Goal: Task Accomplishment & Management: Complete application form

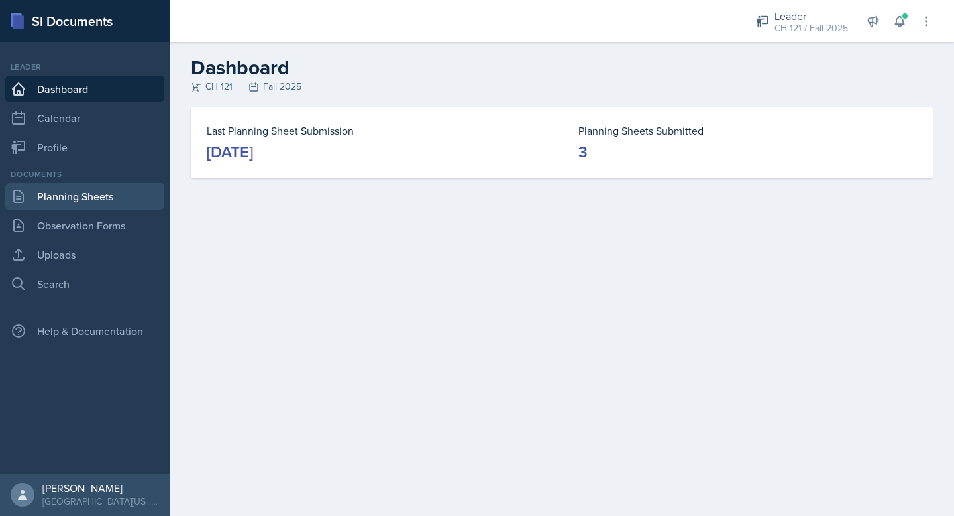
click at [111, 194] on link "Planning Sheets" at bounding box center [84, 196] width 159 height 27
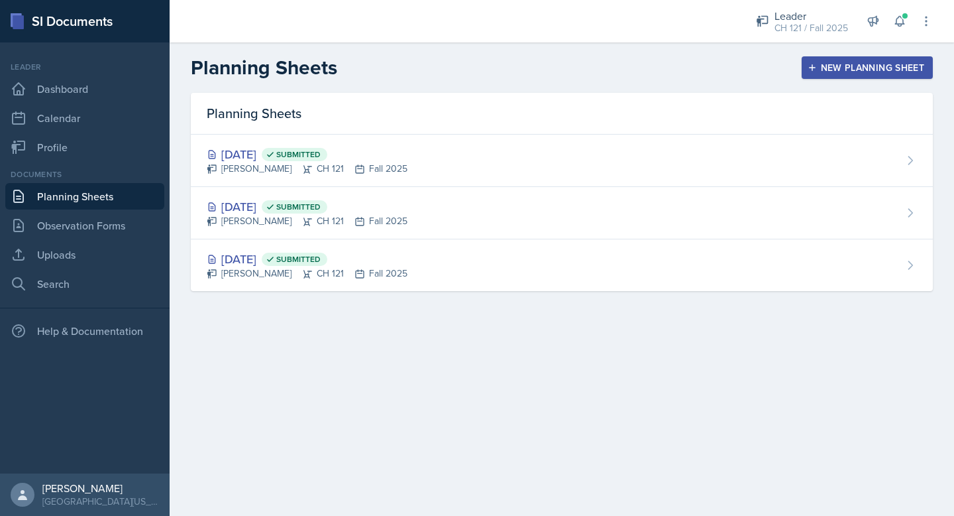
click at [868, 63] on div "New Planning Sheet" at bounding box center [868, 67] width 114 height 11
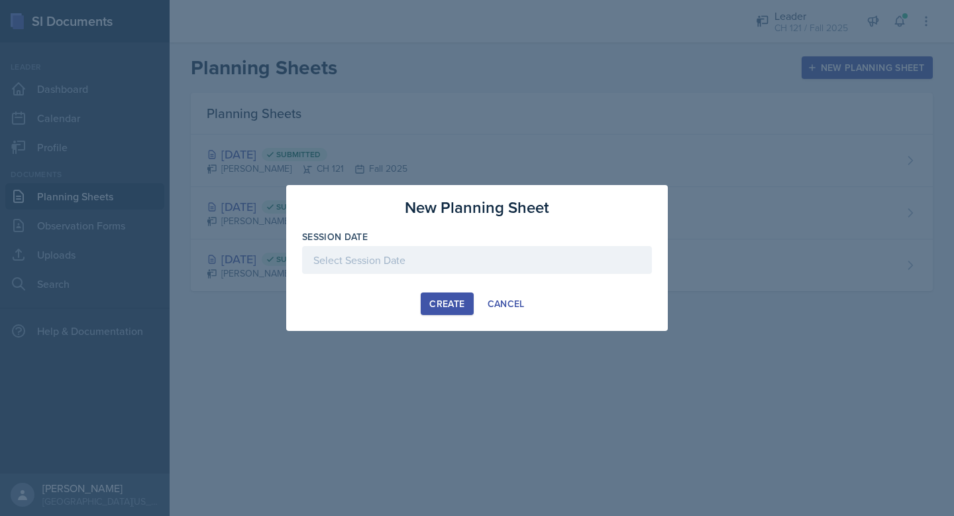
click at [438, 254] on div at bounding box center [477, 260] width 350 height 28
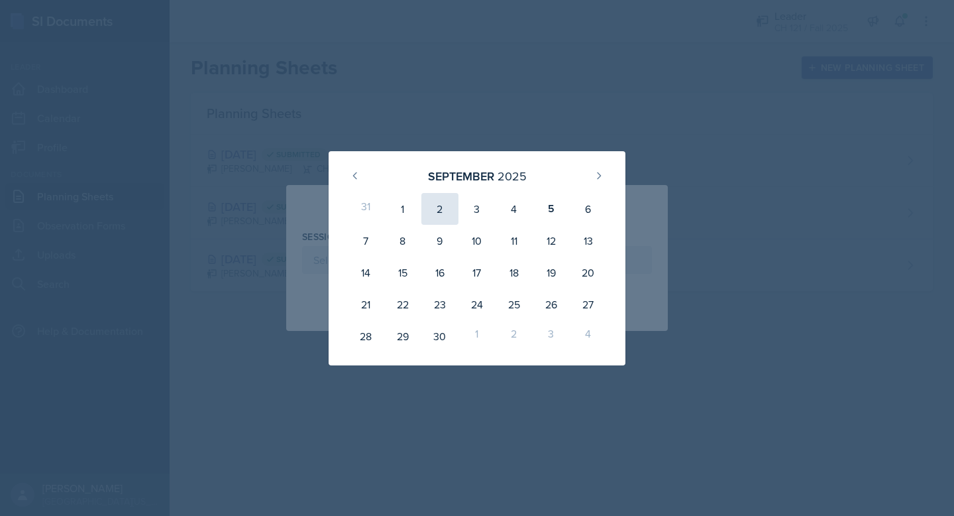
click at [441, 211] on div "2" at bounding box center [440, 209] width 37 height 32
type input "[DATE]"
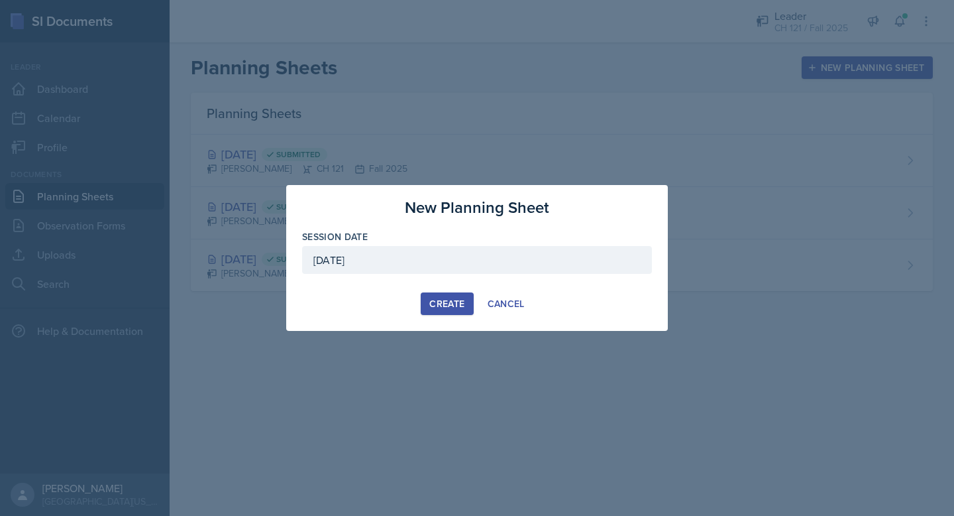
click at [441, 308] on div "Create" at bounding box center [446, 303] width 35 height 11
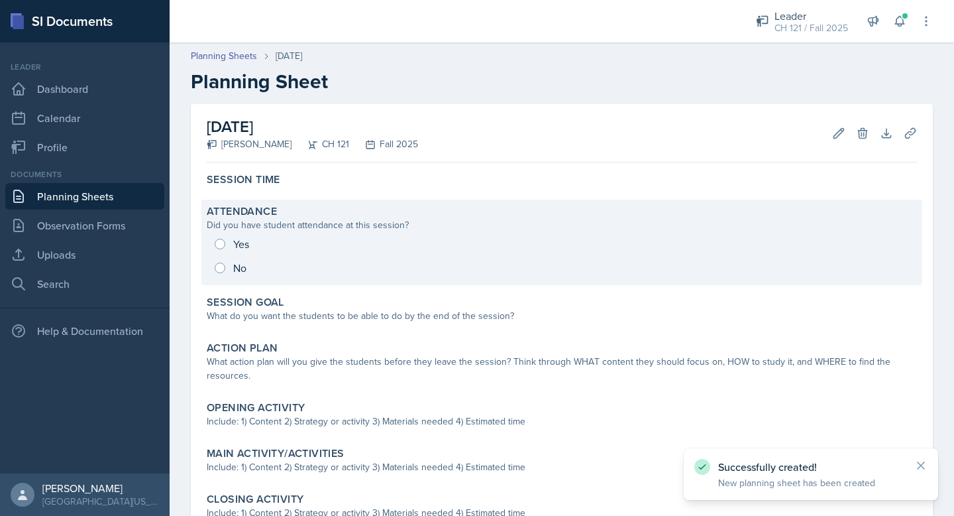
click at [219, 249] on div "Yes No" at bounding box center [562, 256] width 710 height 48
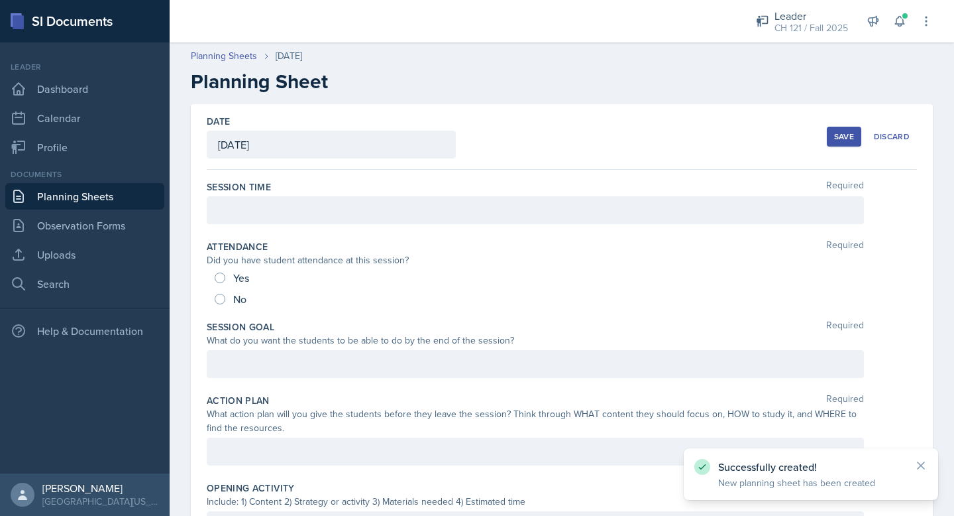
click at [219, 271] on div "Yes" at bounding box center [233, 277] width 37 height 21
click at [223, 280] on input "Yes" at bounding box center [220, 277] width 11 height 11
radio input "true"
click at [289, 209] on div at bounding box center [535, 210] width 657 height 28
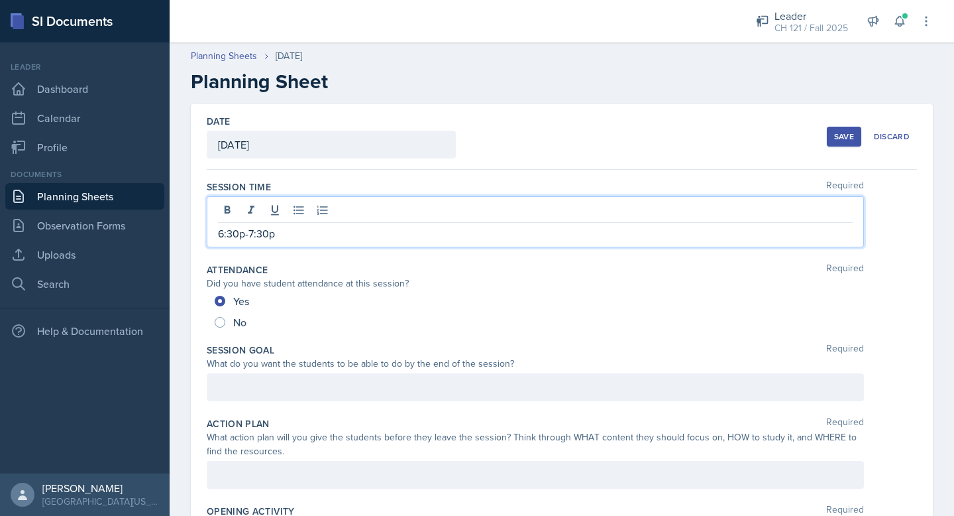
click at [285, 386] on div at bounding box center [535, 387] width 657 height 28
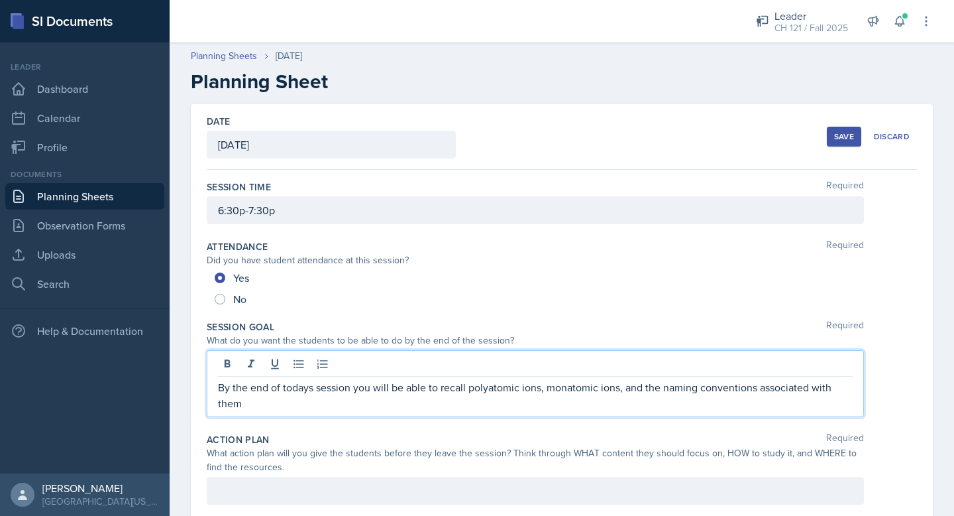
click at [468, 386] on p "By the end of todays session you will be able to recall polyatomic ions, monato…" at bounding box center [535, 395] width 635 height 32
click at [461, 390] on p "By the end of todays session you will be able to recall polyatomic ions, monato…" at bounding box center [535, 395] width 635 height 32
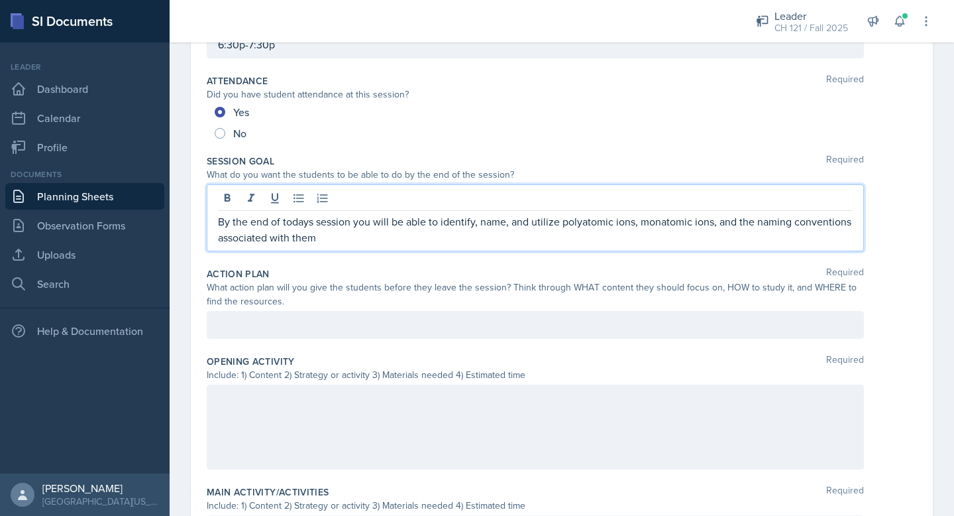
scroll to position [190, 0]
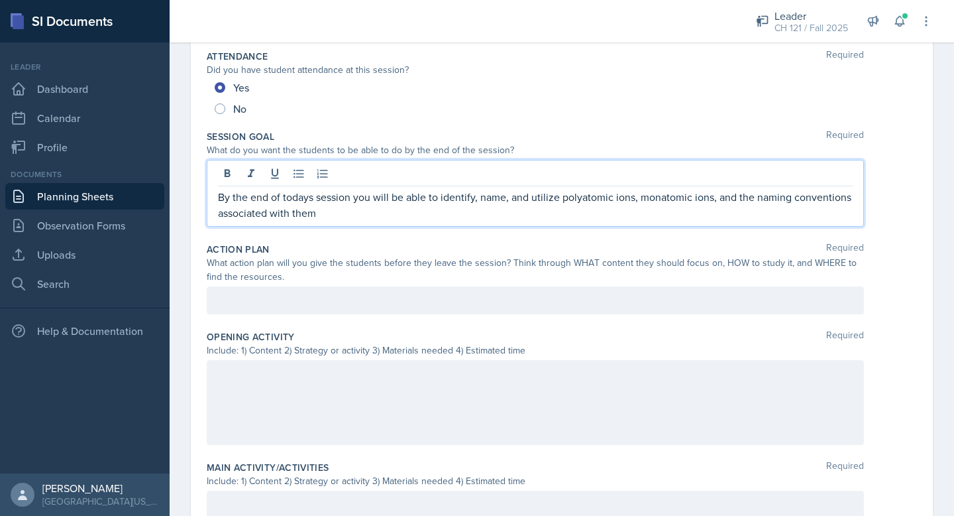
click at [355, 304] on div at bounding box center [535, 300] width 657 height 28
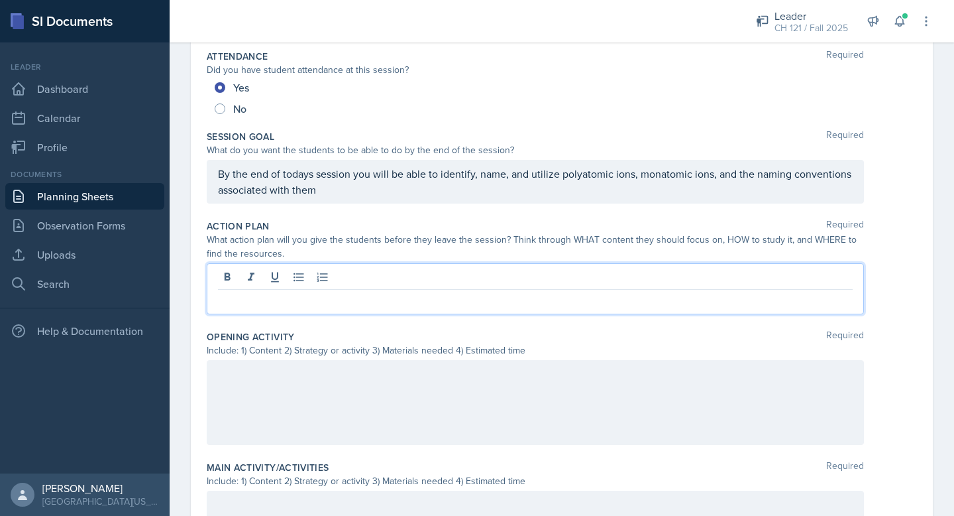
scroll to position [167, 0]
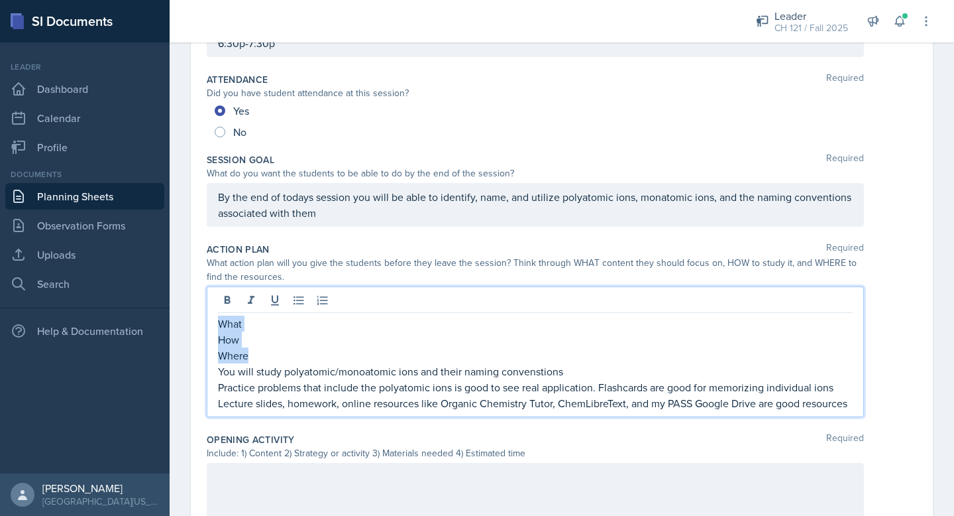
drag, startPoint x: 258, startPoint y: 358, endPoint x: 217, endPoint y: 317, distance: 57.6
click at [217, 317] on div "What How Where You will study polyatomic/monoatomic ions and their naming conve…" at bounding box center [535, 351] width 657 height 131
click at [227, 301] on icon at bounding box center [227, 300] width 13 height 13
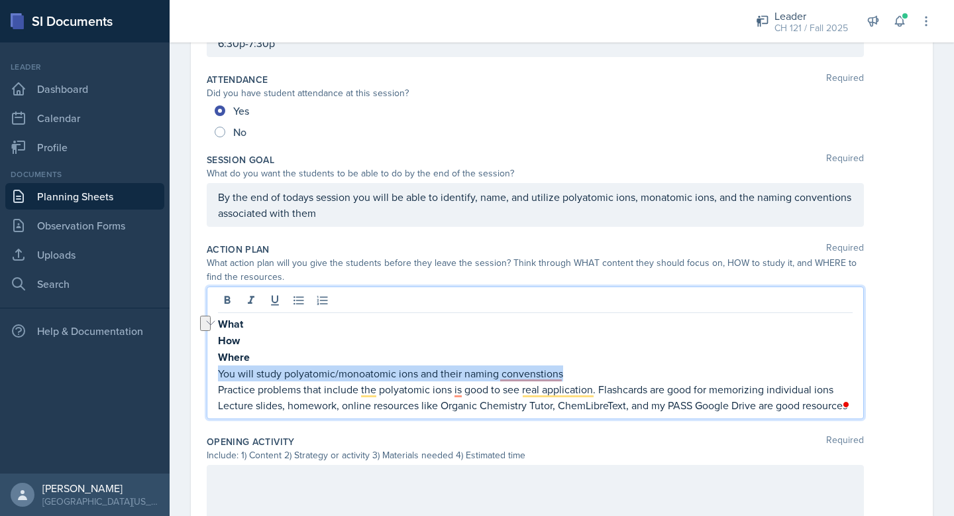
drag, startPoint x: 563, startPoint y: 376, endPoint x: 125, endPoint y: 372, distance: 437.4
click at [125, 372] on div "SI Documents Leader Dashboard Calendar Profile Documents Planning Sheets Observ…" at bounding box center [477, 258] width 954 height 516
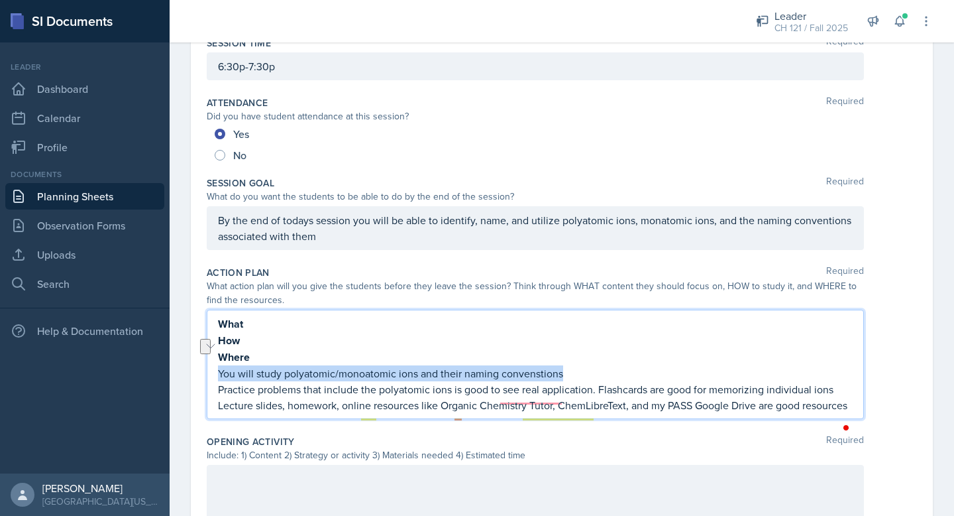
copy p "You will study polyatomic/monoatomic ions and their naming convenstions"
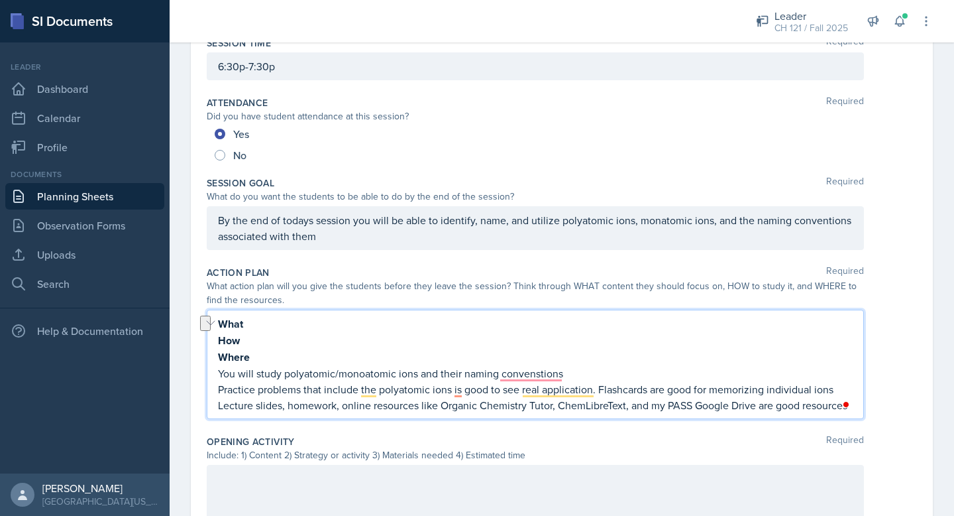
click at [253, 326] on p "What" at bounding box center [535, 323] width 635 height 17
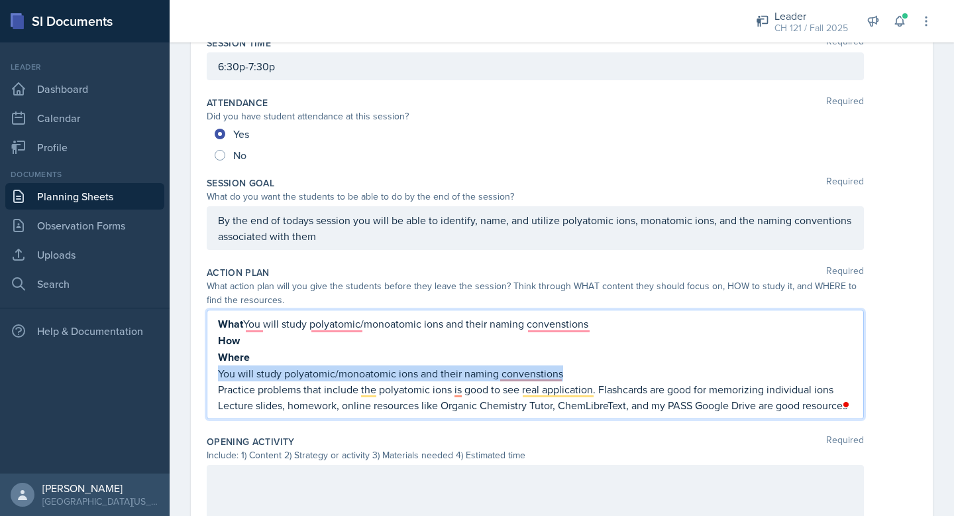
drag, startPoint x: 576, startPoint y: 374, endPoint x: 149, endPoint y: 365, distance: 426.9
click at [149, 365] on div "SI Documents Leader Dashboard Calendar Profile Documents Planning Sheets Observ…" at bounding box center [477, 258] width 954 height 516
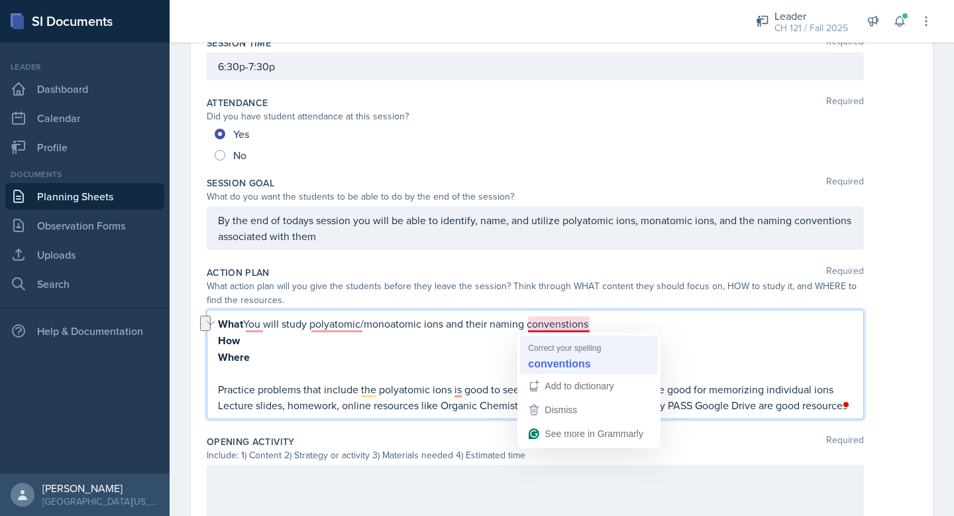
scroll to position [167, 0]
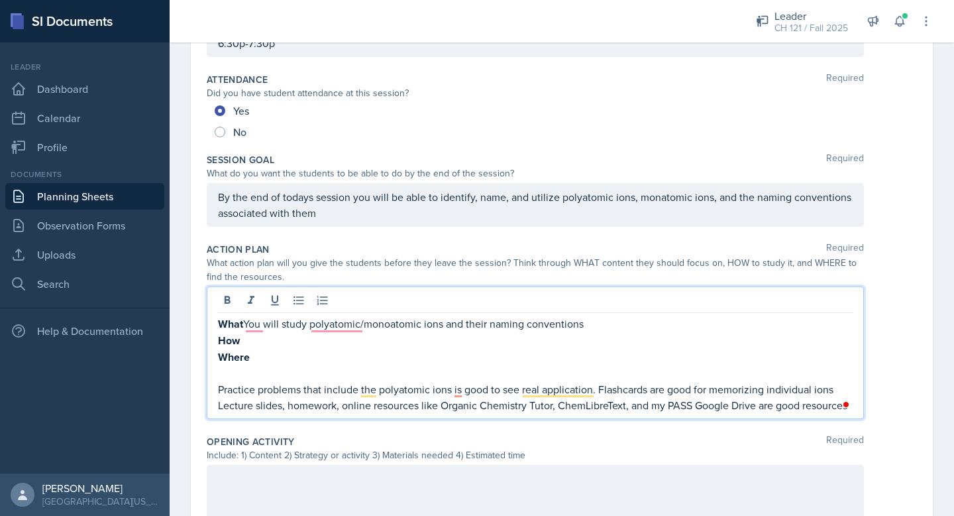
click at [443, 388] on p "Practice problems that include the polyatomic ions is good to see real applicat…" at bounding box center [535, 389] width 635 height 16
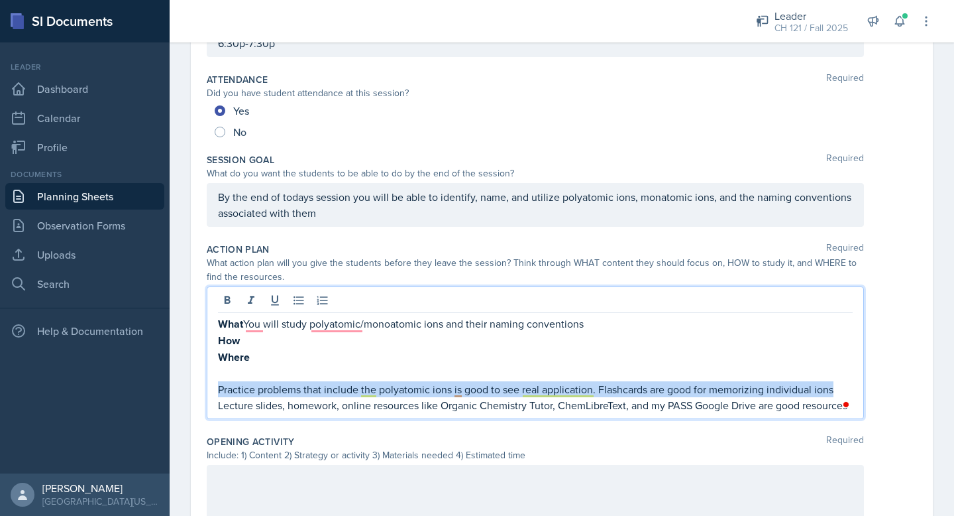
click at [443, 388] on p "Practice problems that include the polyatomic ions is good to see real applicat…" at bounding box center [535, 389] width 635 height 16
copy p "Practice problems that include the polyatomic ions is good to see real applicat…"
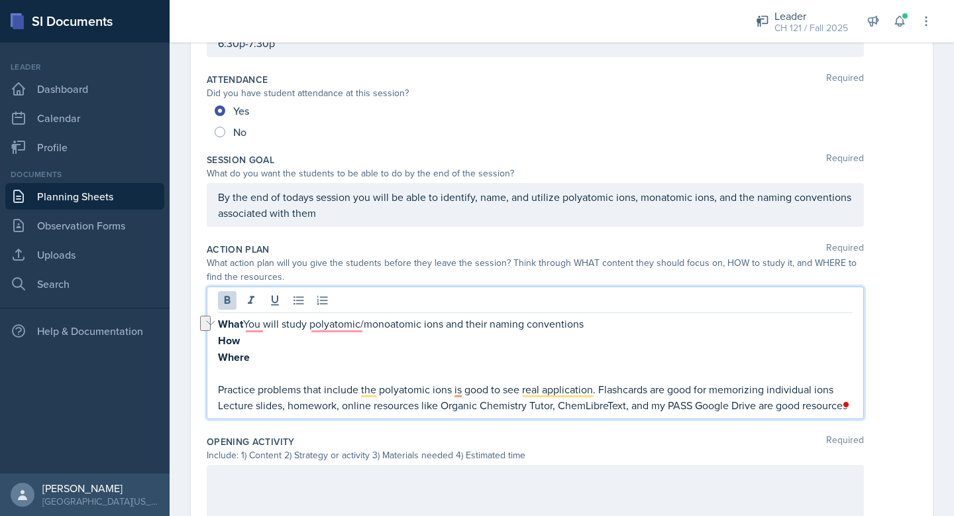
click at [274, 338] on p "How" at bounding box center [535, 340] width 635 height 17
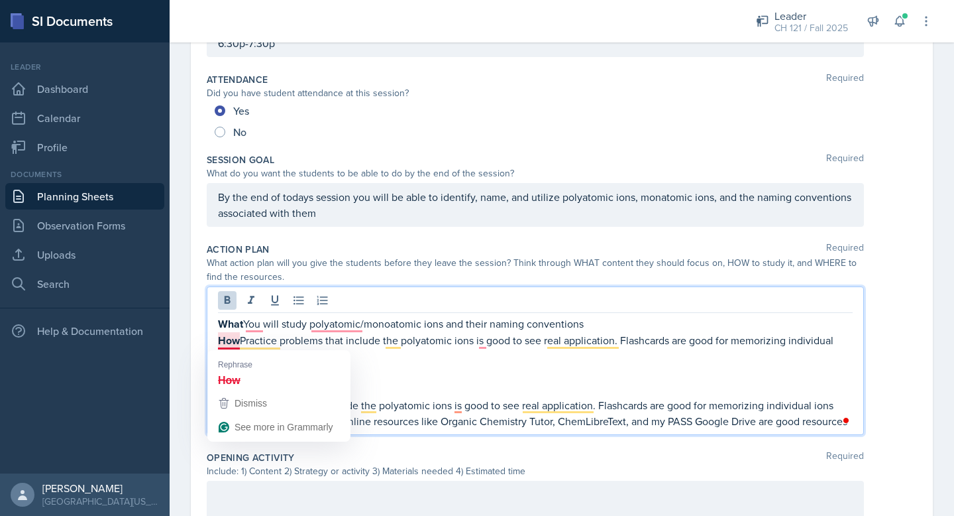
click at [241, 325] on strong "What" at bounding box center [230, 323] width 25 height 15
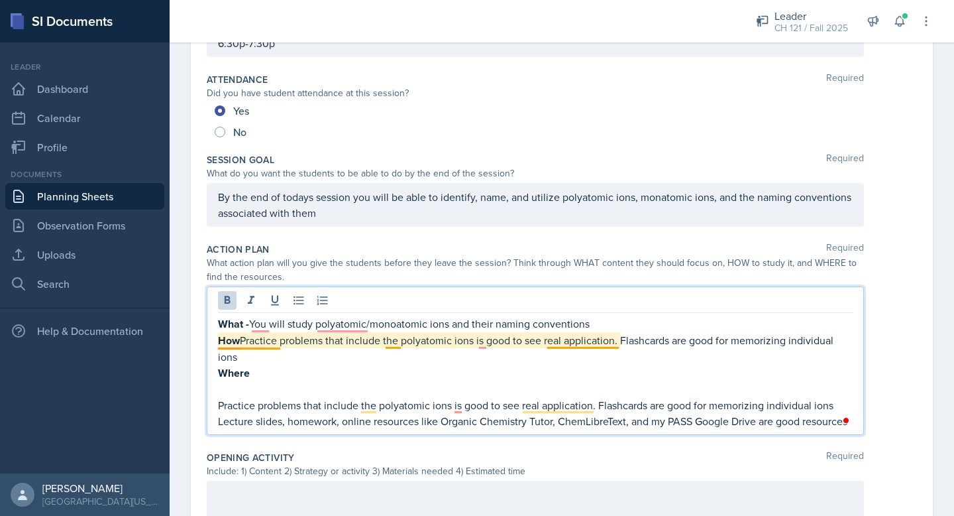
click at [244, 340] on p "How Practice problems that include the polyatomic ions is good to see real appl…" at bounding box center [535, 348] width 635 height 32
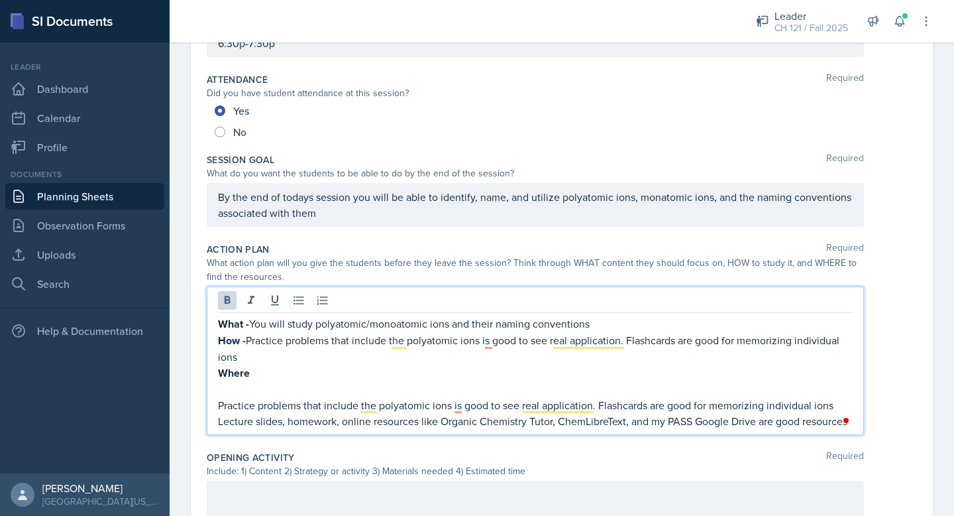
click at [304, 428] on div "What - You will study polyatomic/monoatomic ions and their naming conventions H…" at bounding box center [535, 360] width 657 height 148
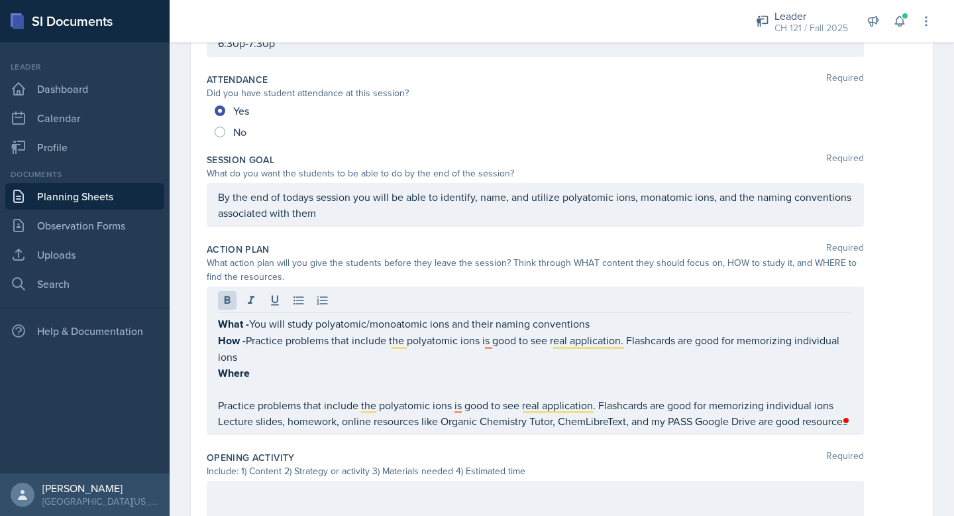
click at [304, 428] on div "What - You will study polyatomic/monoatomic ions and their naming conventions H…" at bounding box center [535, 360] width 657 height 148
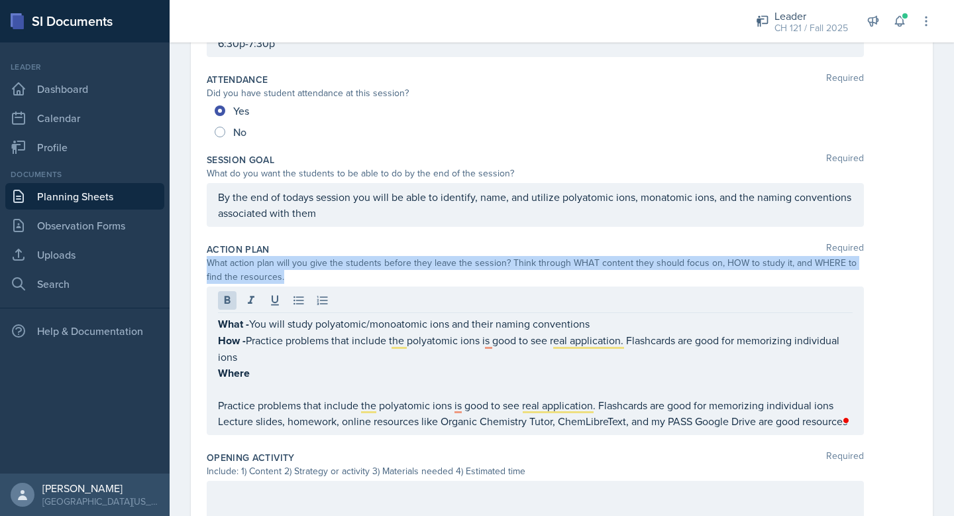
click at [304, 428] on div "What - You will study polyatomic/monoatomic ions and their naming conventions H…" at bounding box center [535, 360] width 657 height 148
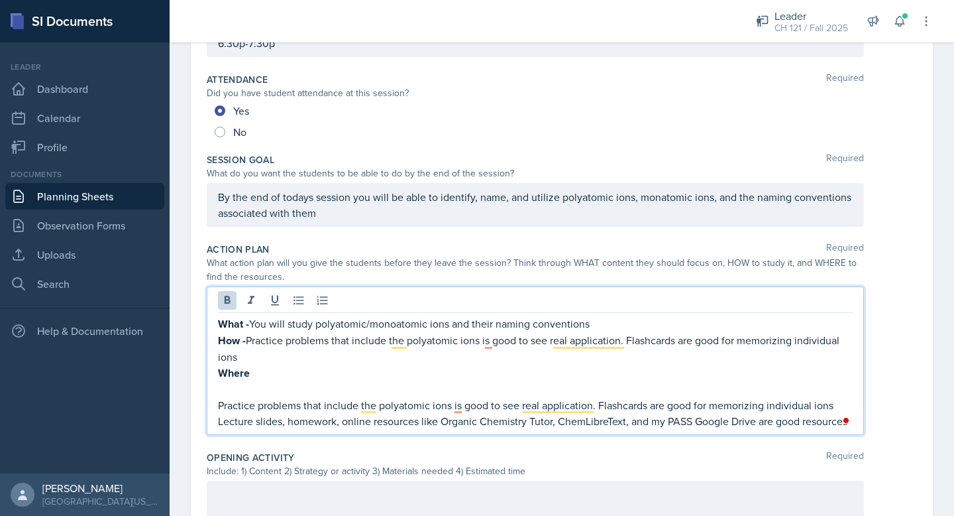
click at [304, 420] on p "Lecture slides, homework, online resources like Organic Chemistry Tutor, ChemLi…" at bounding box center [535, 421] width 635 height 16
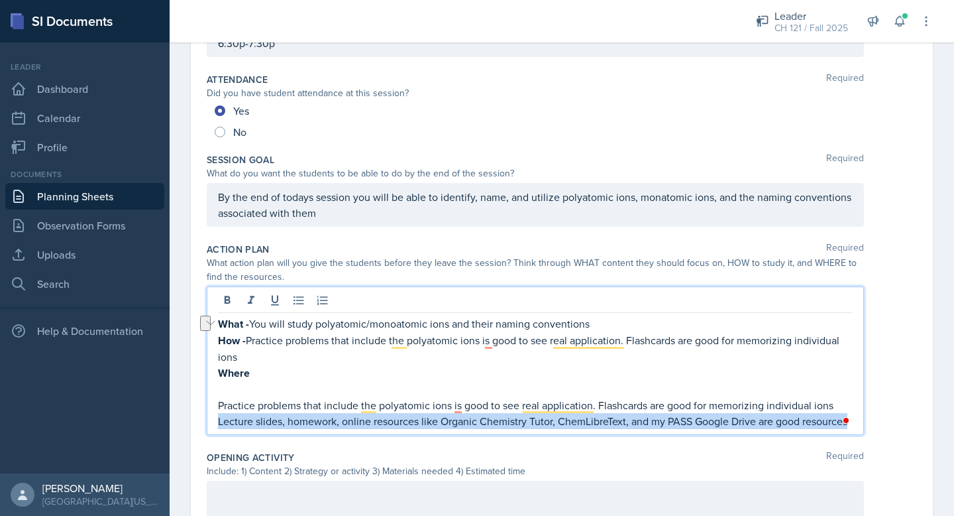
click at [802, 416] on p "Lecture slides, homework, online resources like Organic Chemistry Tutor, ChemLi…" at bounding box center [535, 421] width 635 height 16
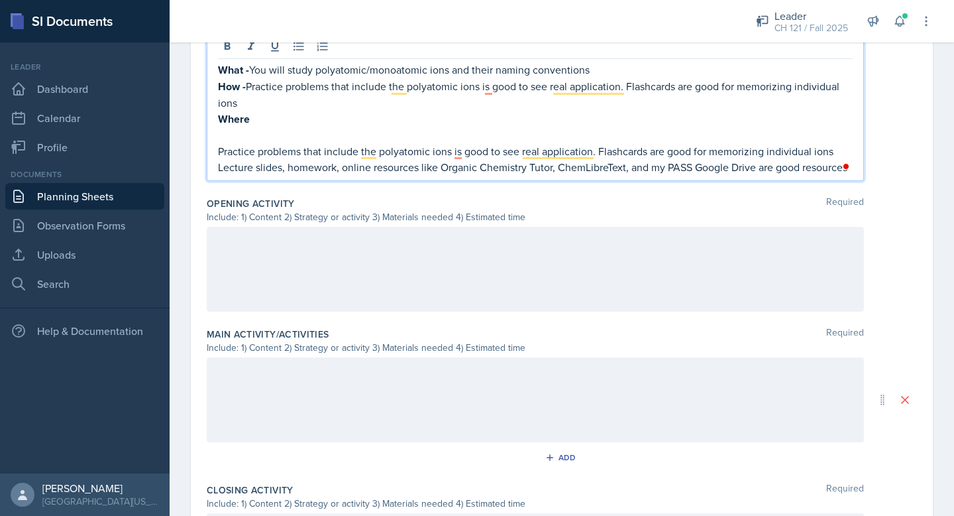
scroll to position [437, 0]
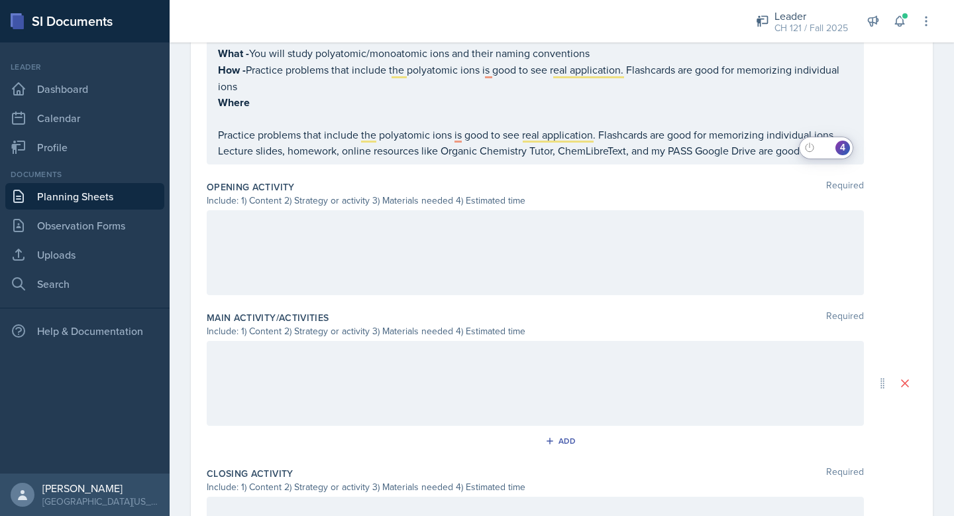
drag, startPoint x: 851, startPoint y: 144, endPoint x: 420, endPoint y: 139, distance: 431.5
drag, startPoint x: 211, startPoint y: 131, endPoint x: 736, endPoint y: 127, distance: 524.2
click at [736, 127] on div "What - You will study polyatomic/monoatomic ions and their naming conventions H…" at bounding box center [535, 90] width 657 height 148
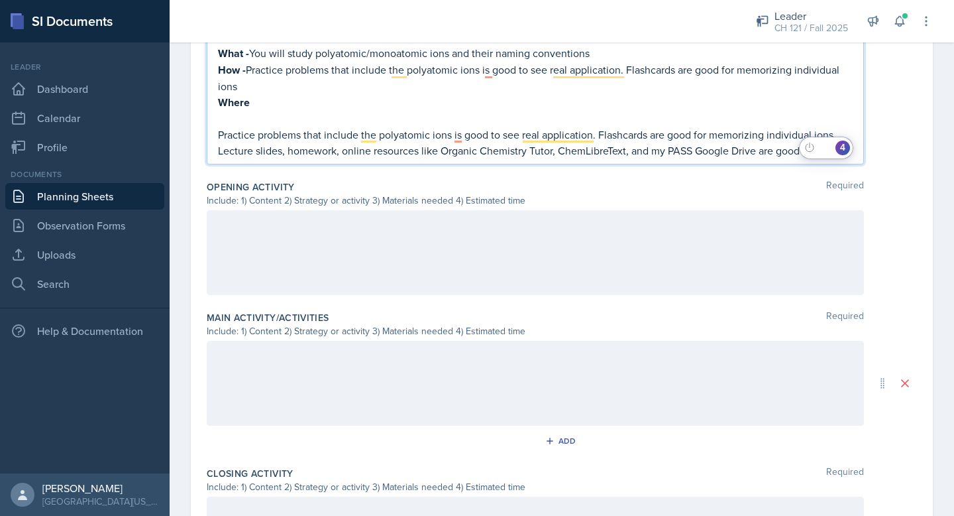
click at [700, 143] on p "Lecture slides, homework, online resources like Organic Chemistry Tutor, ChemLi…" at bounding box center [535, 150] width 635 height 16
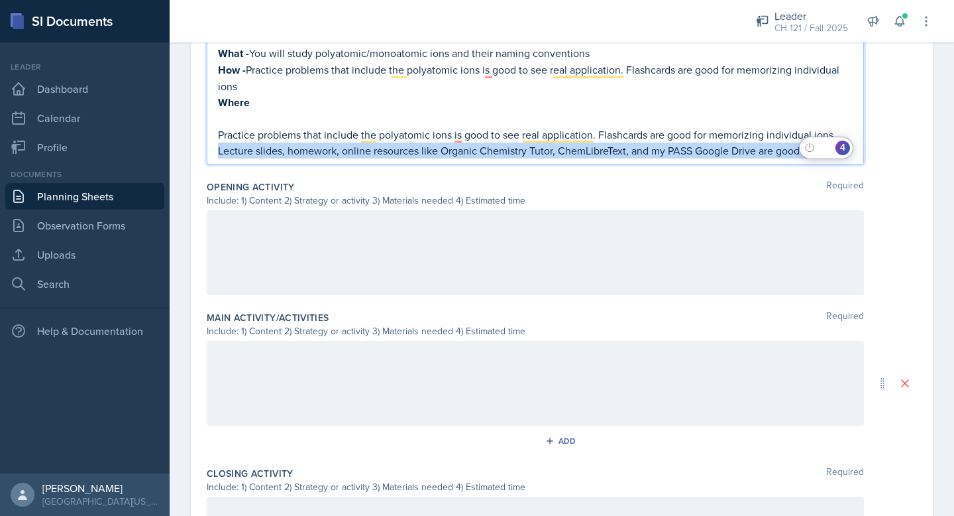
click at [700, 143] on p "Lecture slides, homework, online resources like Organic Chemistry Tutor, ChemLi…" at bounding box center [535, 150] width 635 height 16
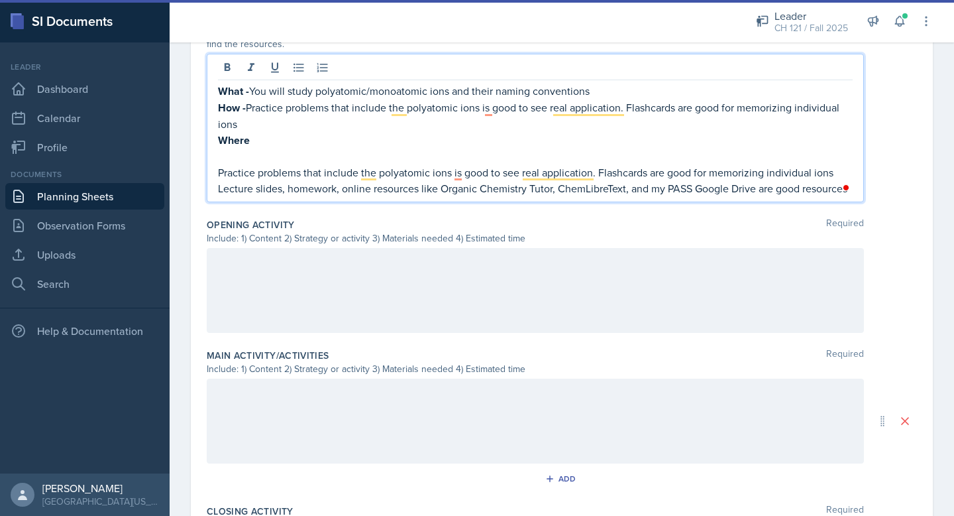
scroll to position [333, 0]
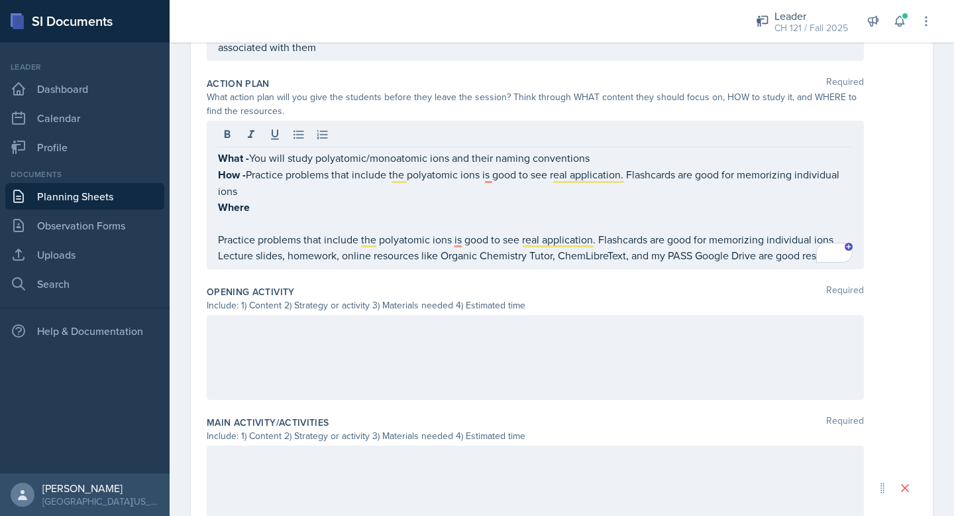
drag, startPoint x: 862, startPoint y: 253, endPoint x: 217, endPoint y: 227, distance: 645.4
click at [216, 227] on div "What - You will study polyatomic/monoatomic ions and their naming conventions H…" at bounding box center [535, 195] width 657 height 148
drag, startPoint x: 212, startPoint y: 243, endPoint x: 640, endPoint y: 256, distance: 427.7
click at [640, 256] on div "What - You will study polyatomic/monoatomic ions and their naming conventions H…" at bounding box center [535, 195] width 657 height 148
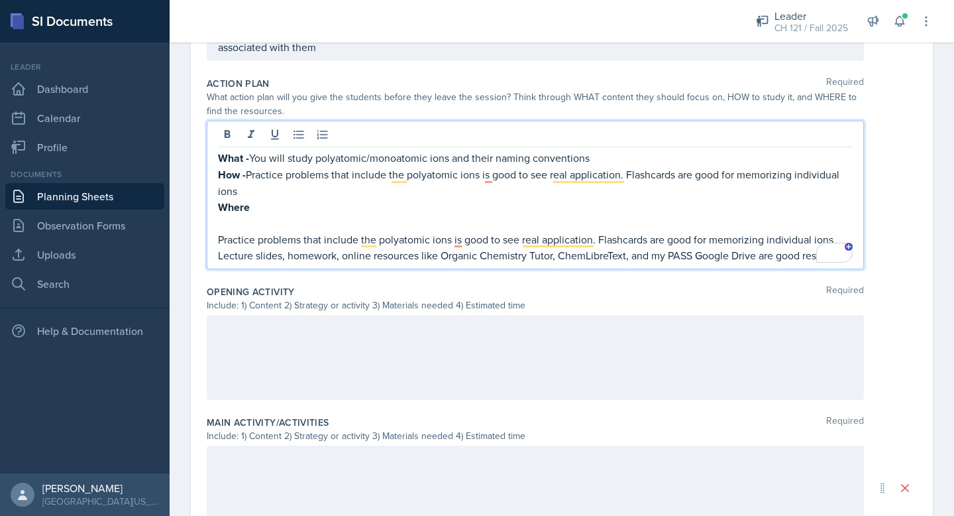
click at [779, 258] on p "Lecture slides, homework, online resources like Organic Chemistry Tutor, ChemLi…" at bounding box center [535, 255] width 635 height 16
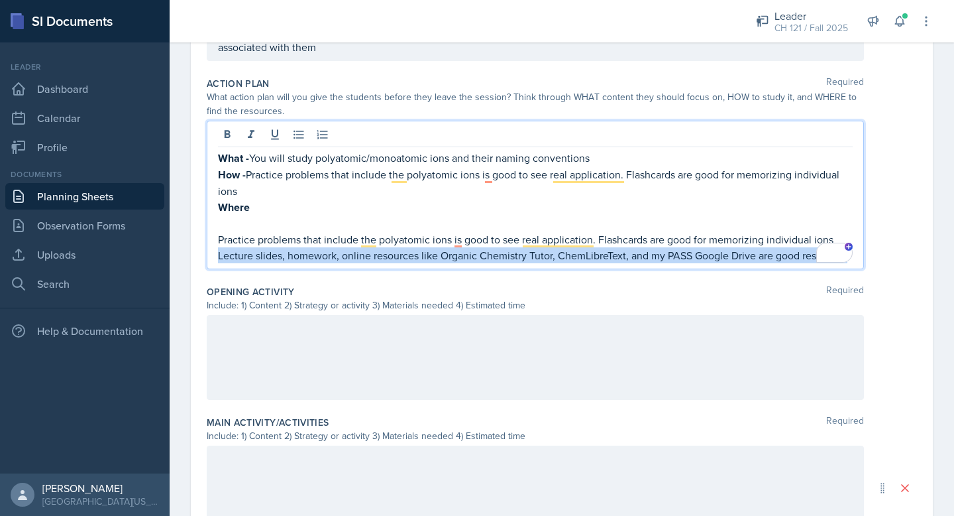
click at [779, 258] on p "Lecture slides, homework, online resources like Organic Chemistry Tutor, ChemLi…" at bounding box center [535, 255] width 635 height 16
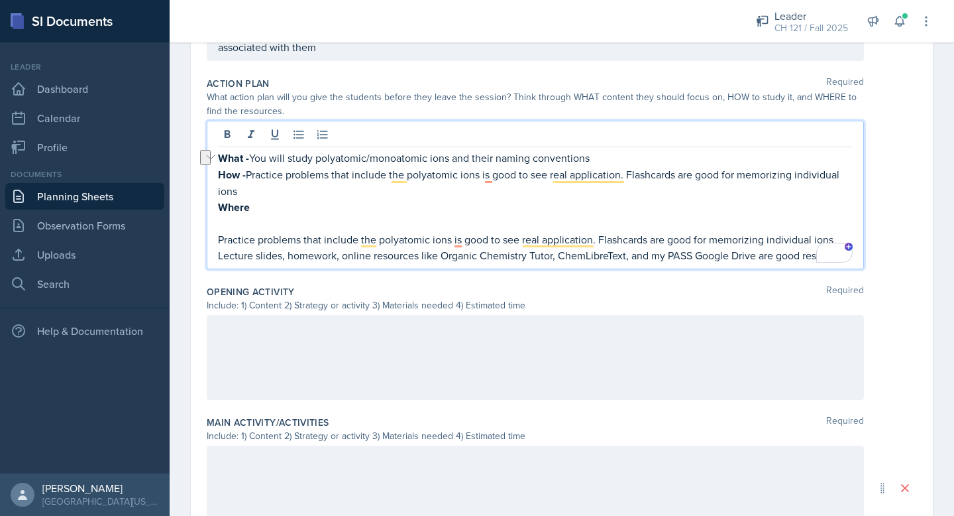
click at [704, 238] on p "Practice problems that include the polyatomic ions is good to see real applicat…" at bounding box center [535, 239] width 635 height 16
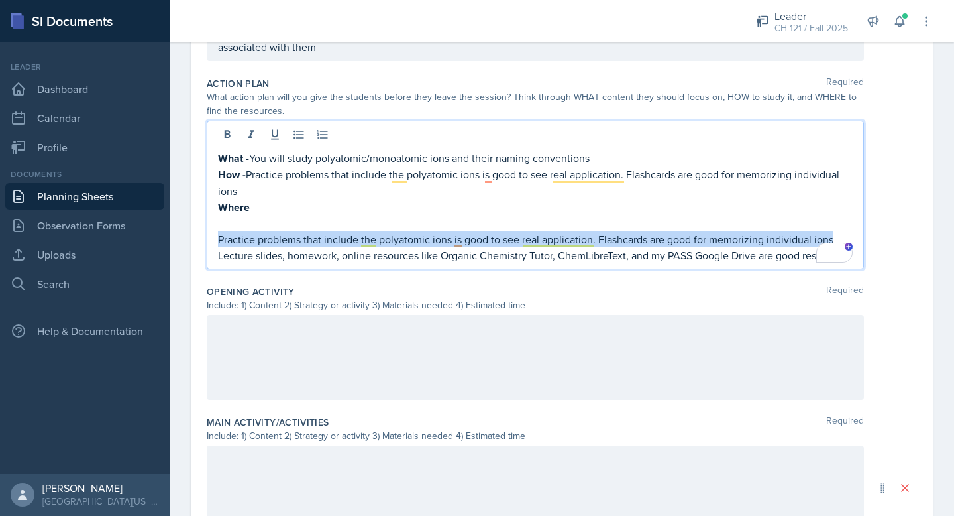
click at [704, 238] on p "Practice problems that include the polyatomic ions is good to see real applicat…" at bounding box center [535, 239] width 635 height 16
copy p "Practice problems that include the polyatomic ions is good to see real applicat…"
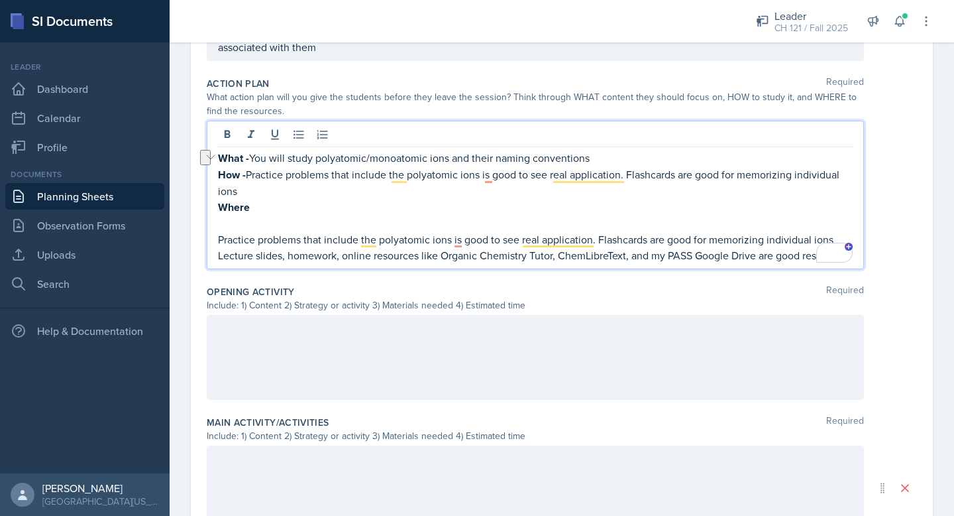
click at [278, 213] on p "Where" at bounding box center [535, 207] width 635 height 17
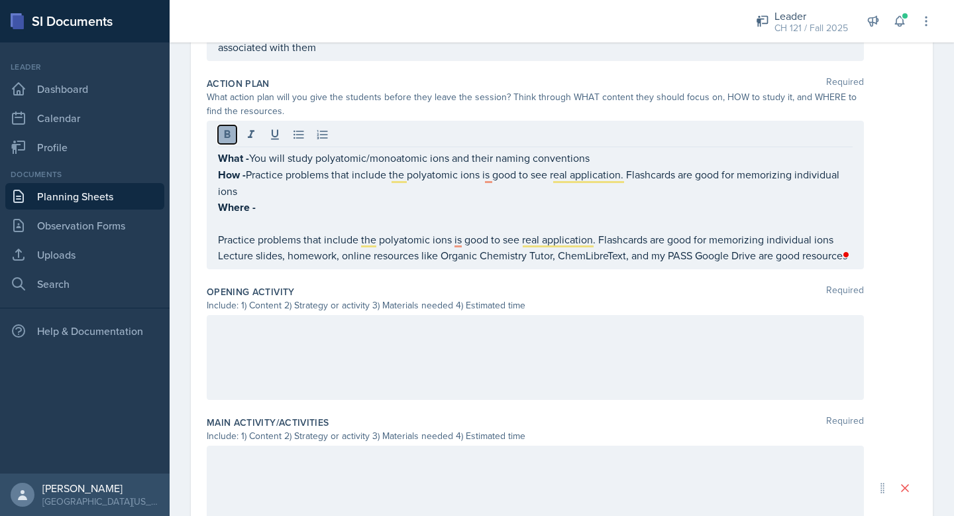
click at [228, 131] on icon at bounding box center [227, 134] width 13 height 13
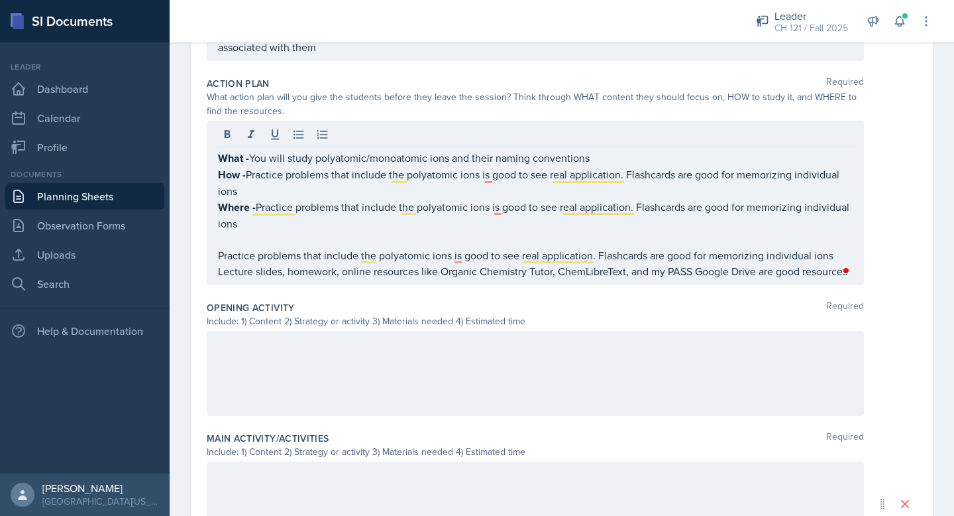
drag, startPoint x: 215, startPoint y: 270, endPoint x: 843, endPoint y: 264, distance: 628.3
click at [843, 264] on div "What - You will study polyatomic/monoatomic ions and their naming conventions H…" at bounding box center [535, 203] width 657 height 164
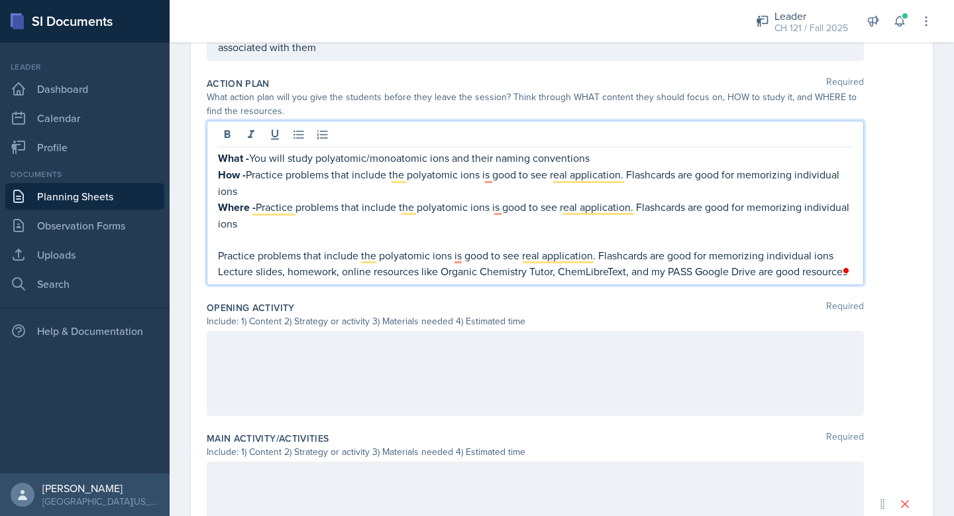
click at [784, 274] on p "Lecture slides, homework, online resources like Organic Chemistry Tutor, ChemLi…" at bounding box center [535, 271] width 635 height 16
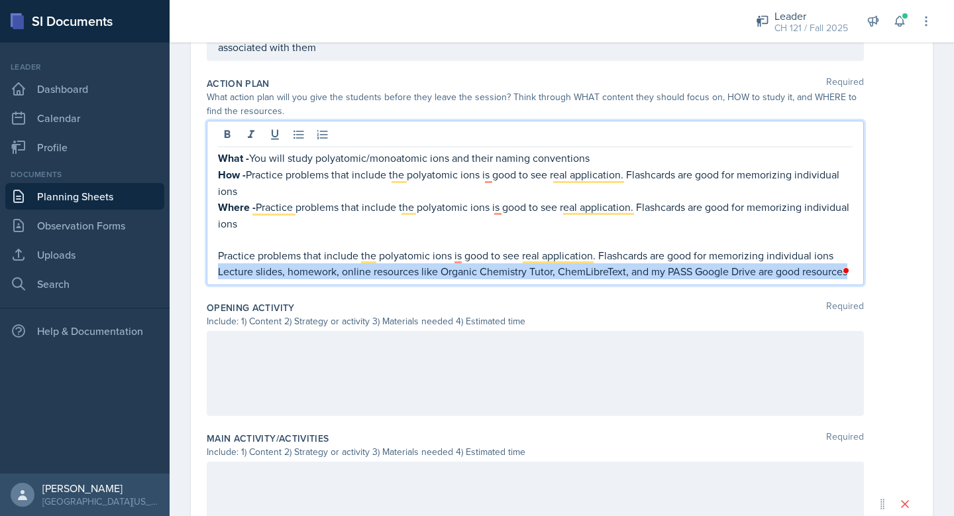
click at [784, 274] on p "Lecture slides, homework, online resources like Organic Chemistry Tutor, ChemLi…" at bounding box center [535, 271] width 635 height 16
copy p "Lecture slides, homework, online resources like Organic Chemistry Tutor, ChemLi…"
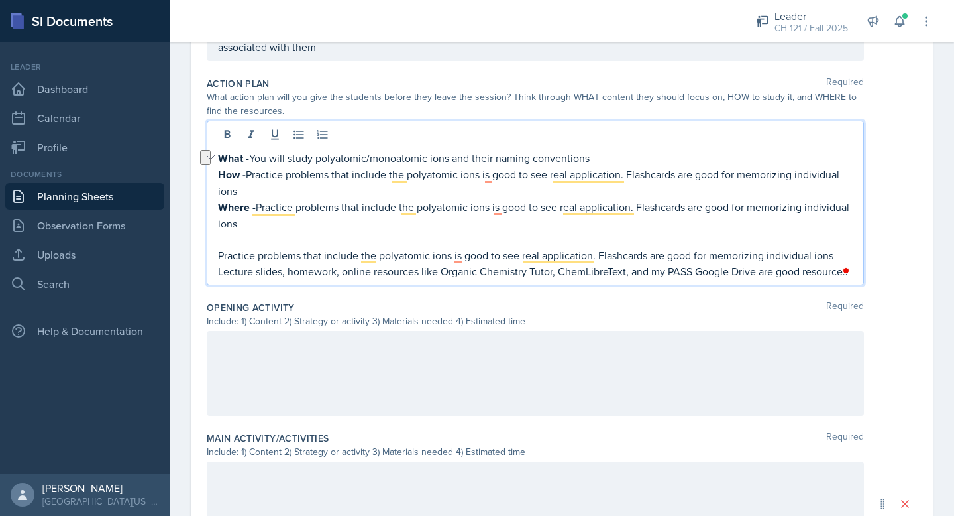
click at [410, 223] on p "Where - Practice problems that include the polyatomic ions is good to see real …" at bounding box center [535, 215] width 635 height 32
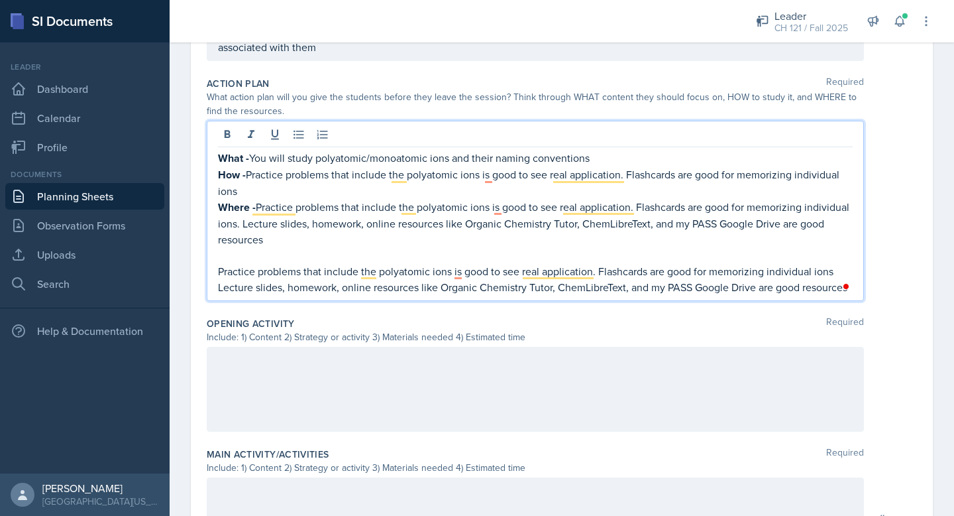
click at [413, 283] on p "Lecture slides, homework, online resources like Organic Chemistry Tutor, ChemLi…" at bounding box center [535, 287] width 635 height 16
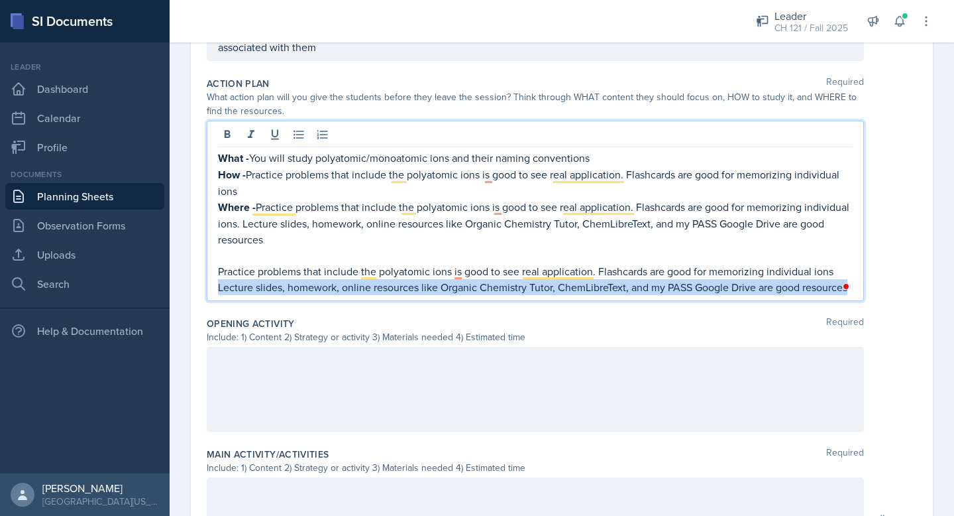
click at [413, 283] on p "Lecture slides, homework, online resources like Organic Chemistry Tutor, ChemLi…" at bounding box center [535, 287] width 635 height 16
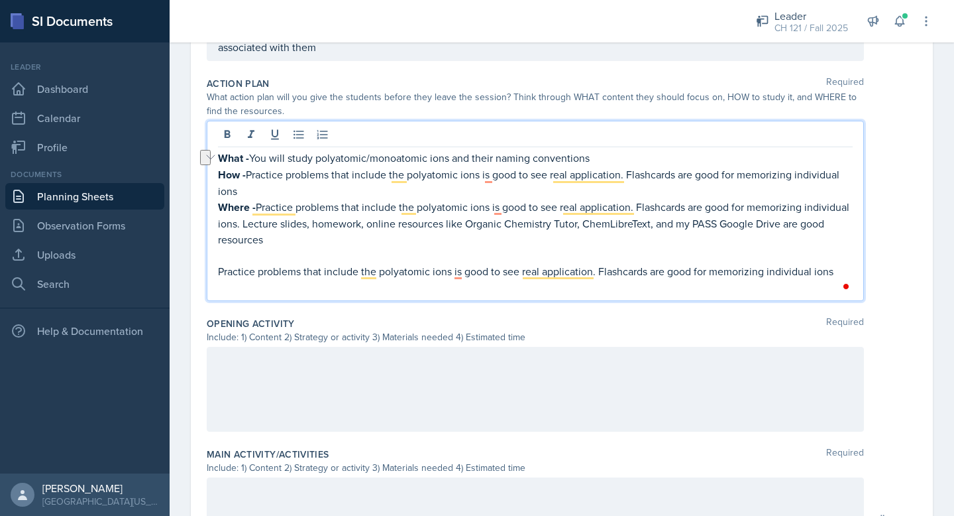
click at [417, 272] on p "Practice problems that include the polyatomic ions is good to see real applicat…" at bounding box center [535, 271] width 635 height 16
click at [322, 282] on p "To enrich screen reader interactions, please activate Accessibility in Grammarl…" at bounding box center [535, 287] width 635 height 16
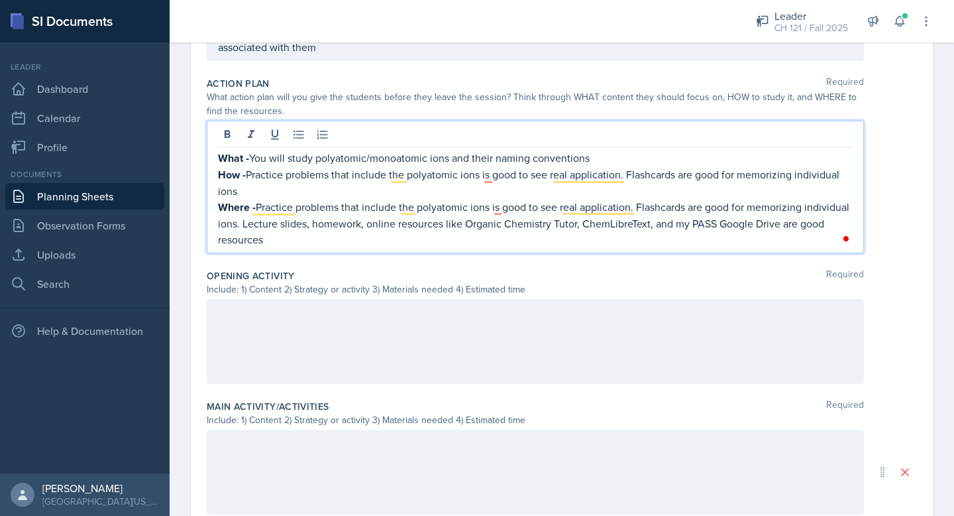
scroll to position [433, 0]
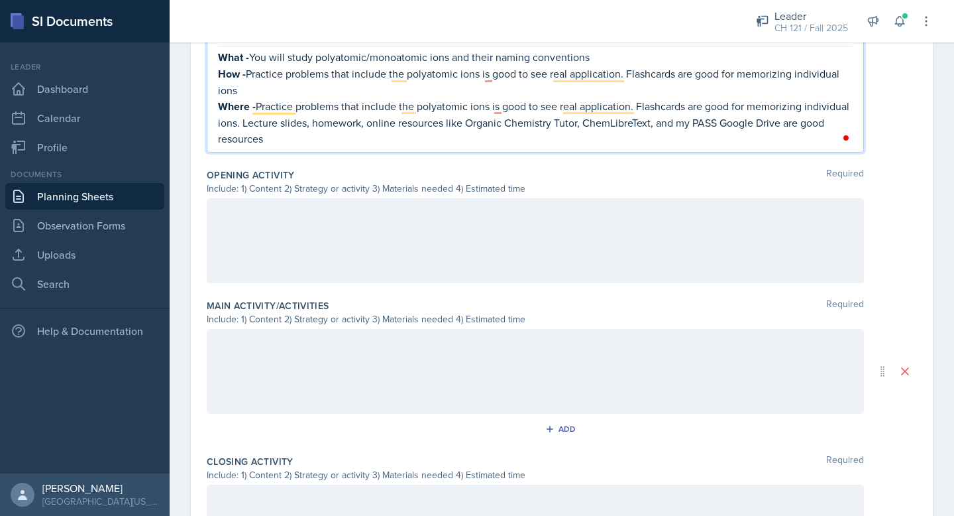
click at [313, 203] on div at bounding box center [535, 240] width 657 height 85
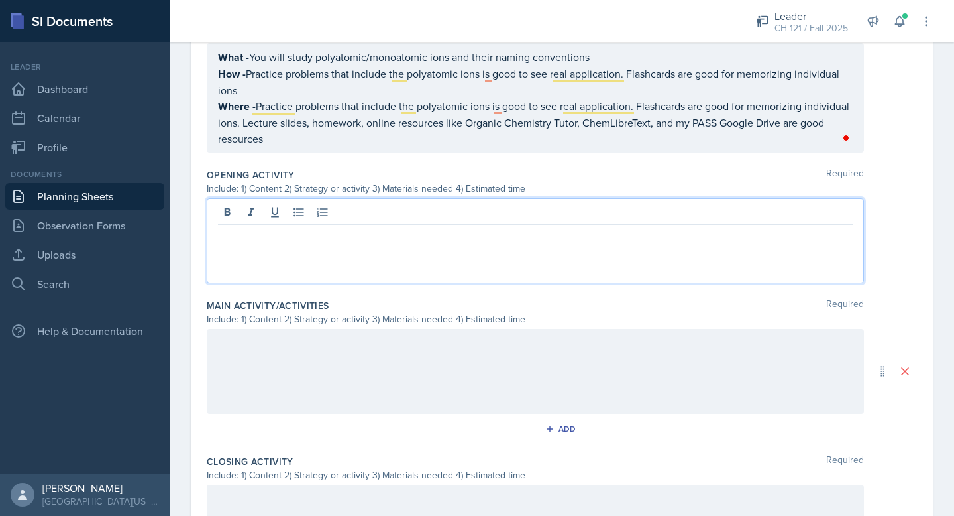
paste div
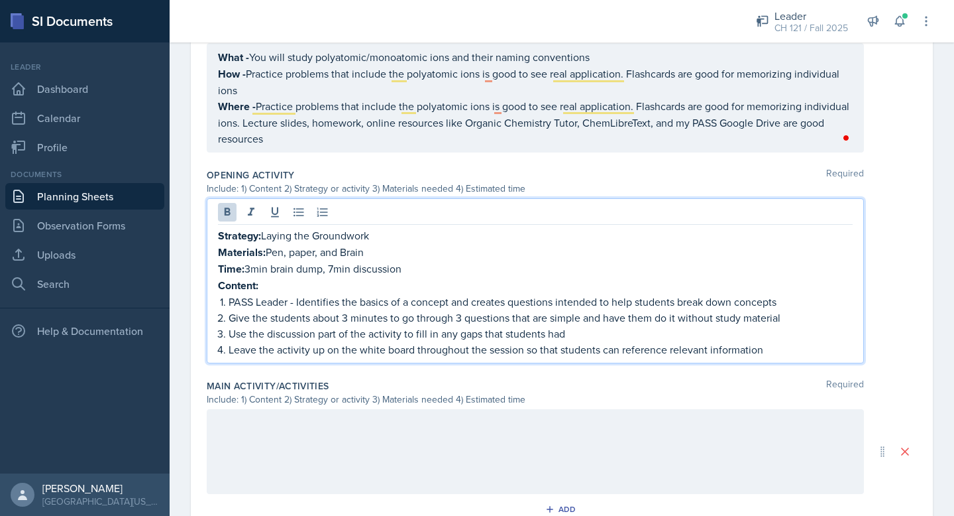
click at [260, 287] on p "Content:" at bounding box center [535, 285] width 635 height 17
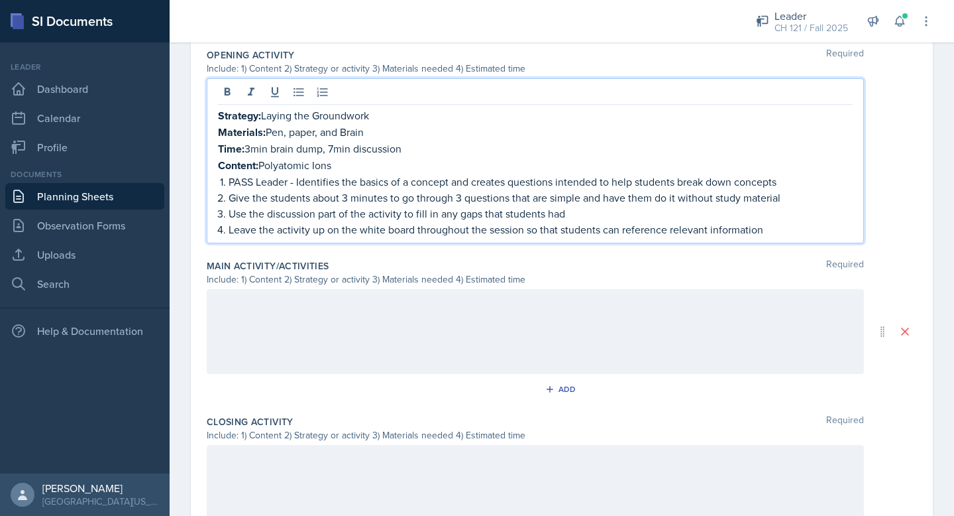
scroll to position [562, 0]
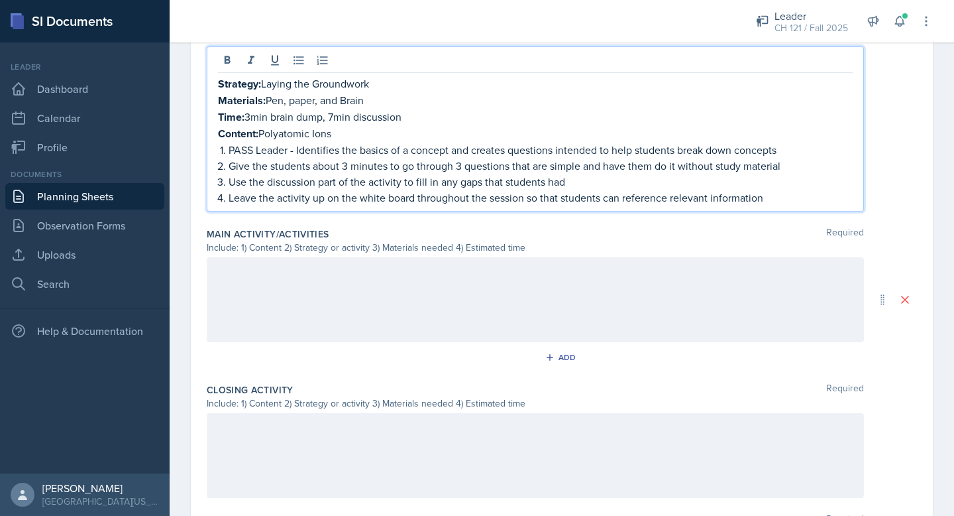
click at [352, 296] on div at bounding box center [535, 299] width 657 height 85
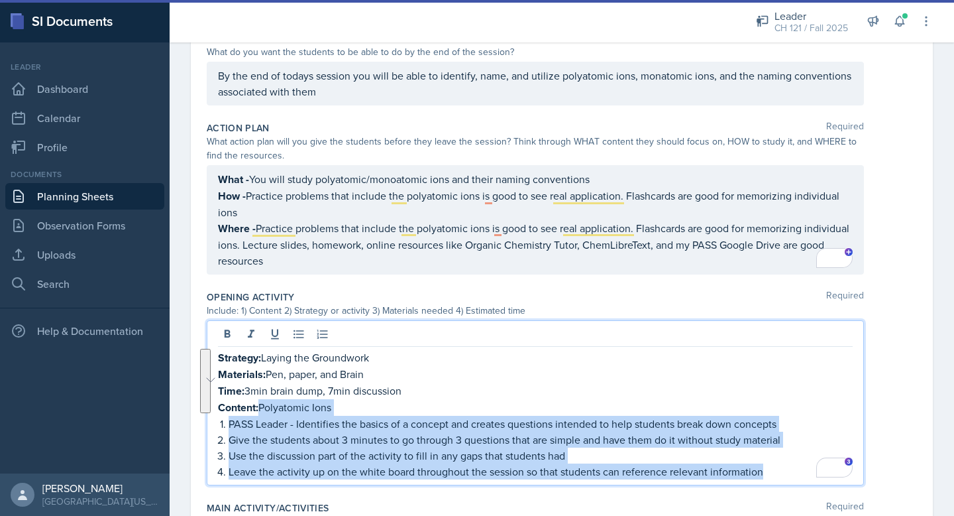
scroll to position [357, 0]
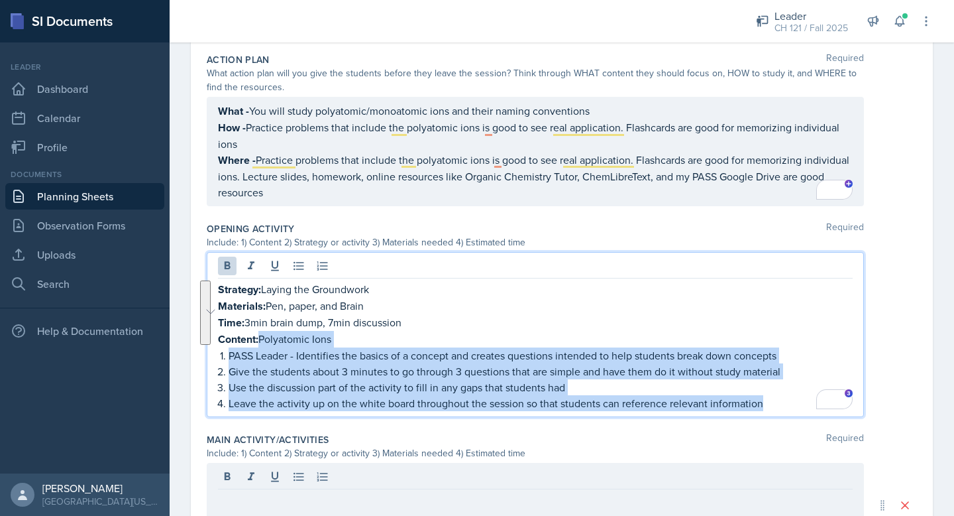
drag, startPoint x: 262, startPoint y: 88, endPoint x: 215, endPoint y: 286, distance: 203.0
click at [215, 286] on div "Strategy: Laying the Groundwork Materials: Pen, paper, and Brain Time: 3min bra…" at bounding box center [535, 334] width 657 height 165
copy div "Strategy: Laying the Groundwork Materials: Pen, paper, and Brain Time: 3min bra…"
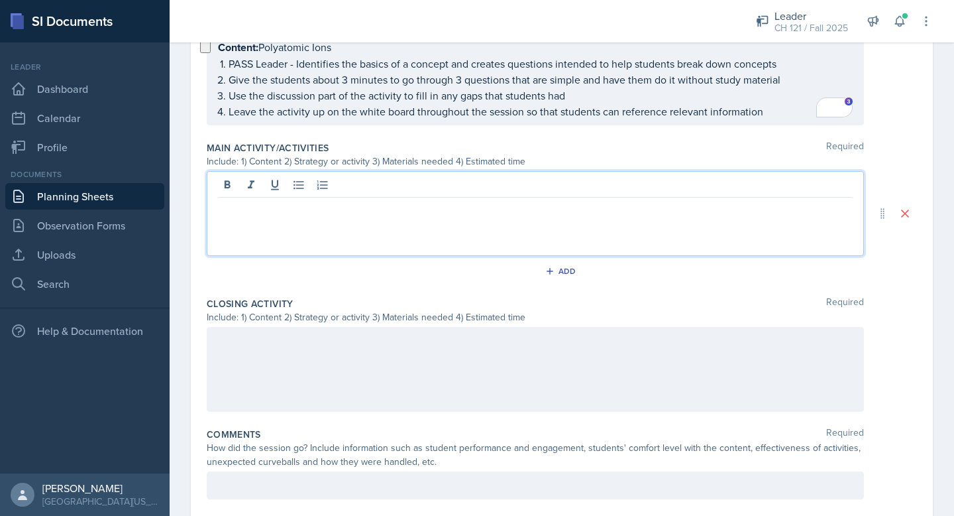
click at [261, 185] on div at bounding box center [535, 213] width 657 height 85
paste div
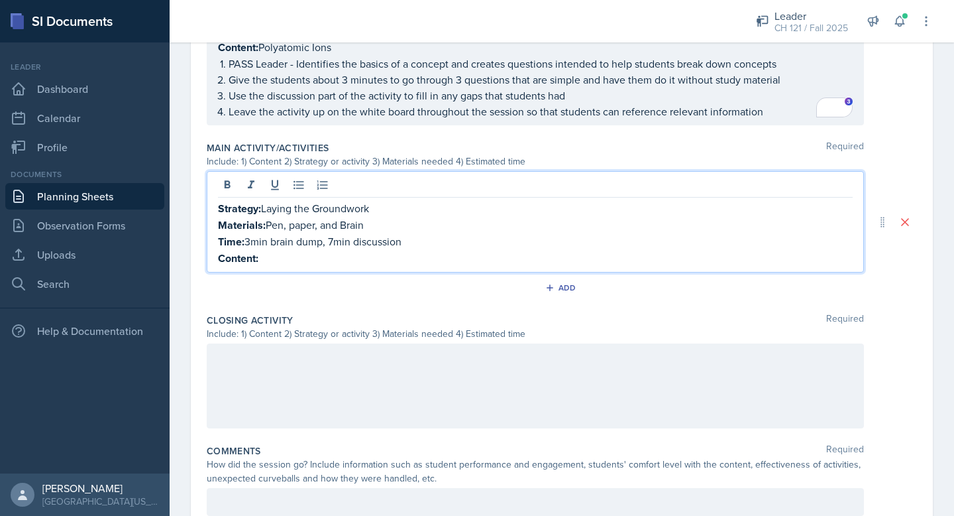
drag, startPoint x: 381, startPoint y: 203, endPoint x: 264, endPoint y: 205, distance: 117.3
click at [264, 205] on p "Strategy: Laying the Groundwork" at bounding box center [535, 208] width 635 height 17
click at [374, 223] on p "Materials: Pen, paper, and Brain" at bounding box center [535, 225] width 635 height 17
drag, startPoint x: 377, startPoint y: 222, endPoint x: 402, endPoint y: 220, distance: 24.6
click at [402, 220] on p "Materials: Pen, paper, and Brain" at bounding box center [535, 225] width 635 height 17
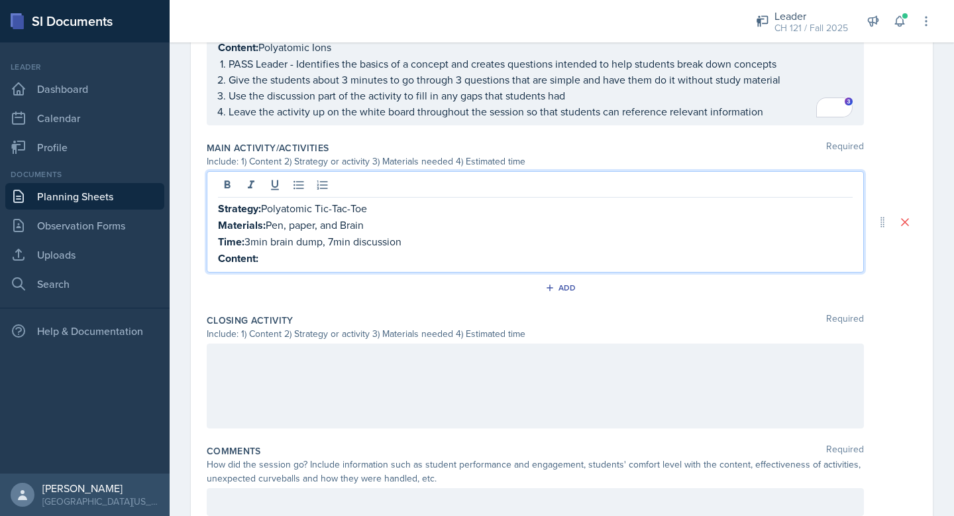
click at [425, 246] on p "Time: 3min brain dump, 7min discussion" at bounding box center [535, 241] width 635 height 17
drag, startPoint x: 410, startPoint y: 239, endPoint x: 247, endPoint y: 236, distance: 163.1
click at [247, 236] on p "Time: 3min brain dump, 7min discussion" at bounding box center [535, 241] width 635 height 17
click at [272, 260] on p "Content:" at bounding box center [535, 258] width 635 height 17
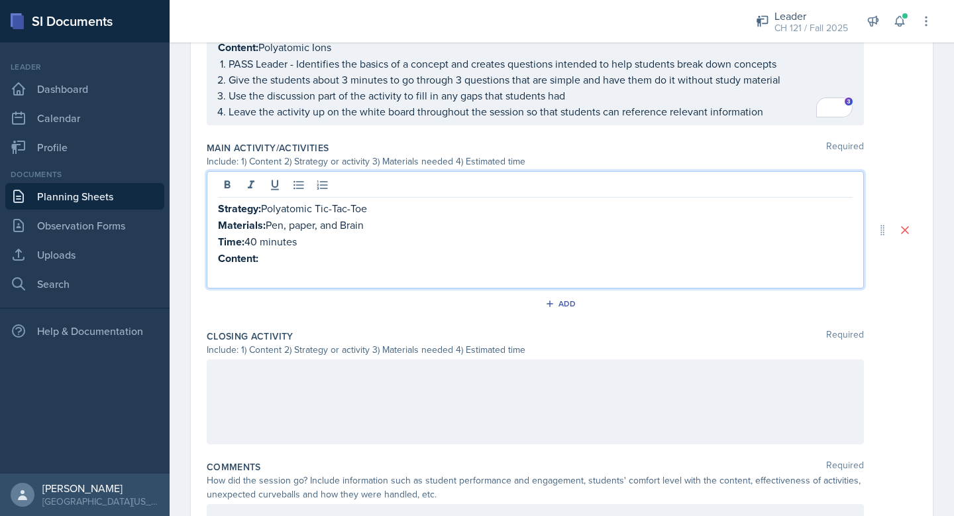
click at [285, 260] on p "Content:" at bounding box center [535, 258] width 635 height 17
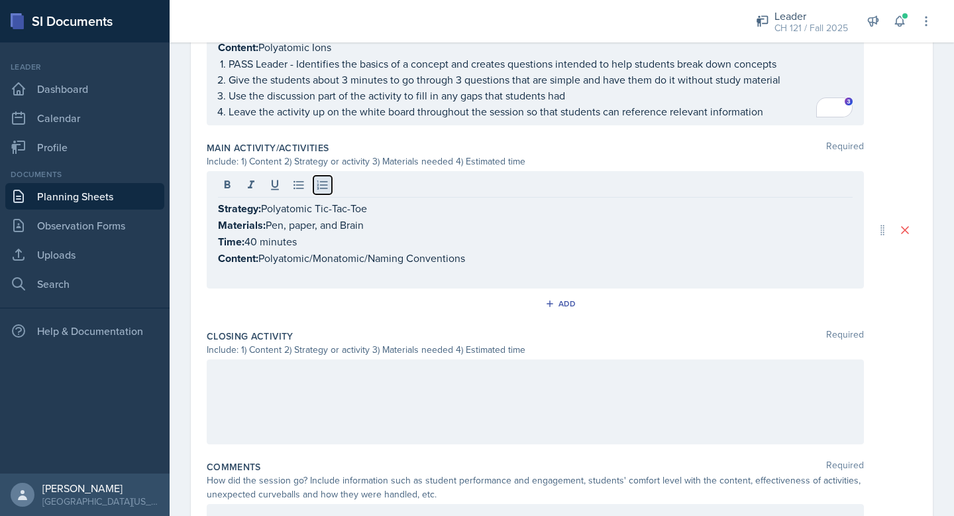
click at [317, 182] on icon at bounding box center [322, 184] width 11 height 9
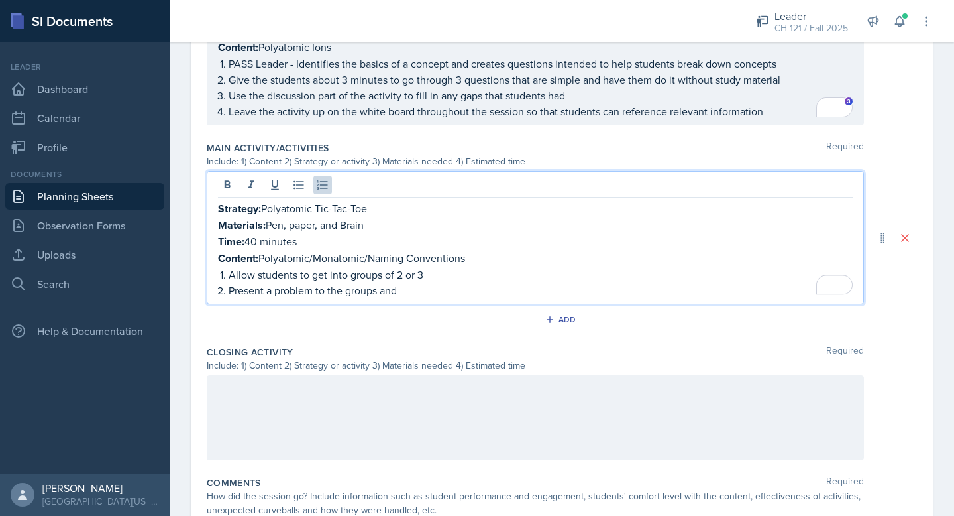
click at [435, 276] on p "Allow students to get into groups of 2 or 3" at bounding box center [541, 274] width 624 height 16
click at [229, 268] on p "Allow students to get into groups of 2 or 3; assign each a color or sign for th…" at bounding box center [541, 274] width 624 height 16
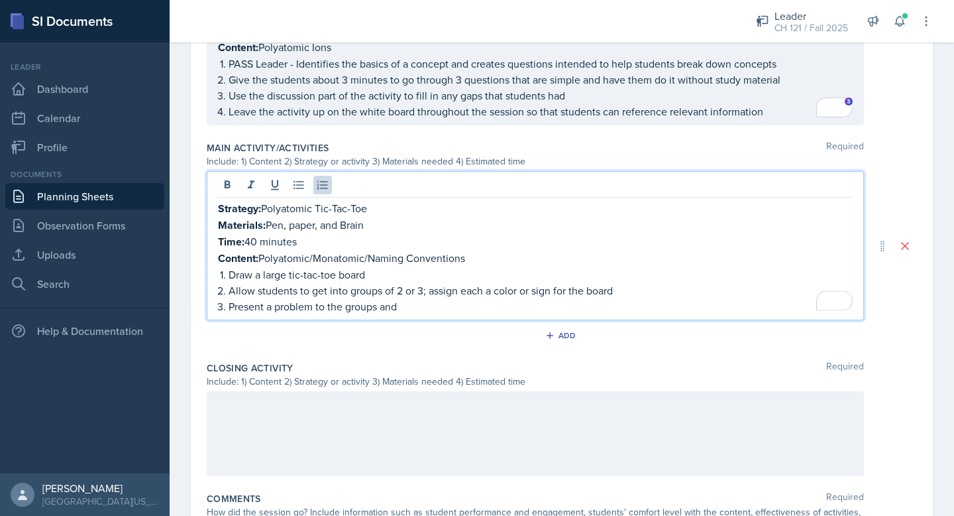
click at [416, 301] on p "Present a problem to the groups and" at bounding box center [541, 306] width 624 height 16
click at [390, 305] on p "Present a problem to the groups and whichever group is the first to answer" at bounding box center [541, 306] width 624 height 16
click at [587, 304] on p "Present a problem to the groups, and whichever group is the first to answer" at bounding box center [541, 306] width 624 height 16
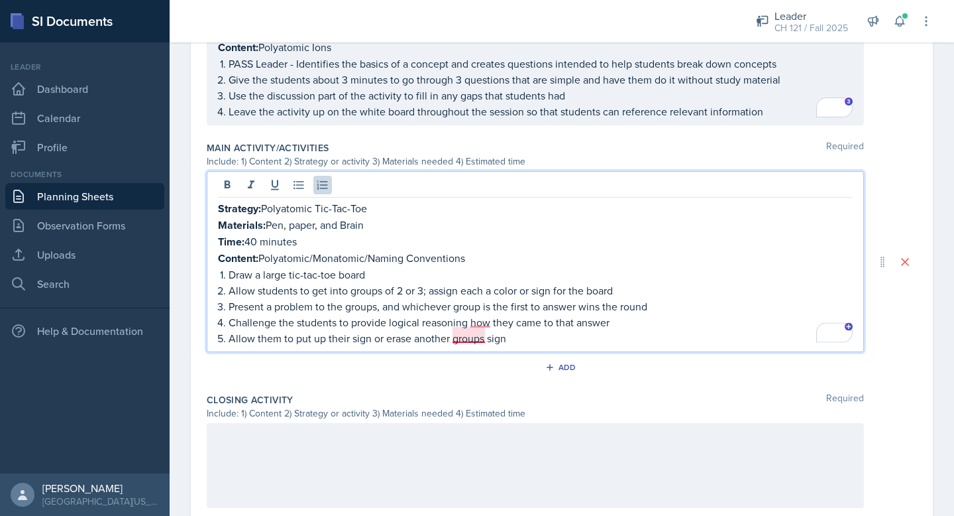
click at [472, 332] on p "Allow them to put up their sign or erase another groups sign" at bounding box center [541, 338] width 624 height 16
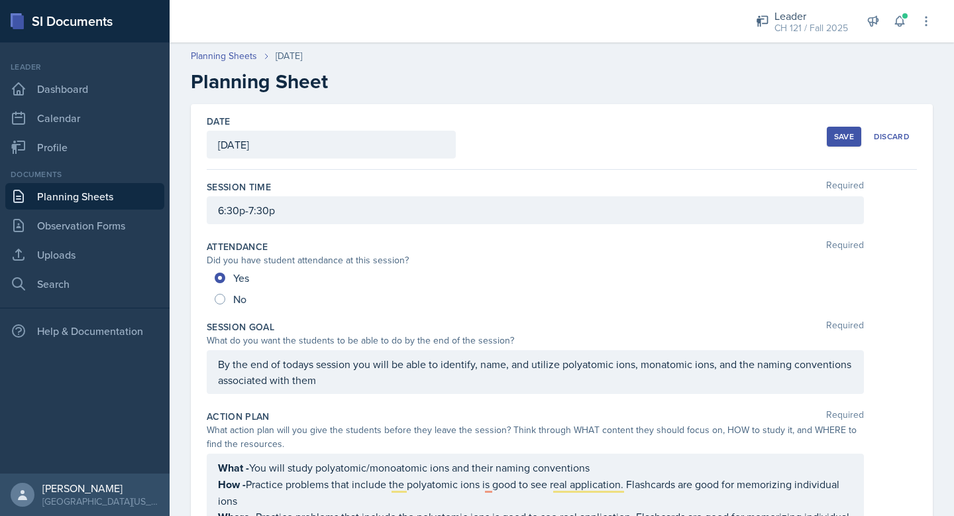
scroll to position [625, 0]
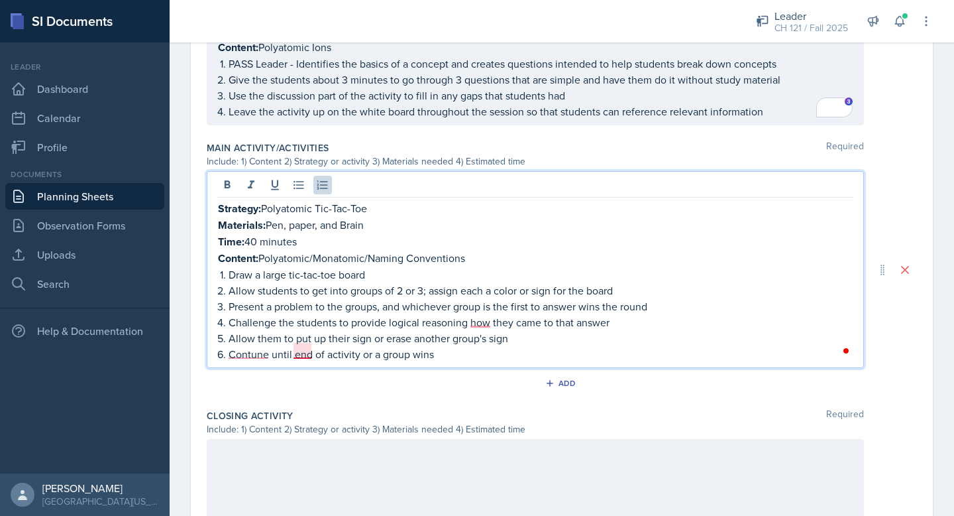
click at [249, 349] on p "Contune until end of activity or a group wins" at bounding box center [541, 354] width 624 height 16
click at [303, 346] on p "Continue until end of activity or a group wins" at bounding box center [541, 354] width 624 height 16
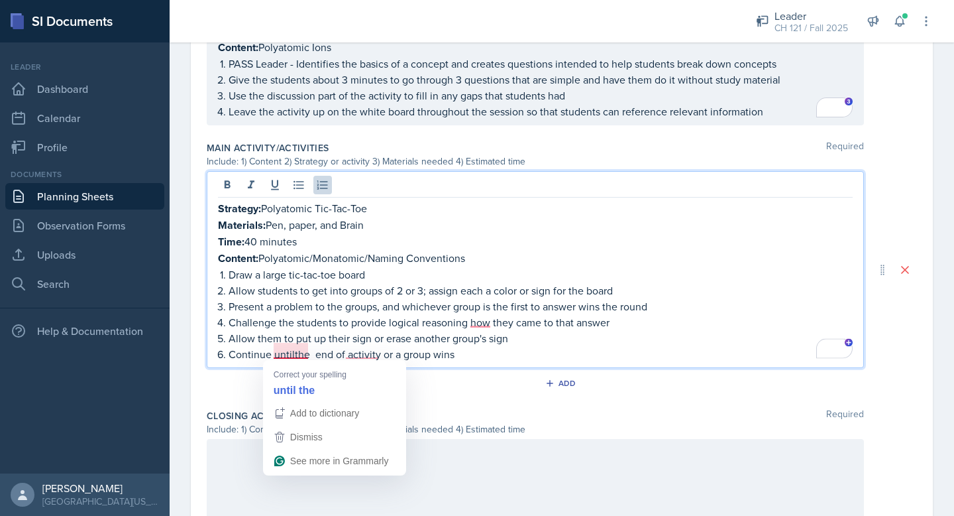
click at [295, 352] on p "Continue untilthe end of activity or a group wins" at bounding box center [541, 354] width 624 height 16
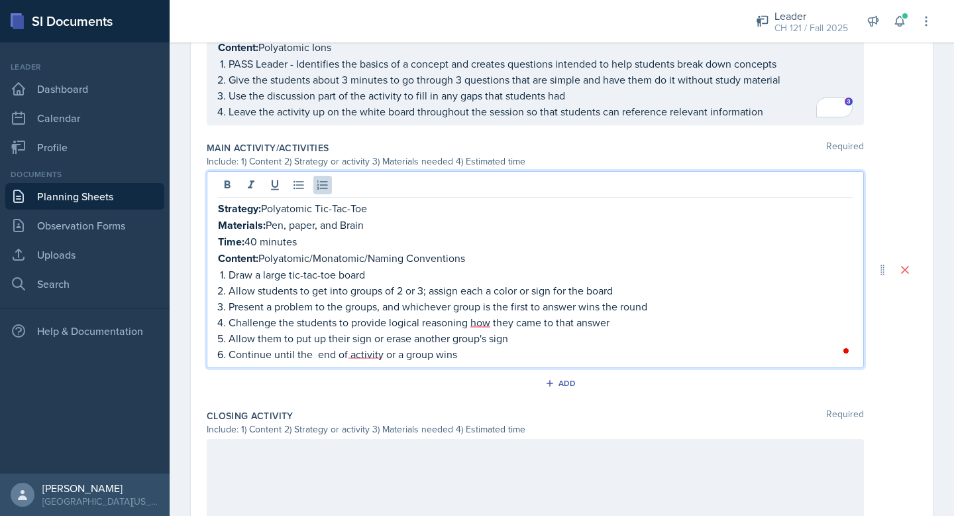
click at [316, 352] on p "Continue until the end of activity or a group wins" at bounding box center [541, 354] width 624 height 16
click at [357, 352] on p "Continue until the end of activity or a group wins" at bounding box center [541, 354] width 624 height 16
click at [490, 324] on p "Challenge the students to provide logical reasoning how they came to that answer" at bounding box center [541, 322] width 624 height 16
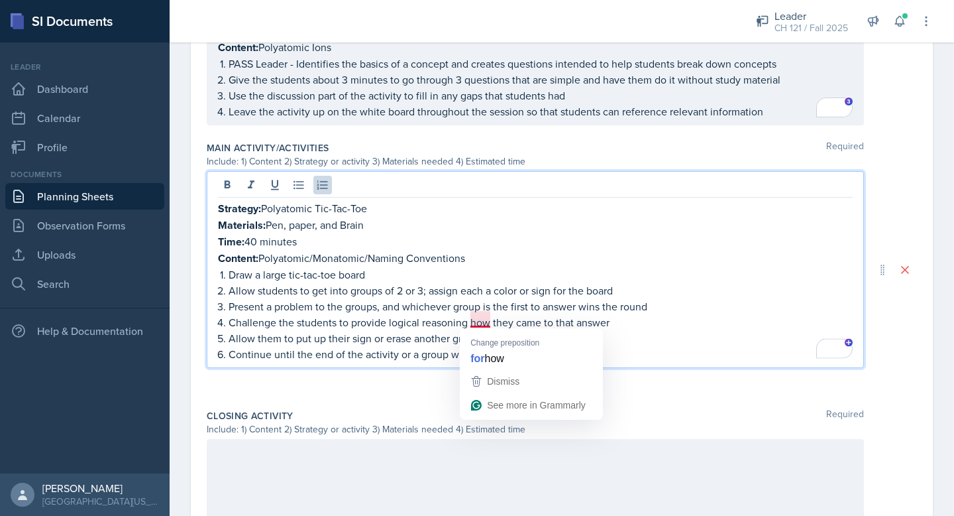
click at [484, 319] on p "Challenge the students to provide logical reasoning how they came to that answer" at bounding box center [541, 322] width 624 height 16
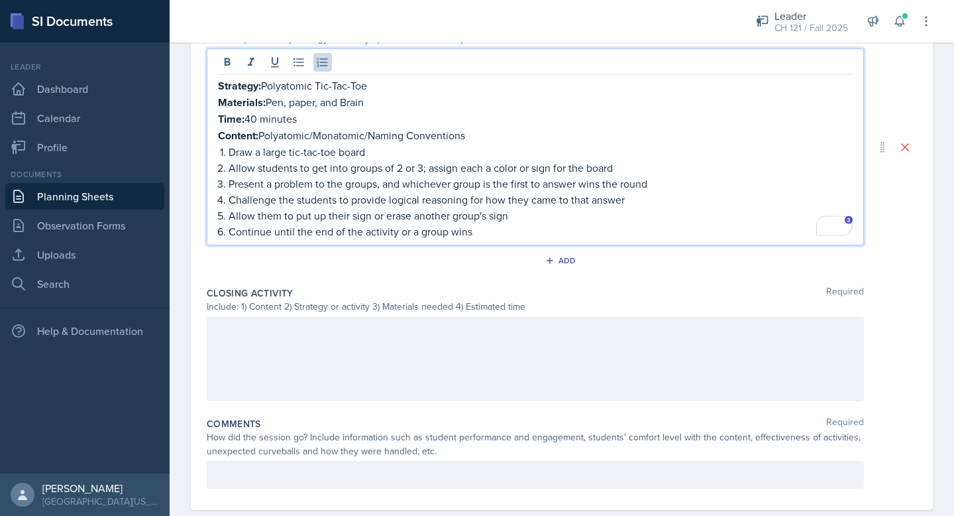
click at [492, 350] on div at bounding box center [535, 358] width 657 height 85
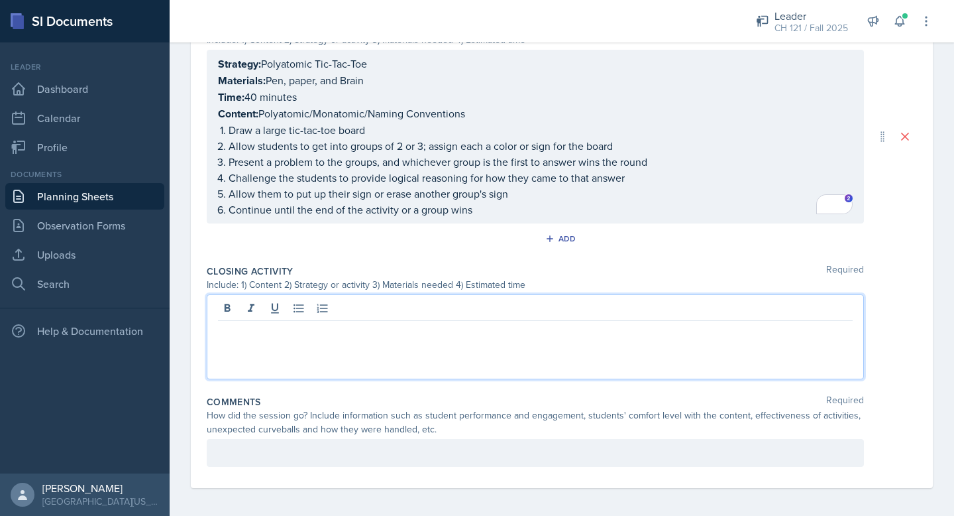
scroll to position [769, 0]
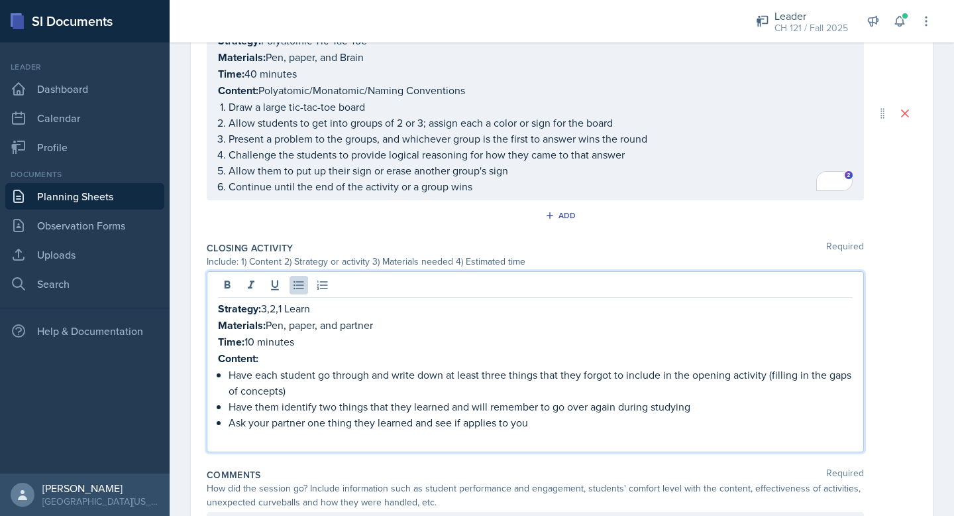
click at [285, 355] on p "Content:" at bounding box center [535, 358] width 635 height 17
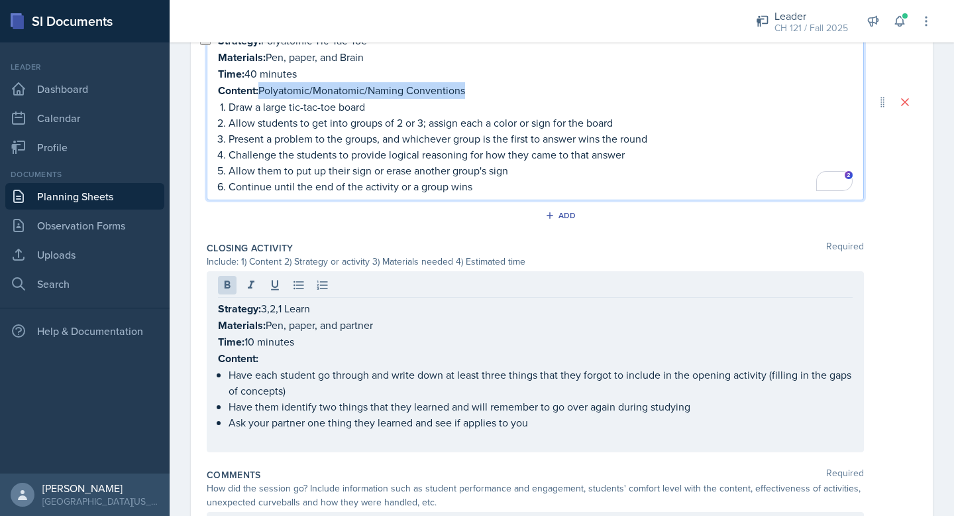
drag, startPoint x: 471, startPoint y: 86, endPoint x: 263, endPoint y: 83, distance: 208.1
click at [263, 83] on p "Content: Polyatomic/Monatomic/Naming Conventions" at bounding box center [535, 90] width 635 height 17
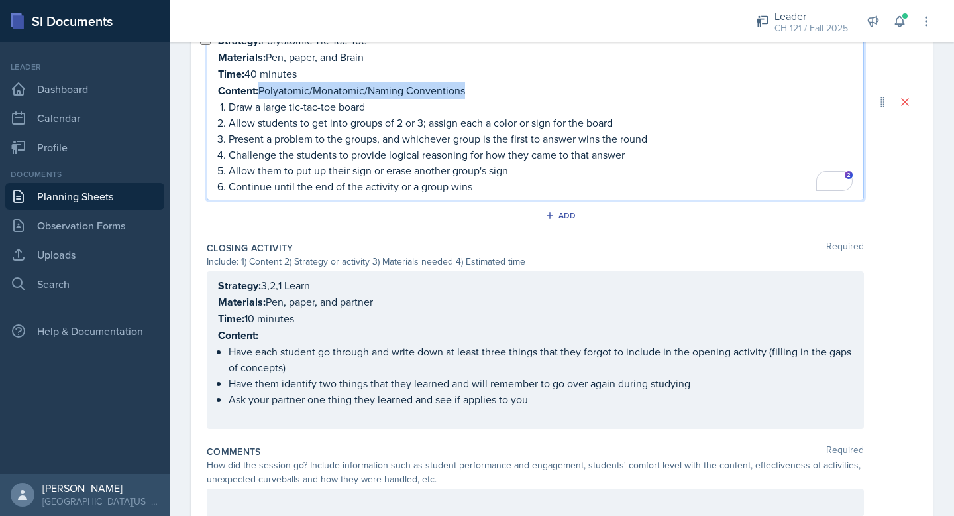
copy p "Polyatomic/Monatomic/Naming Conventions"
click at [272, 328] on div "Strategy: 3,2,1 Learn Materials: Pen, paper, and partner Time: 10 minutes Conte…" at bounding box center [535, 350] width 635 height 146
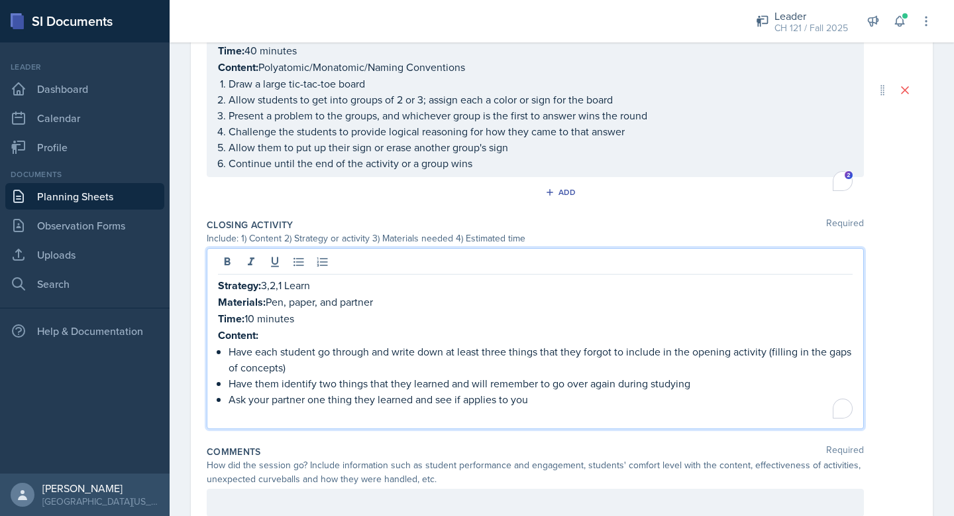
scroll to position [769, 0]
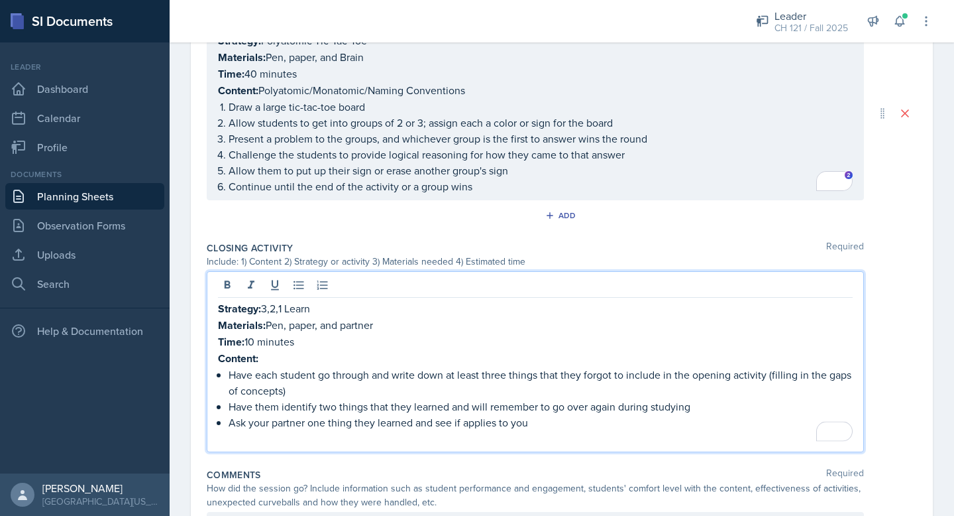
click at [272, 353] on p "Content:" at bounding box center [535, 358] width 635 height 17
click at [463, 414] on p "Ask your partner one thing they learned and see if applies to you" at bounding box center [541, 422] width 624 height 16
click at [476, 417] on p "Ask your partner one thing they learned and see if applies to you" at bounding box center [541, 422] width 624 height 16
click at [367, 430] on p "To enrich screen reader interactions, please activate Accessibility in Grammarl…" at bounding box center [535, 438] width 635 height 16
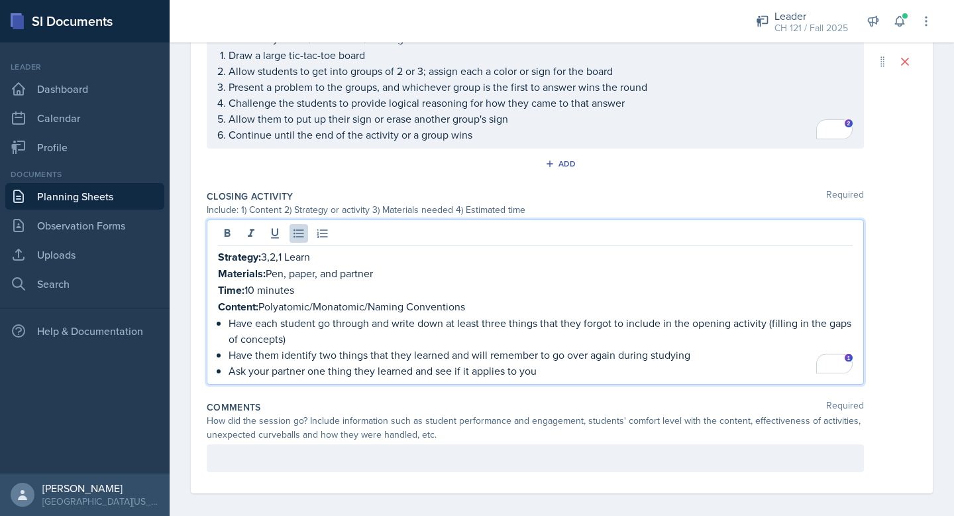
click at [378, 459] on p at bounding box center [535, 458] width 635 height 16
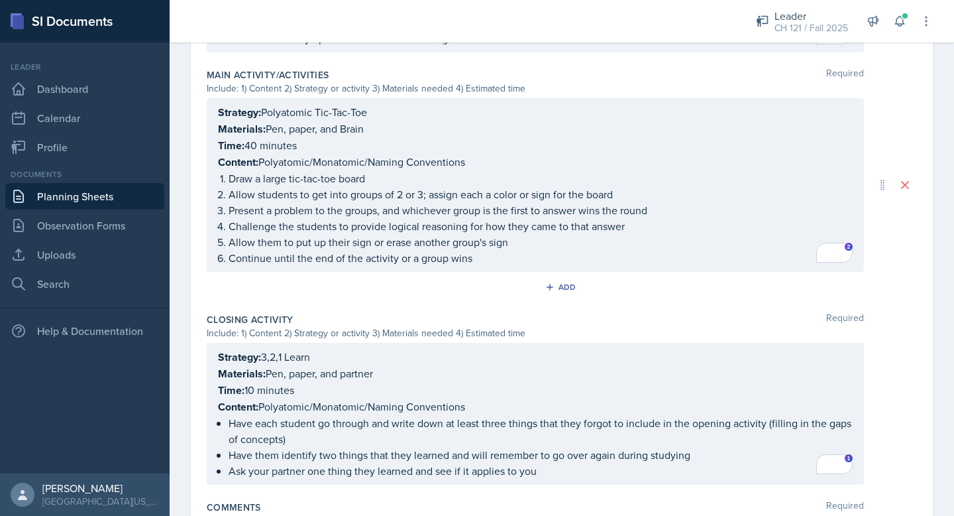
scroll to position [0, 0]
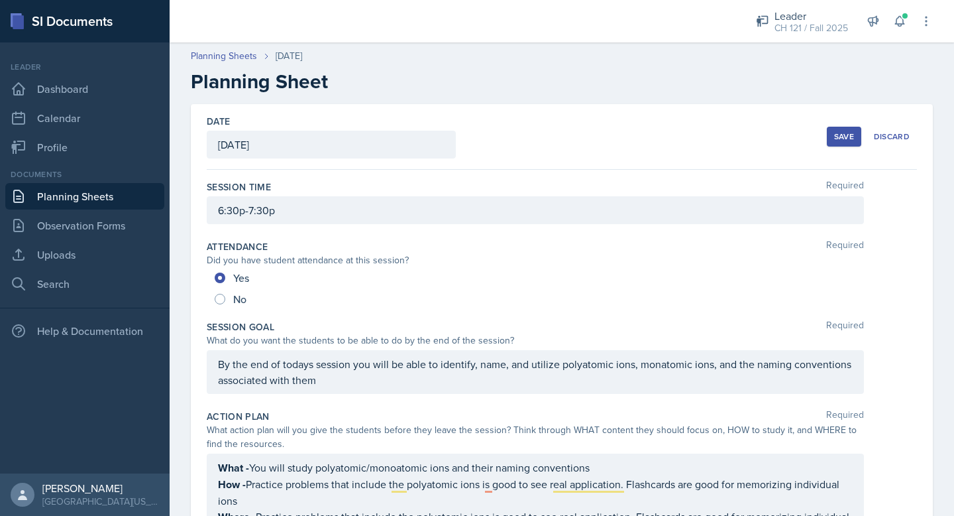
click at [832, 133] on button "Save" at bounding box center [844, 137] width 34 height 20
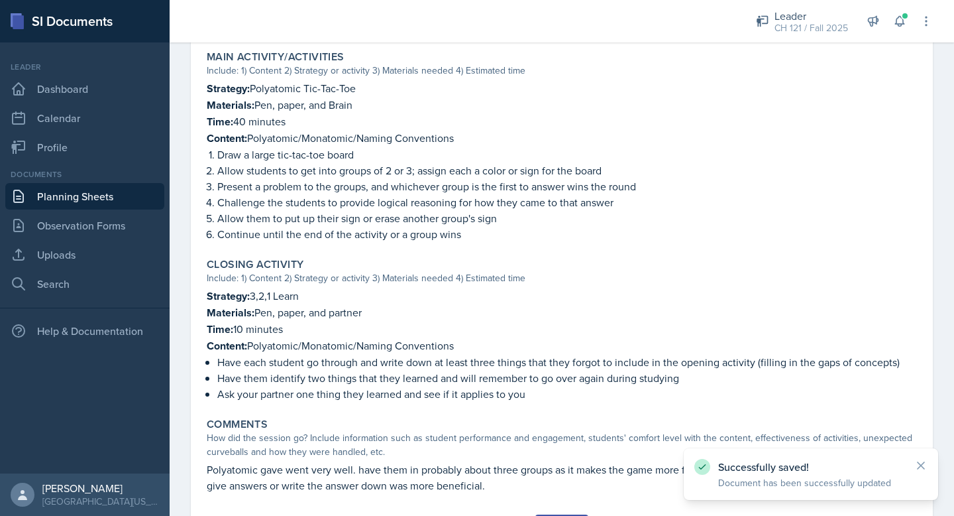
scroll to position [703, 0]
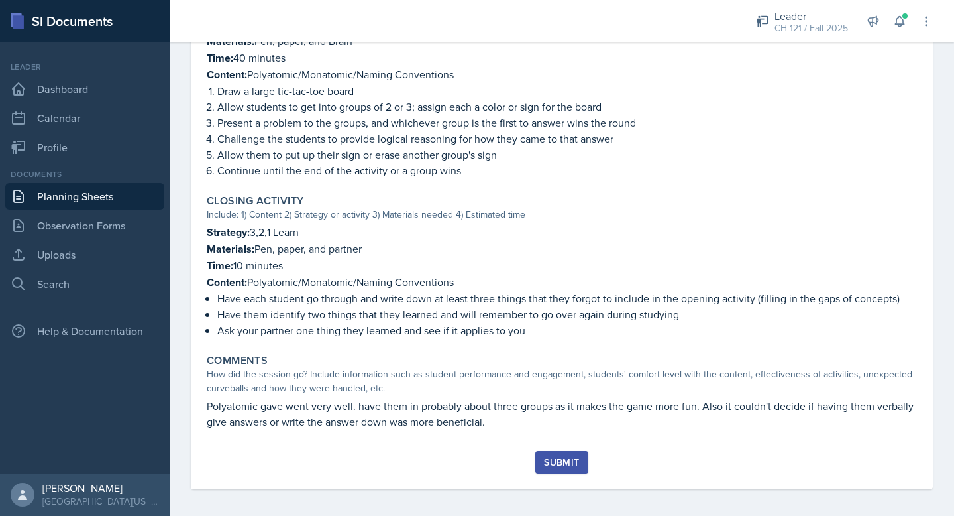
click at [563, 460] on div "Submit" at bounding box center [561, 462] width 35 height 11
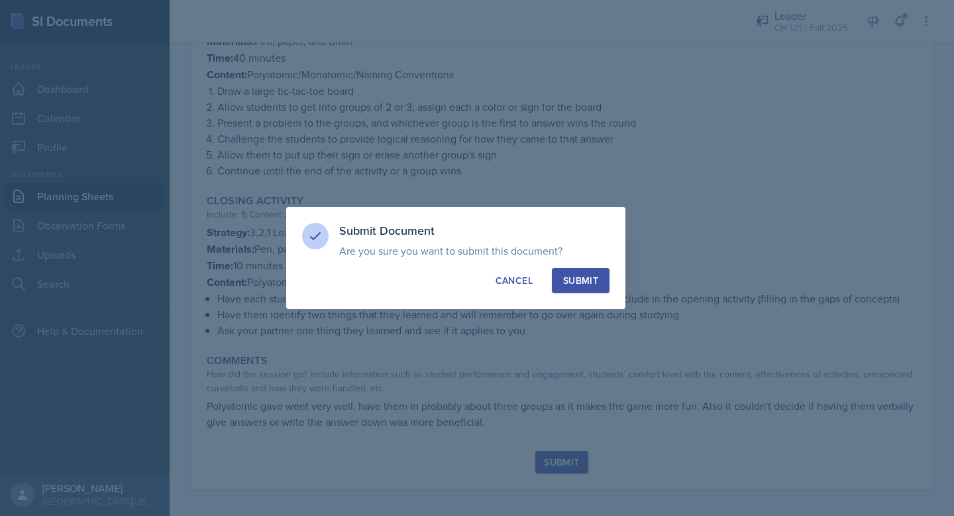
click at [591, 280] on div "Submit" at bounding box center [580, 280] width 35 height 13
radio input "true"
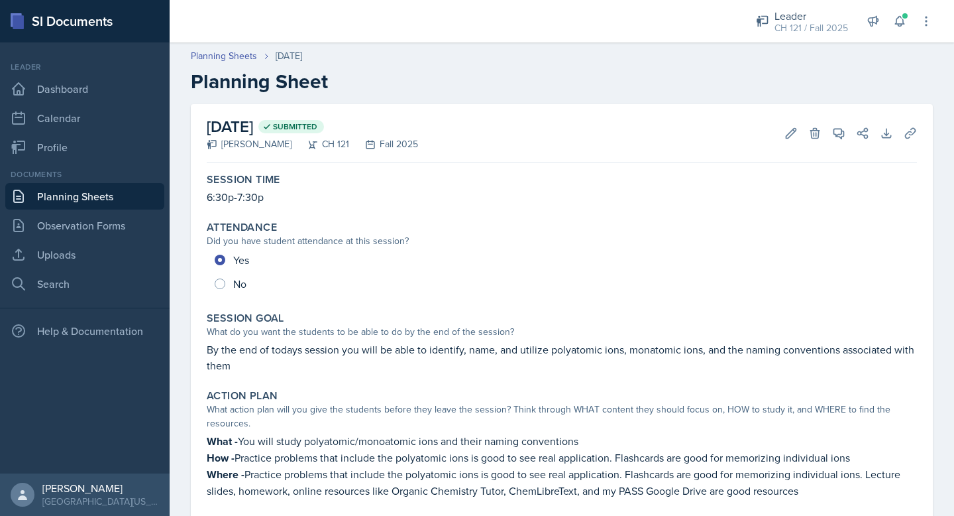
click at [90, 188] on link "Planning Sheets" at bounding box center [84, 196] width 159 height 27
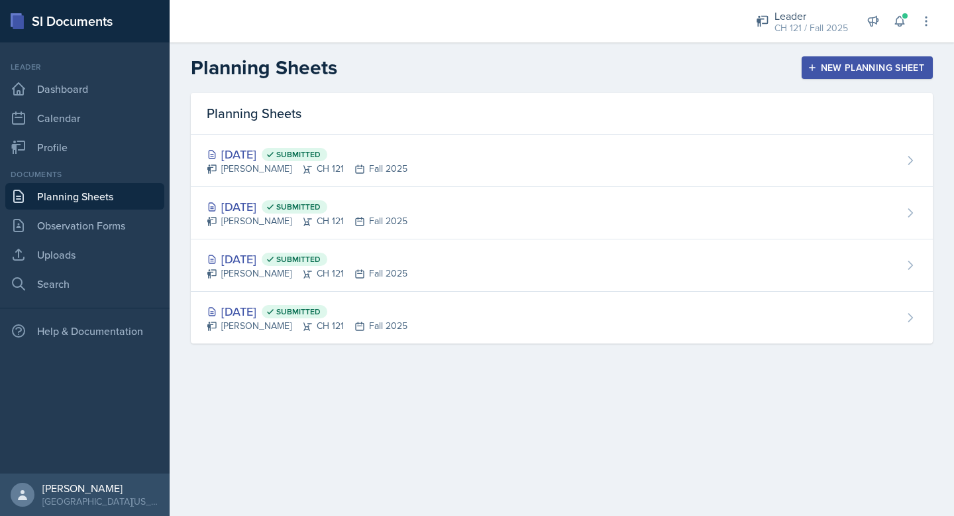
click at [879, 66] on div "New Planning Sheet" at bounding box center [868, 67] width 114 height 11
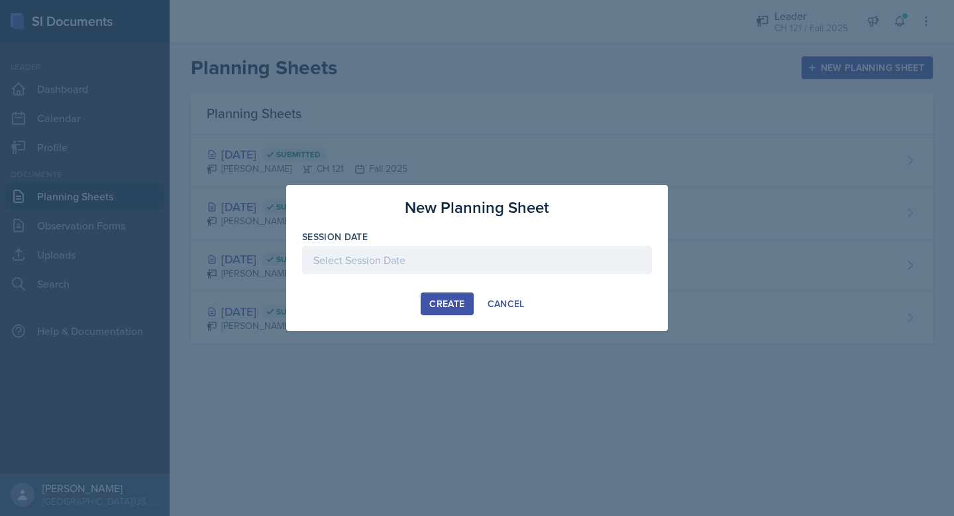
click at [450, 299] on div "Create" at bounding box center [446, 303] width 35 height 11
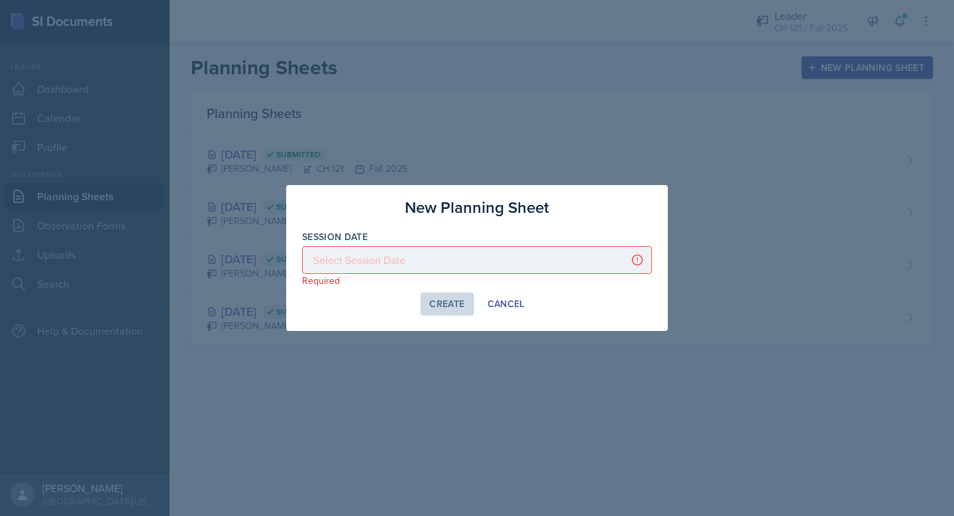
click at [459, 253] on div at bounding box center [477, 260] width 350 height 28
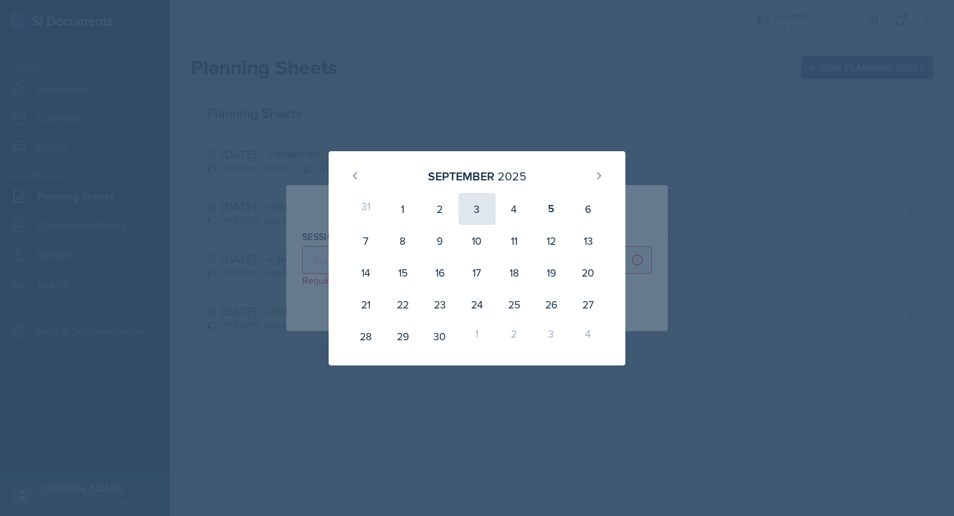
click at [476, 219] on div "3" at bounding box center [477, 209] width 37 height 32
type input "September 3rd, 2025"
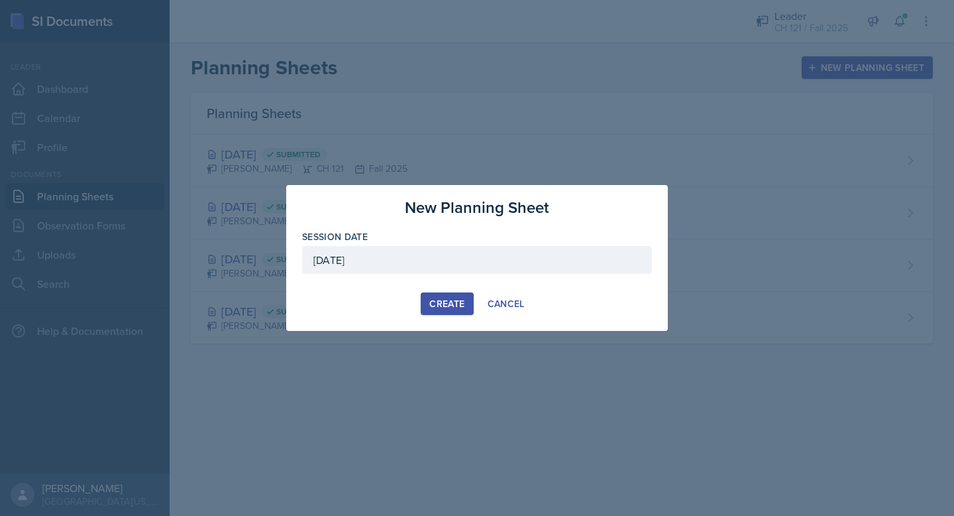
click at [445, 294] on button "Create" at bounding box center [447, 303] width 52 height 23
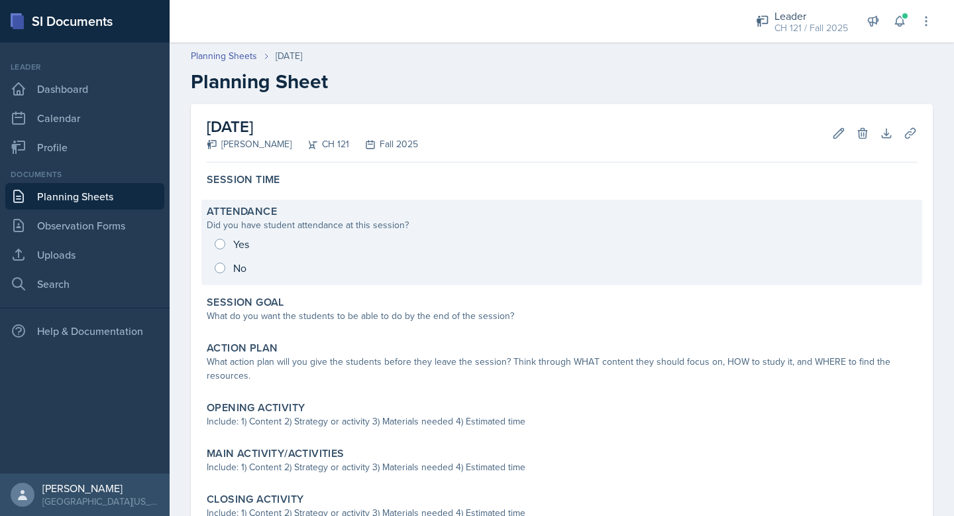
click at [223, 240] on div "Yes No" at bounding box center [562, 256] width 710 height 48
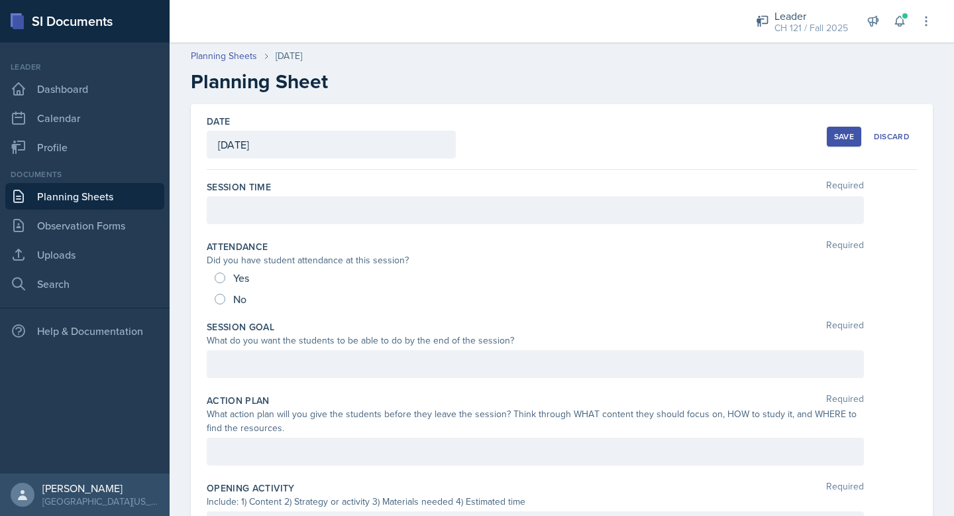
click at [253, 219] on div at bounding box center [535, 210] width 657 height 28
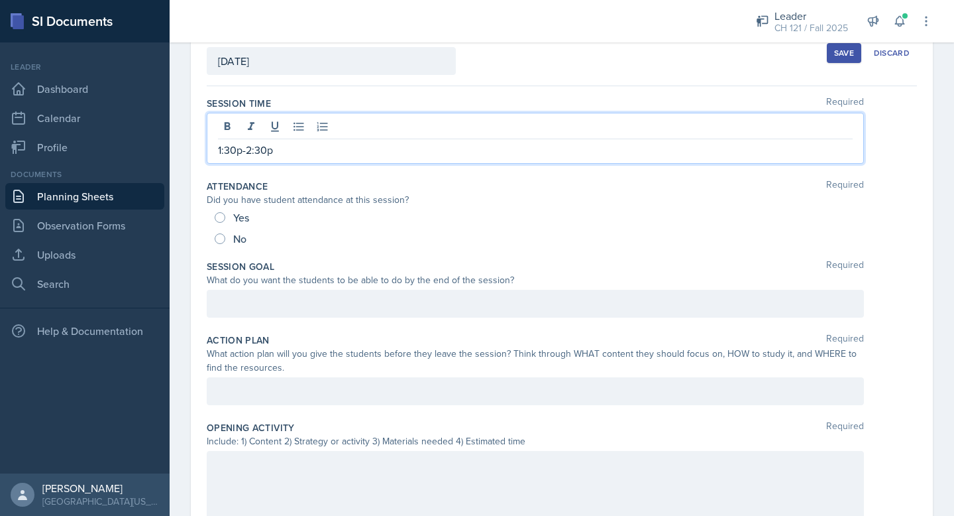
scroll to position [105, 0]
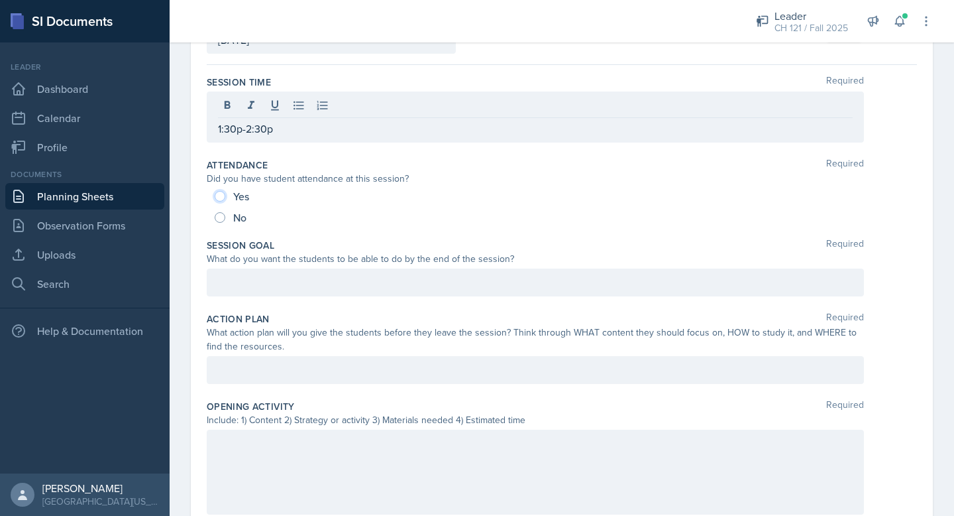
click at [223, 198] on input "Yes" at bounding box center [220, 196] width 11 height 11
radio input "true"
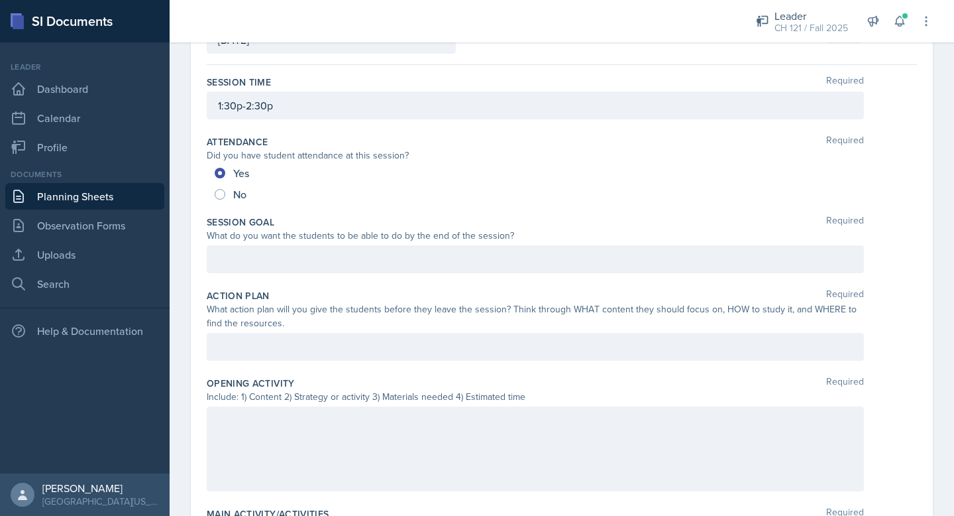
click at [325, 251] on div at bounding box center [535, 259] width 657 height 28
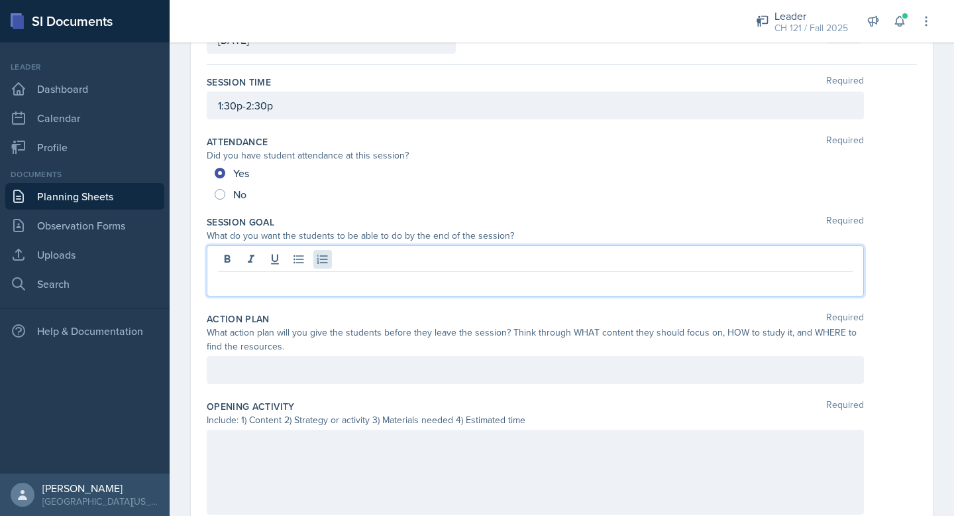
paste div
click at [476, 282] on p "By the end of todays session you will be able to identify parts of a compounds …" at bounding box center [535, 282] width 635 height 16
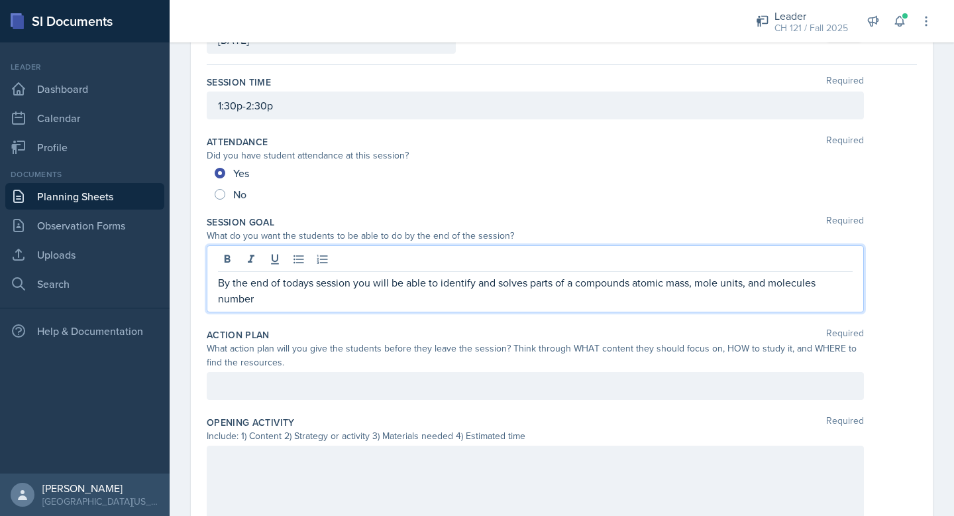
click at [310, 305] on p "By the end of todays session you will be able to identify and solves parts of a…" at bounding box center [535, 290] width 635 height 32
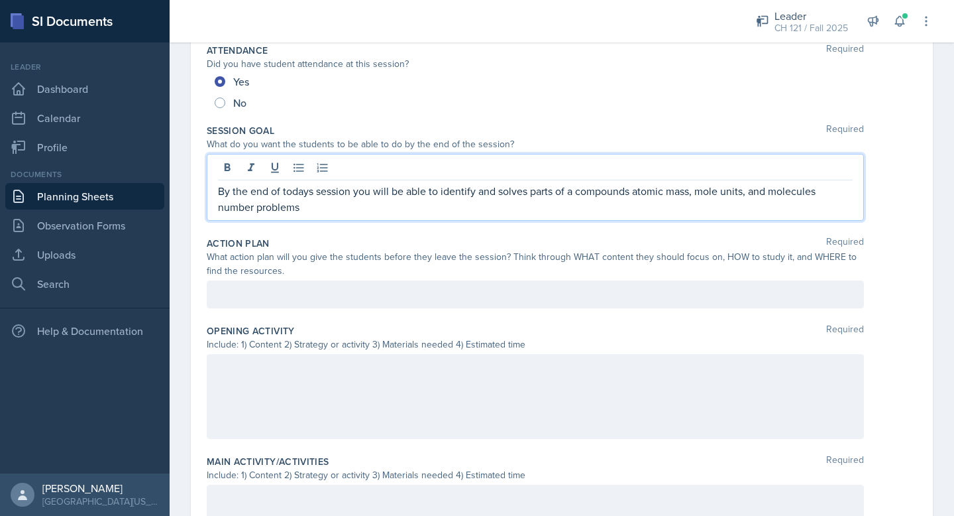
click at [292, 289] on p at bounding box center [535, 294] width 635 height 16
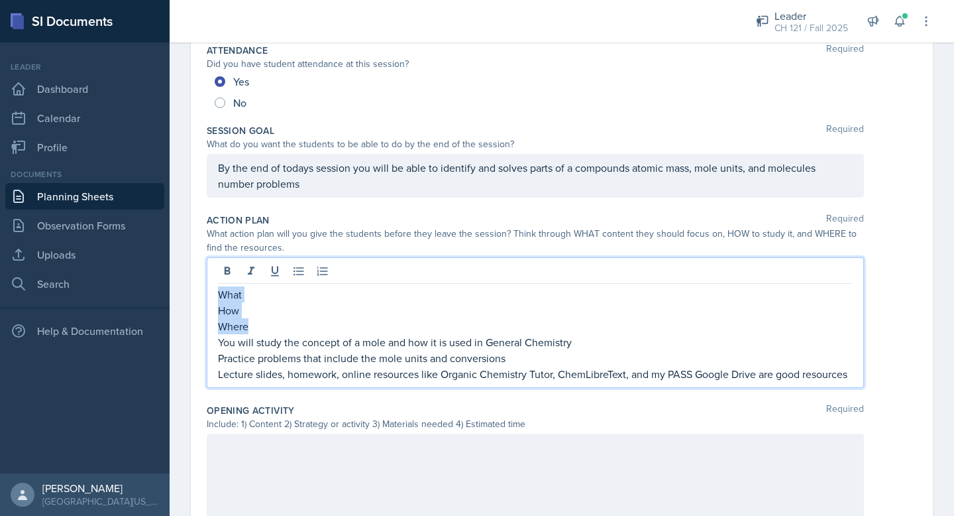
drag, startPoint x: 263, startPoint y: 329, endPoint x: 211, endPoint y: 284, distance: 68.7
click at [211, 284] on div "What How Where You will study the concept of a mole and how it is used in Gener…" at bounding box center [535, 322] width 657 height 131
click at [225, 340] on p "You will study the concept of a mole and how it is used in General Chemistry" at bounding box center [535, 344] width 635 height 16
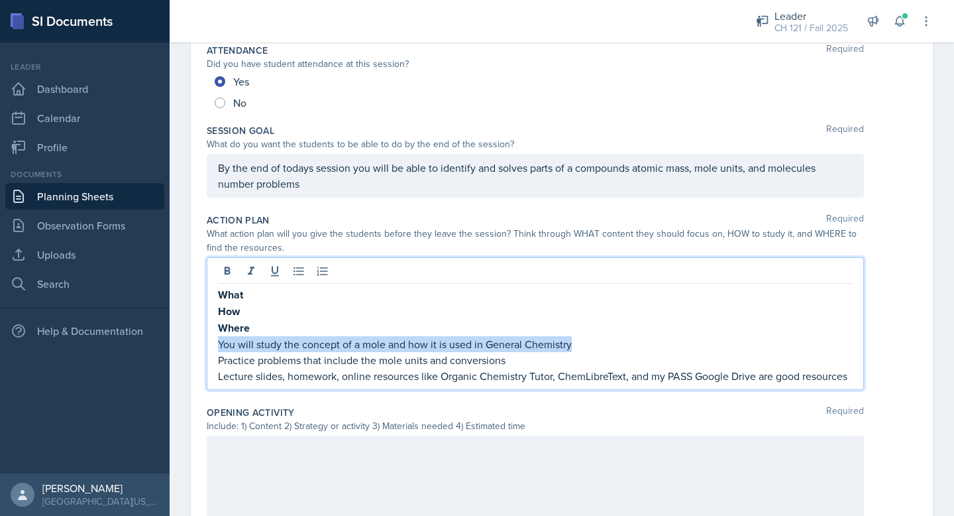
drag, startPoint x: 584, startPoint y: 345, endPoint x: 211, endPoint y: 346, distance: 372.5
click at [211, 346] on div "What How Where You will study the concept of a mole and how it is used in Gener…" at bounding box center [535, 323] width 657 height 133
copy p "You will study the concept of a mole and how it is used in General Chemistry"
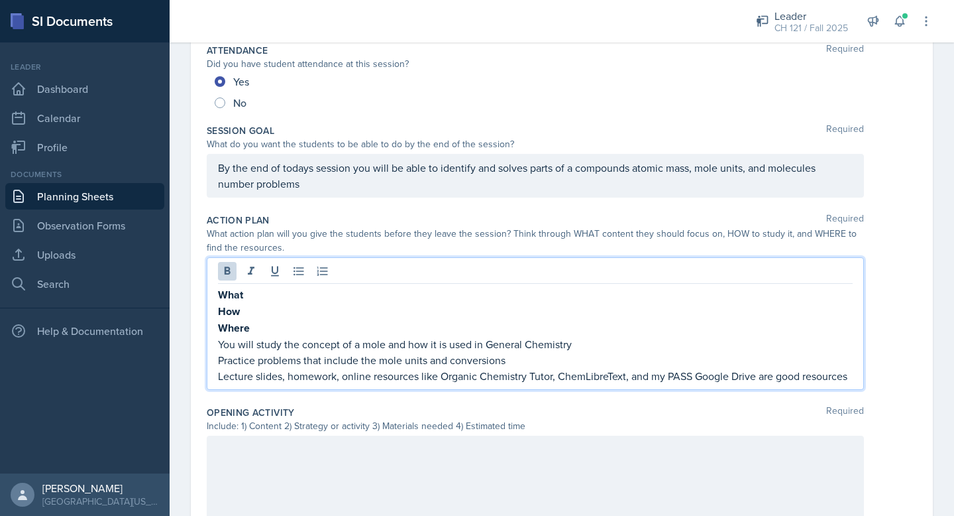
click at [253, 294] on p "What" at bounding box center [535, 294] width 635 height 17
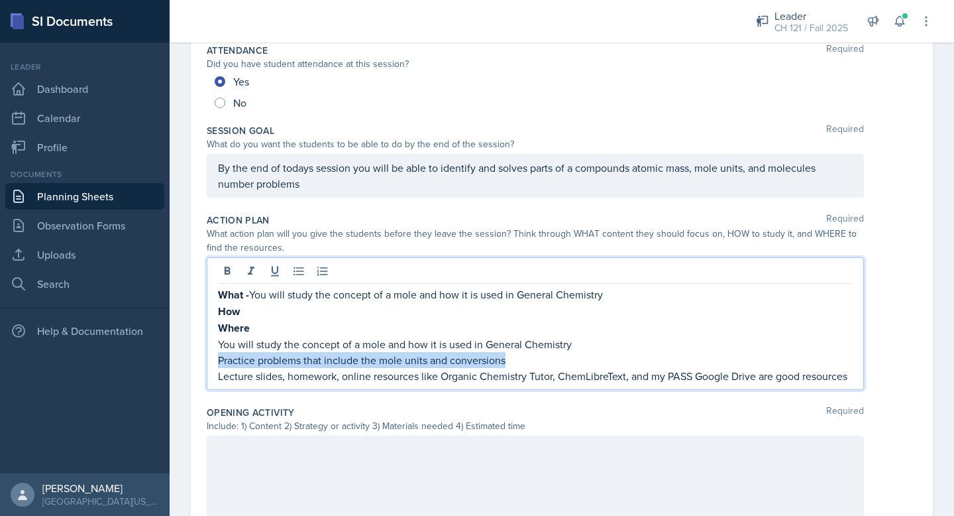
drag, startPoint x: 517, startPoint y: 359, endPoint x: 215, endPoint y: 357, distance: 302.2
click at [215, 357] on div "What - You will study the concept of a mole and how it is used in General Chemi…" at bounding box center [535, 323] width 657 height 133
copy p "Practice problems that include the mole units and conversions"
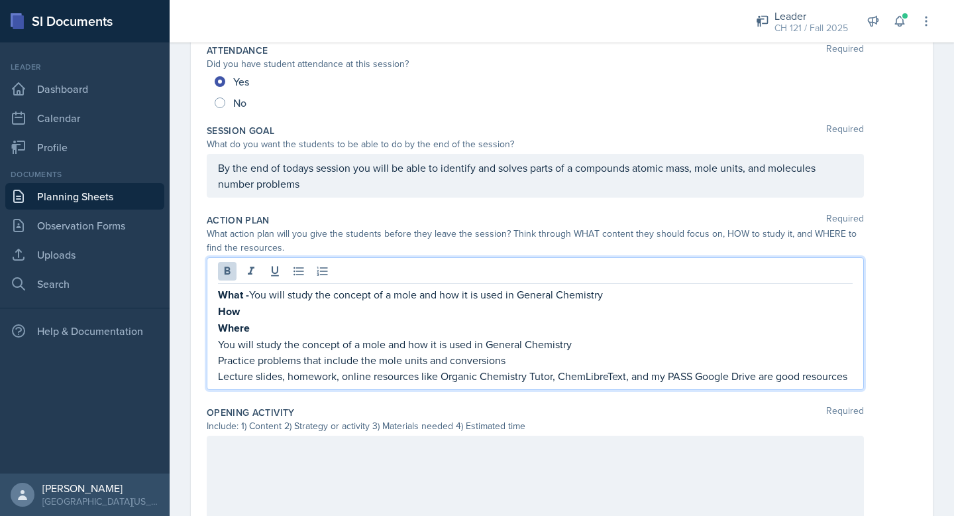
click at [249, 306] on p "How" at bounding box center [535, 311] width 635 height 17
click at [539, 380] on p "Lecture slides, homework, online resources like Organic Chemistry Tutor, ChemLi…" at bounding box center [535, 376] width 635 height 16
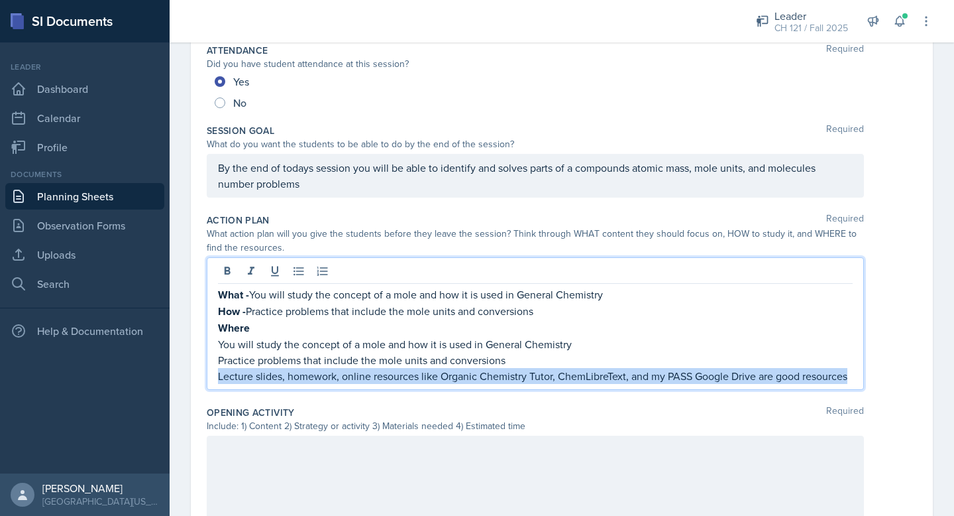
click at [539, 380] on p "Lecture slides, homework, online resources like Organic Chemistry Tutor, ChemLi…" at bounding box center [535, 376] width 635 height 16
copy p "Lecture slides, homework, online resources like Organic Chemistry Tutor, ChemLi…"
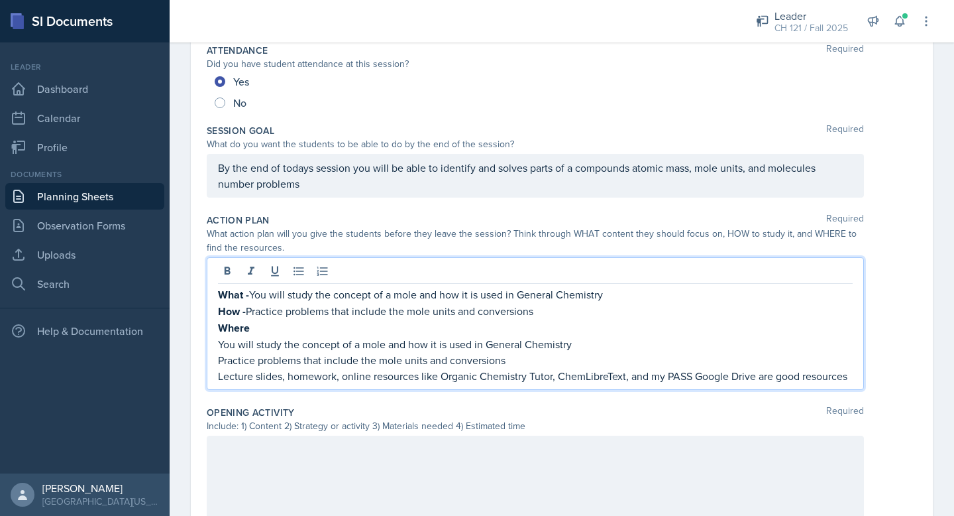
click at [331, 319] on p "Where" at bounding box center [535, 327] width 635 height 17
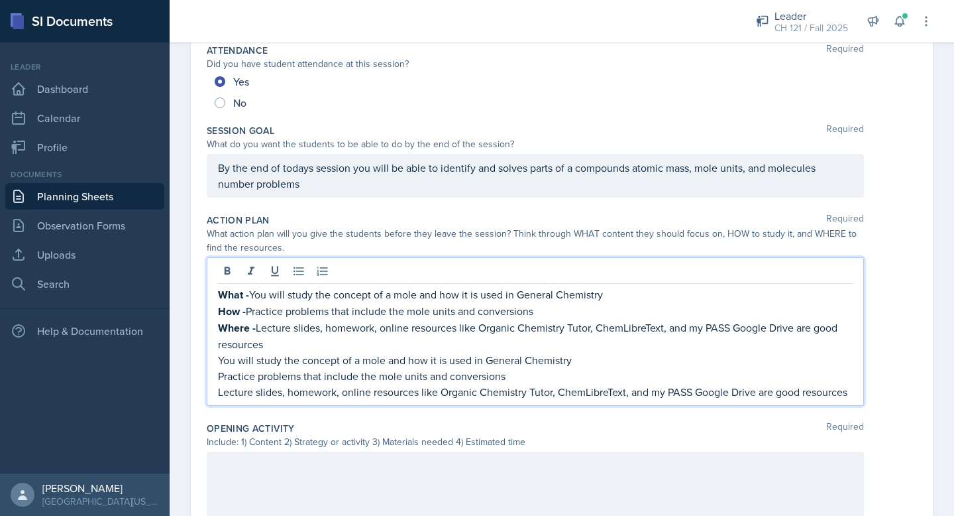
click at [628, 389] on p "Lecture slides, homework, online resources like Organic Chemistry Tutor, ChemLi…" at bounding box center [535, 392] width 635 height 16
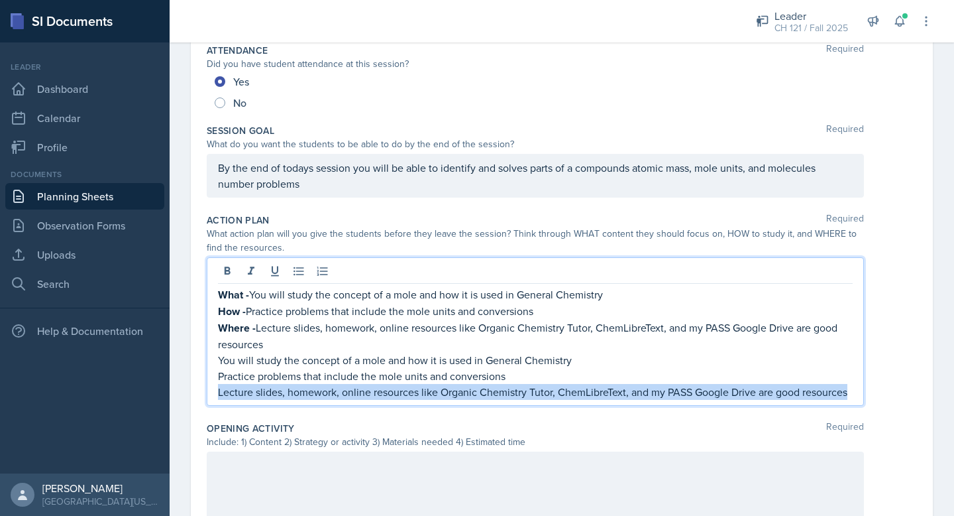
click at [628, 389] on p "Lecture slides, homework, online resources like Organic Chemistry Tutor, ChemLi…" at bounding box center [535, 392] width 635 height 16
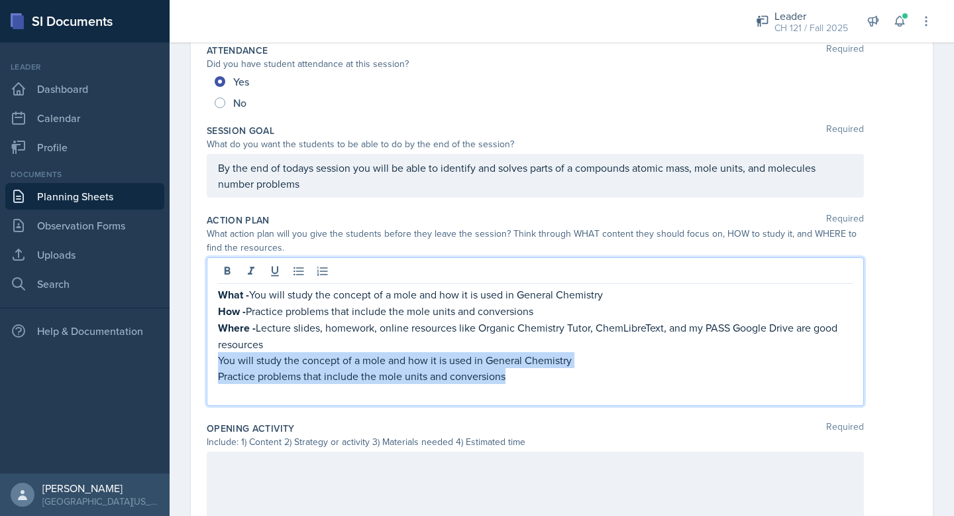
drag, startPoint x: 570, startPoint y: 379, endPoint x: 111, endPoint y: 359, distance: 459.7
click at [110, 359] on div "SI Documents Leader Dashboard Calendar Profile Documents Planning Sheets Observ…" at bounding box center [477, 258] width 954 height 516
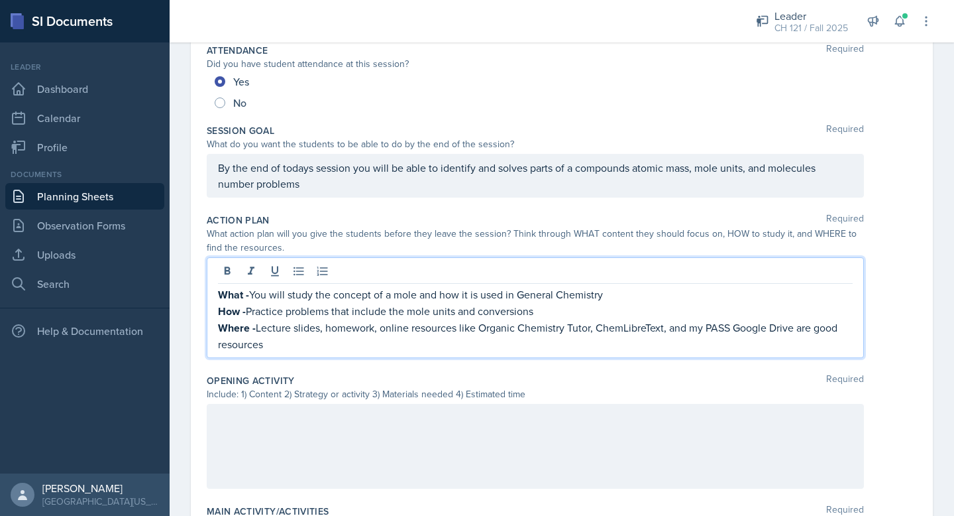
click at [330, 448] on div at bounding box center [535, 446] width 657 height 85
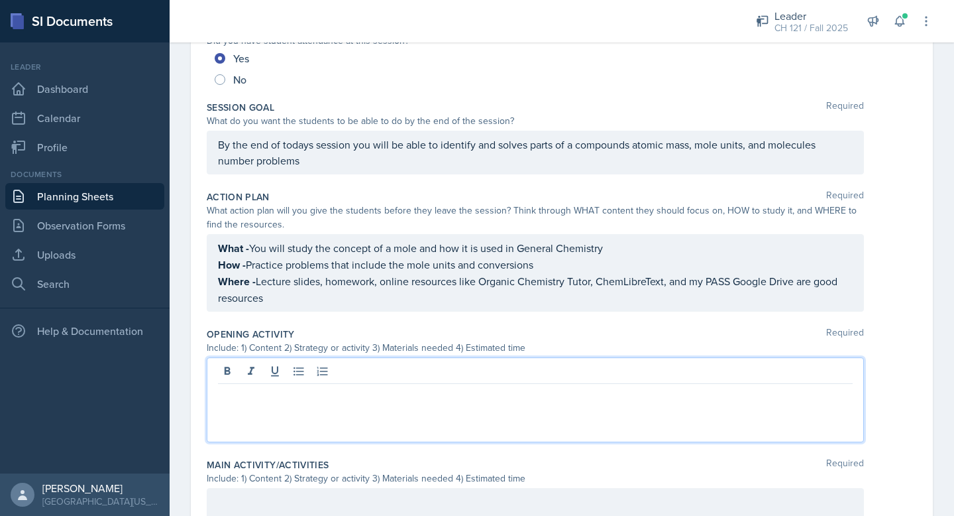
paste div
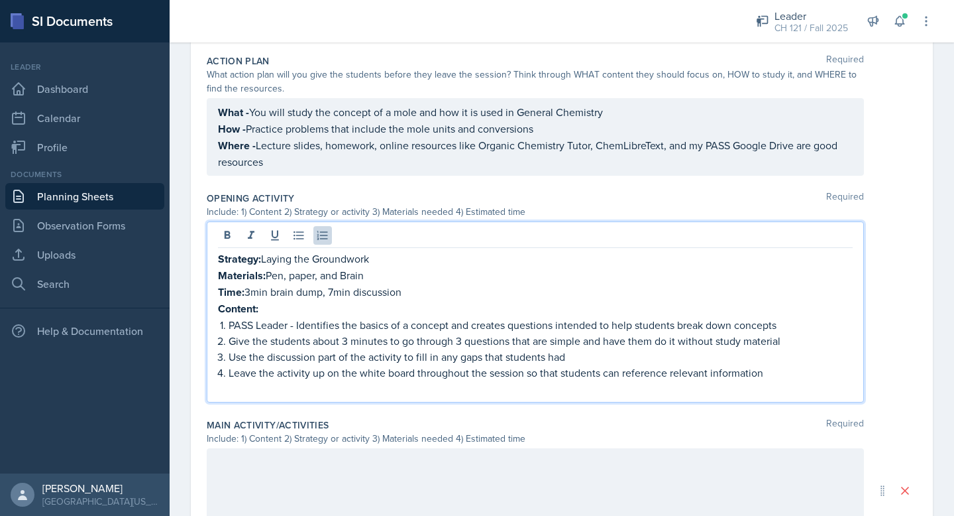
scroll to position [368, 0]
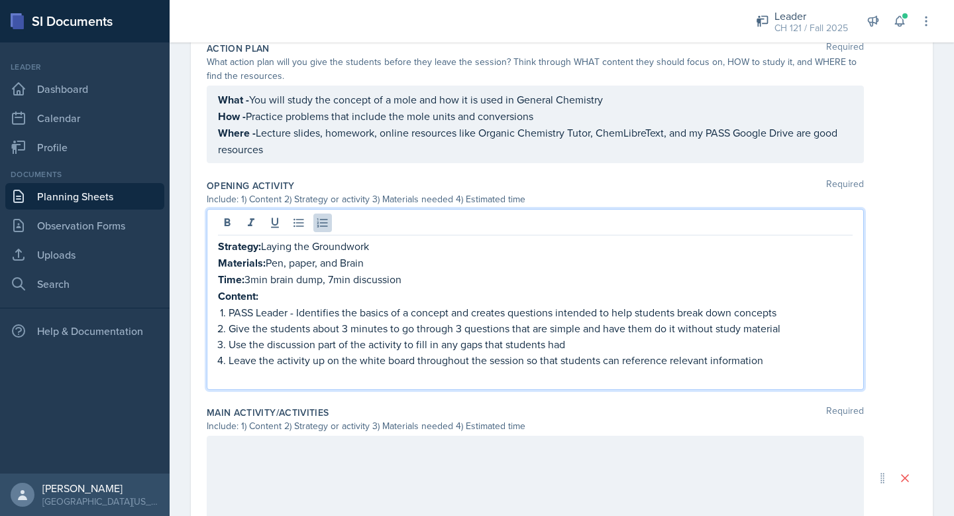
click at [293, 297] on p "Content:" at bounding box center [535, 296] width 635 height 17
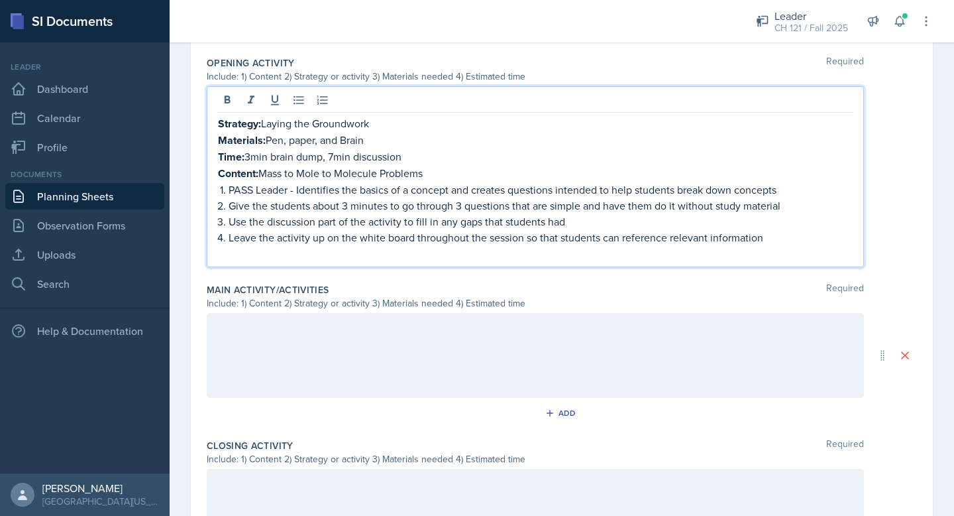
scroll to position [542, 0]
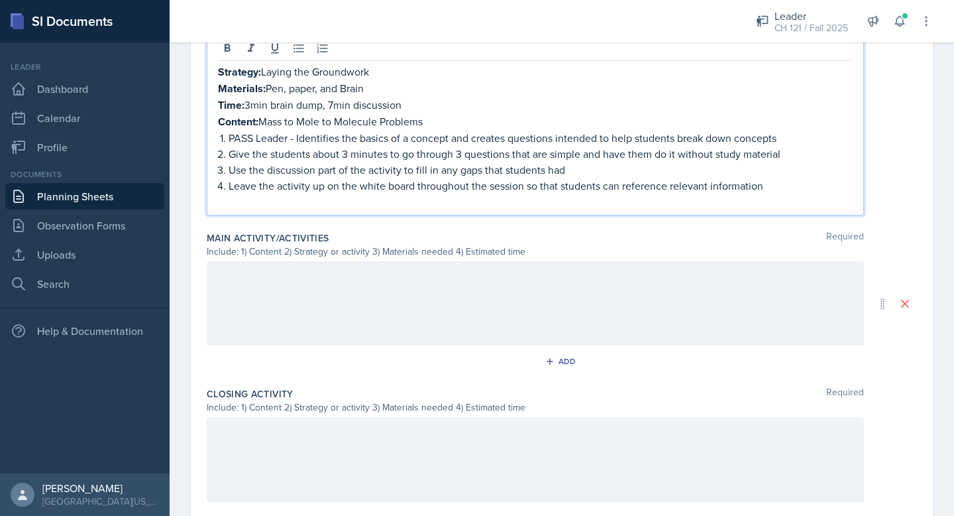
click at [243, 199] on p at bounding box center [535, 202] width 635 height 16
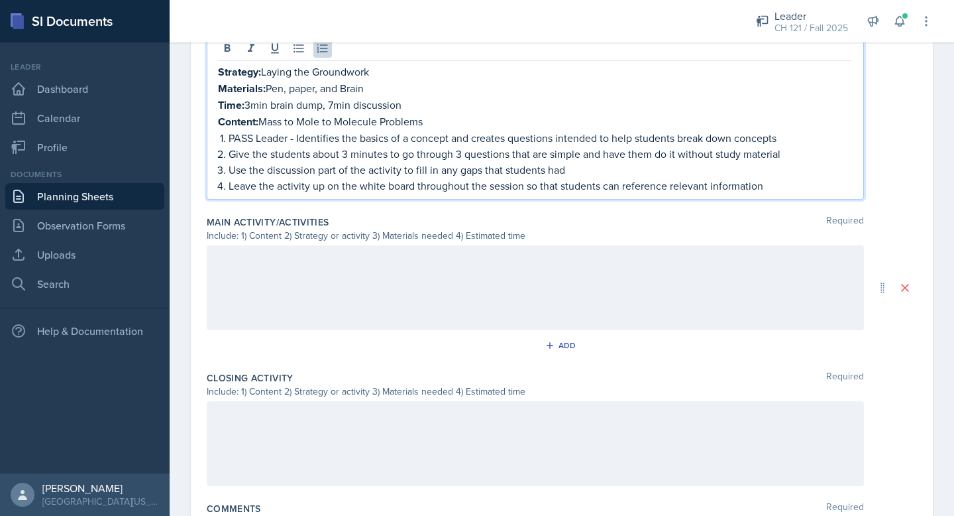
scroll to position [514, 0]
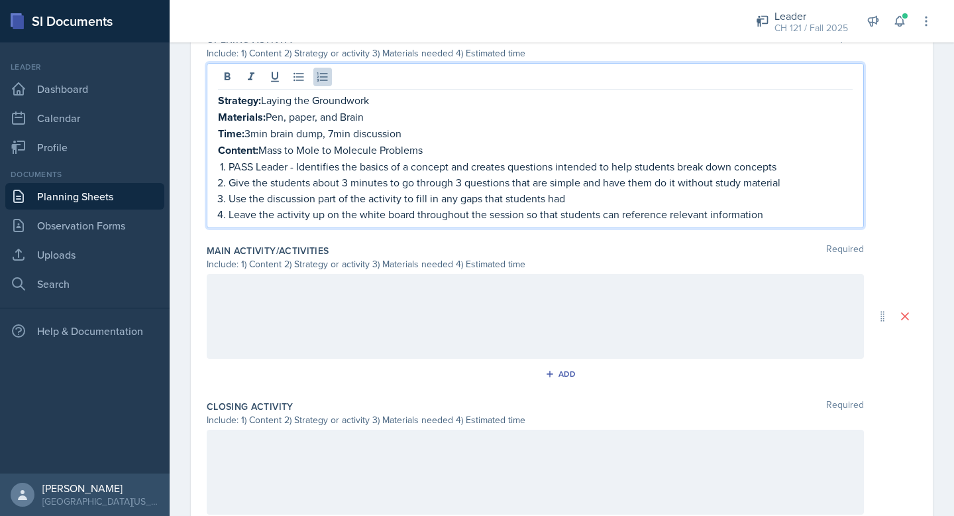
click at [274, 302] on div at bounding box center [535, 316] width 657 height 85
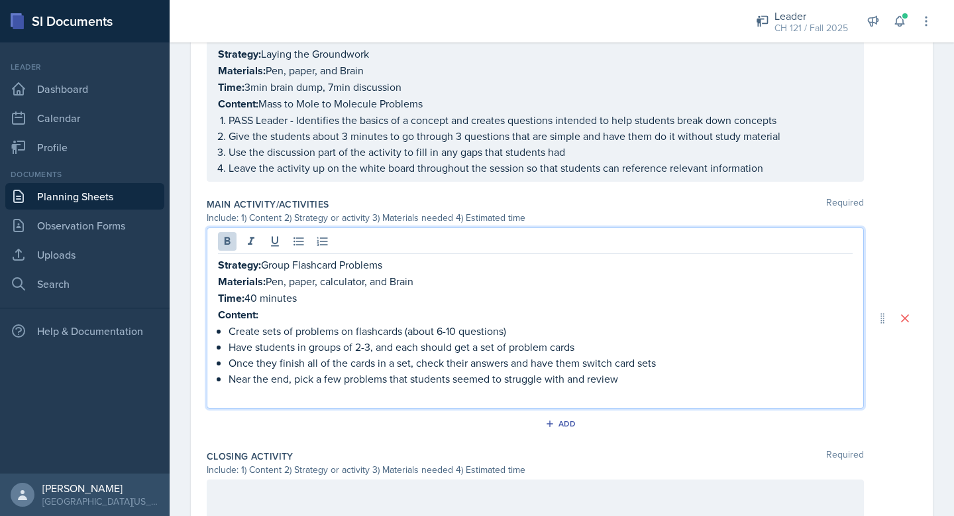
click at [218, 264] on strong "Strategy:" at bounding box center [239, 264] width 43 height 15
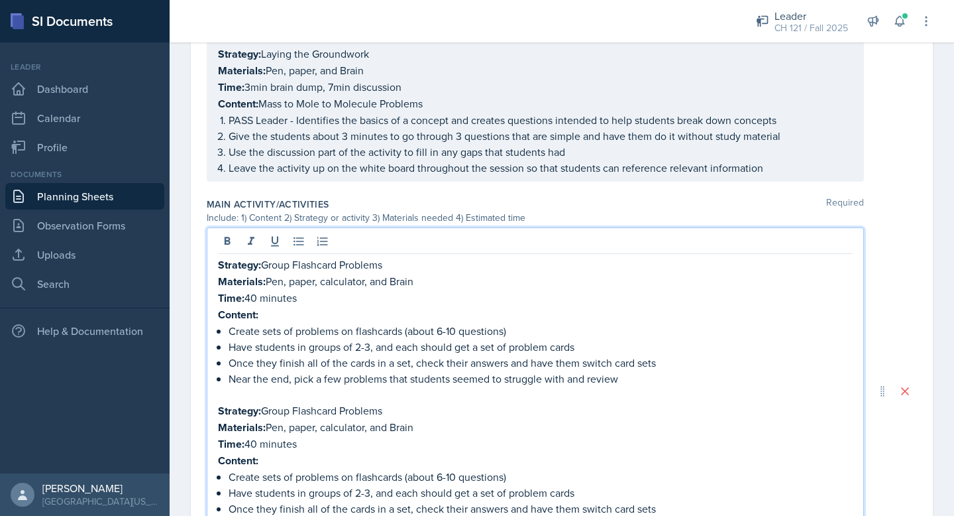
click at [251, 295] on p "Time: 40 minutes" at bounding box center [535, 298] width 635 height 17
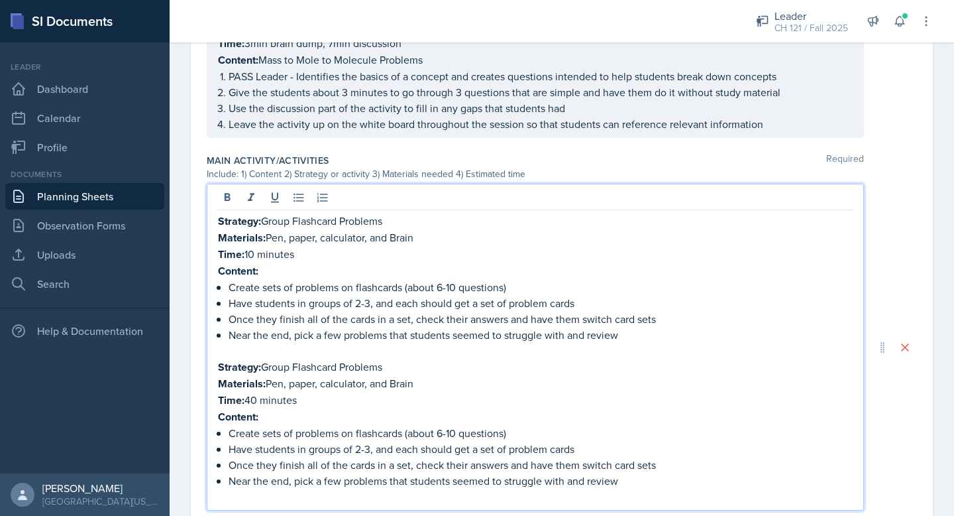
scroll to position [590, 0]
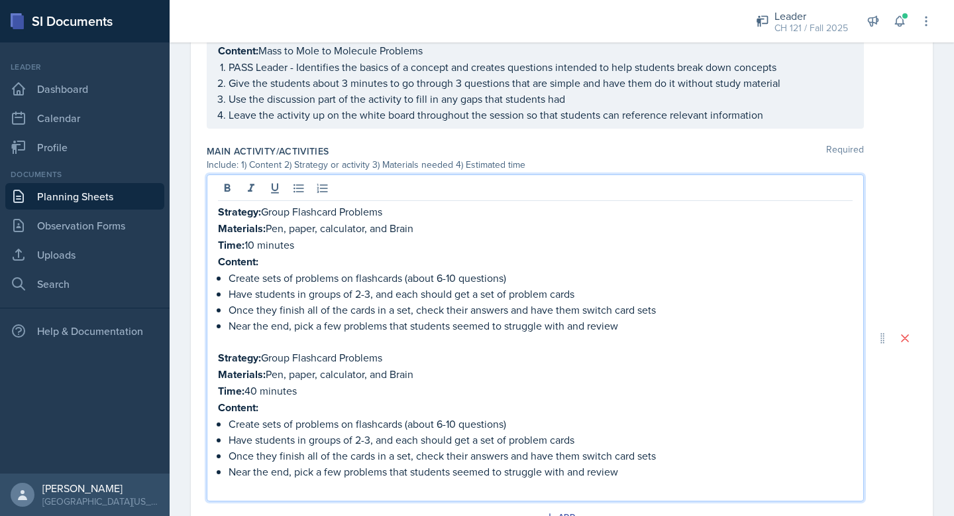
click at [251, 390] on p "Time: 40 minutes" at bounding box center [535, 390] width 635 height 17
drag, startPoint x: 390, startPoint y: 205, endPoint x: 266, endPoint y: 207, distance: 123.9
click at [266, 207] on p "Strategy: Group Flashcard Problems" at bounding box center [535, 211] width 635 height 17
click at [363, 224] on p "Materials: Pen, paper, calculator, and Brain" at bounding box center [535, 228] width 635 height 17
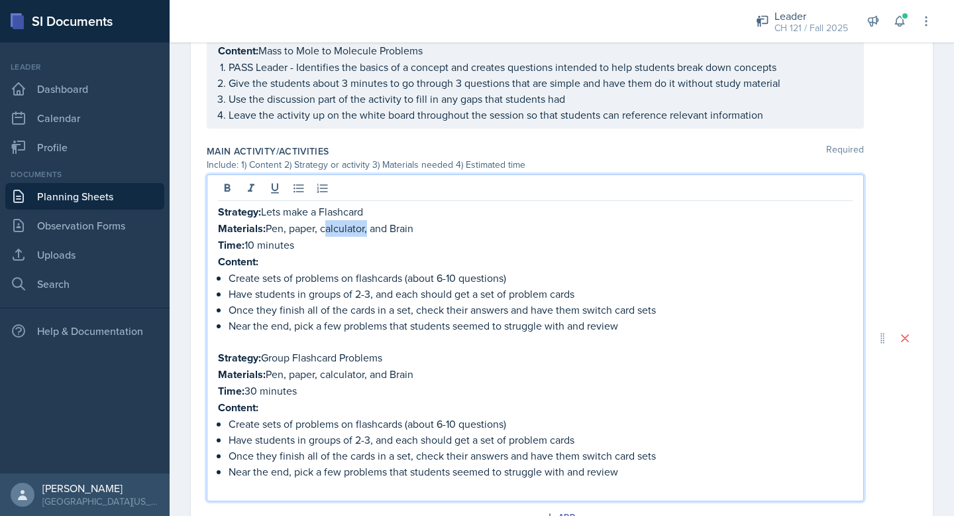
click at [363, 224] on p "Materials: Pen, paper, calculator, and Brain" at bounding box center [535, 228] width 635 height 17
click at [280, 260] on p "Content:" at bounding box center [535, 261] width 635 height 17
click at [280, 255] on p "Content: Mass to Mole to Molecules" at bounding box center [535, 261] width 635 height 17
click at [269, 256] on p "Content: Mass to Mole to Molecules" at bounding box center [535, 261] width 635 height 17
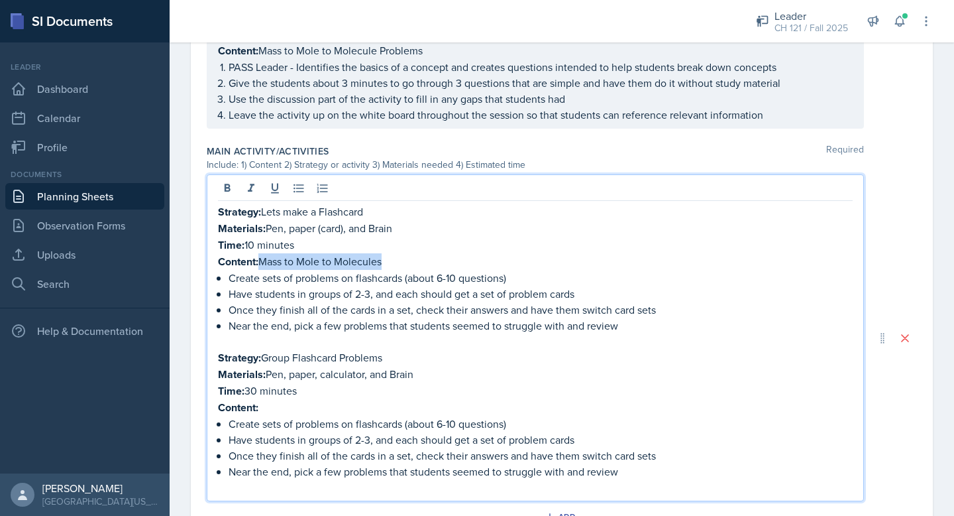
drag, startPoint x: 262, startPoint y: 257, endPoint x: 386, endPoint y: 261, distance: 123.3
click at [386, 262] on p "Content: Mass to Mole to Molecules" at bounding box center [535, 261] width 635 height 17
copy p "Mass to Mole to Molecules"
click at [277, 403] on p "Content:" at bounding box center [535, 407] width 635 height 17
click at [297, 486] on p at bounding box center [535, 487] width 635 height 16
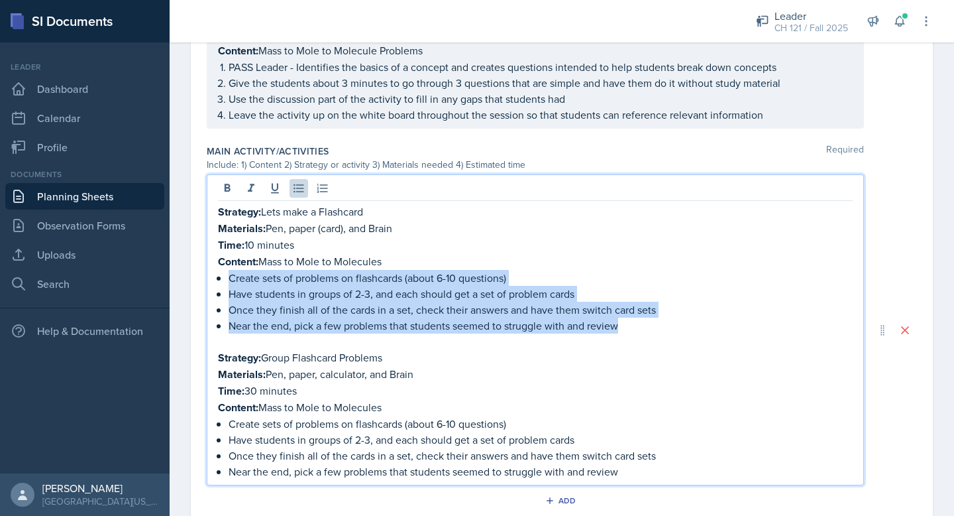
drag, startPoint x: 632, startPoint y: 326, endPoint x: 227, endPoint y: 278, distance: 407.8
click at [227, 277] on div "Strategy: Lets make a Flashcard Materials: Pen, paper (card), and Brain Time: 1…" at bounding box center [535, 341] width 635 height 276
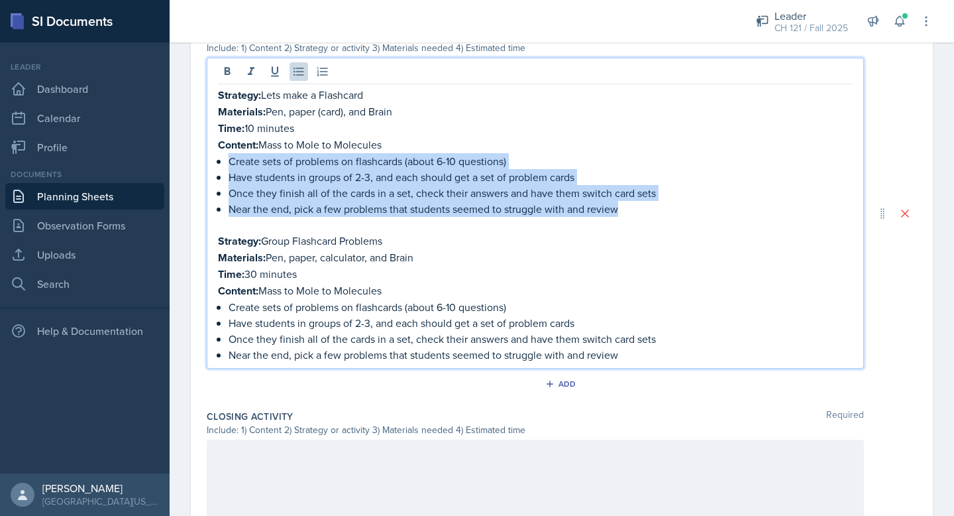
scroll to position [681, 0]
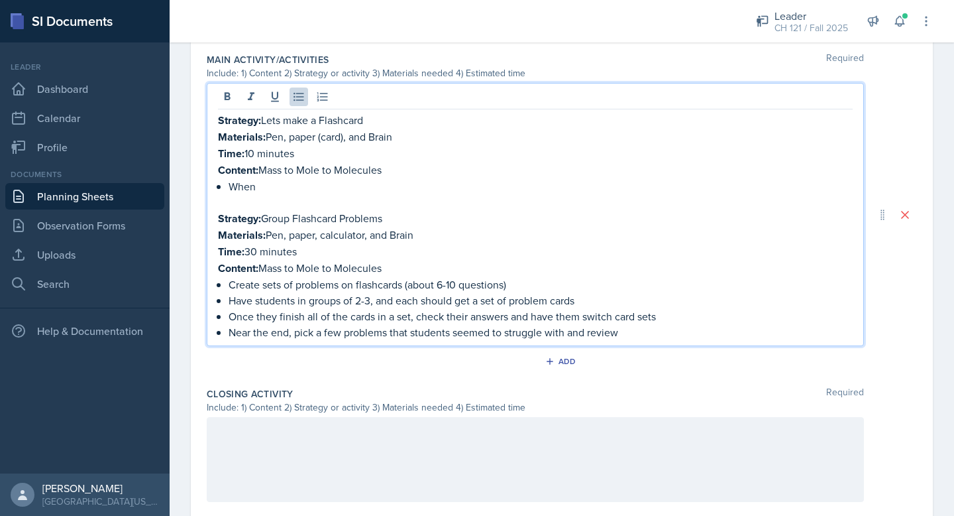
drag, startPoint x: 258, startPoint y: 184, endPoint x: 213, endPoint y: 184, distance: 45.1
click at [213, 184] on div "Strategy: Lets make a Flashcard Materials: Pen, paper (card), and Brain Time: 1…" at bounding box center [535, 214] width 657 height 263
click at [323, 95] on icon at bounding box center [322, 96] width 13 height 13
click at [270, 188] on p "When" at bounding box center [541, 186] width 624 height 16
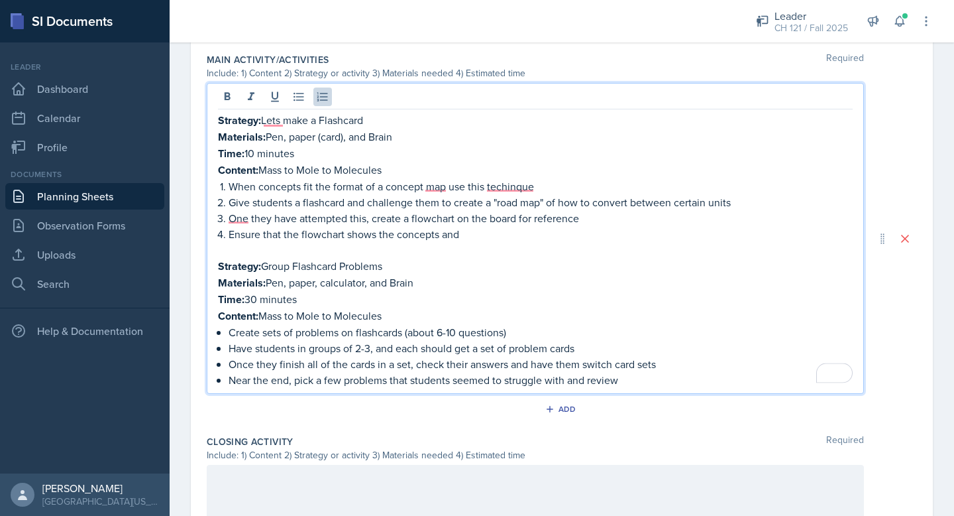
click at [403, 233] on p "Ensure that the flowchart shows the concepts and" at bounding box center [541, 234] width 624 height 16
click at [395, 233] on p "Ensure that the flowchart shows the concepts and" at bounding box center [541, 234] width 624 height 16
click at [475, 230] on p "Ensure that the flowchart shows how the concepts and" at bounding box center [541, 234] width 624 height 16
click at [500, 171] on p "Content: Mass to Mole to Molecules" at bounding box center [535, 170] width 635 height 17
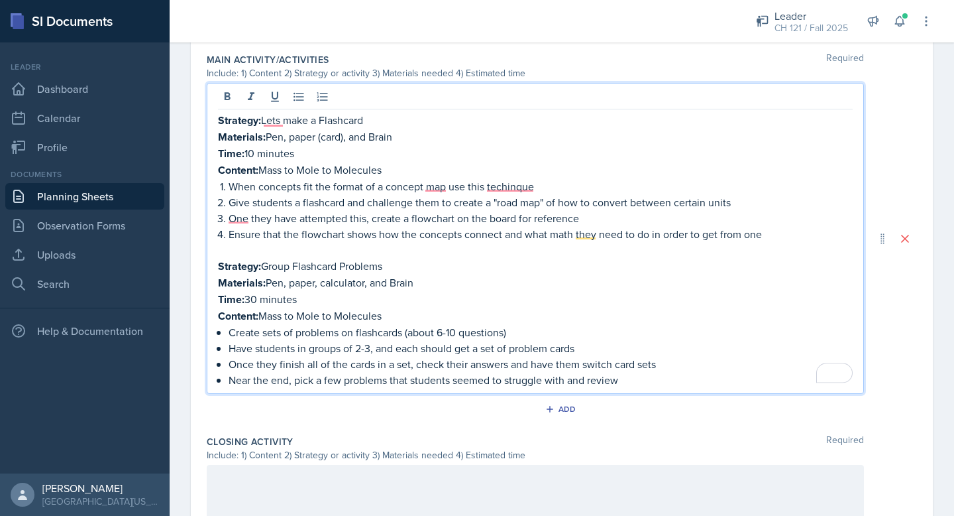
click at [500, 184] on p "When concepts fit the format of a concept map use this techinque" at bounding box center [541, 186] width 624 height 16
click at [433, 184] on p "When concepts fit the format of a concept map use this technique" at bounding box center [541, 186] width 624 height 16
click at [239, 215] on p "One they have attempted this, create a flowchart on the board for reference" at bounding box center [541, 218] width 624 height 16
click at [248, 213] on p "One they have attempted this, create a flowchart on the board for reference" at bounding box center [541, 218] width 624 height 16
click at [676, 231] on p "Ensure that the flowchart shows how the concepts connect and what math they nee…" at bounding box center [541, 234] width 624 height 16
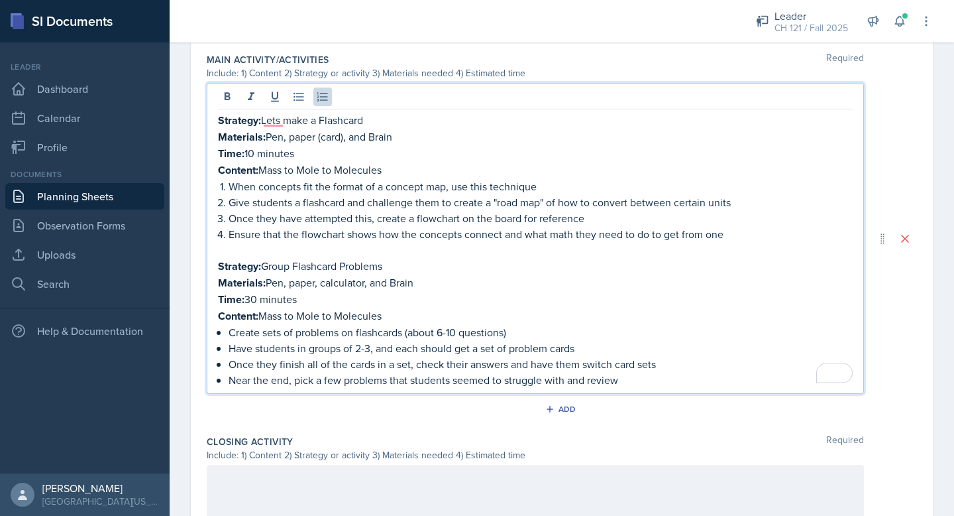
click at [721, 232] on p "Ensure that the flowchart shows how the concepts connect and what math they nee…" at bounding box center [541, 234] width 624 height 16
click at [264, 115] on p "Strategy: Lets make a Flashcard" at bounding box center [535, 120] width 635 height 17
click at [283, 115] on p "Strategy: Lets make a Flashcard" at bounding box center [535, 120] width 635 height 17
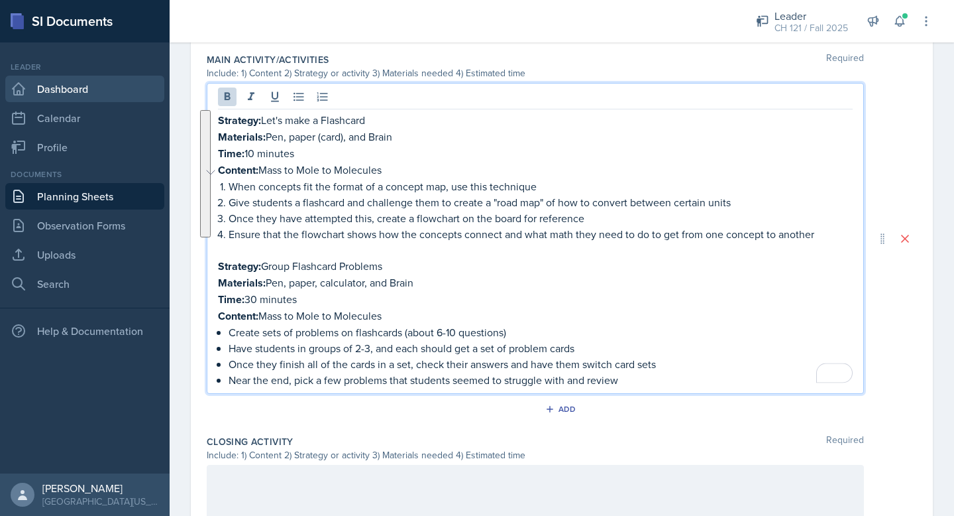
drag, startPoint x: 820, startPoint y: 230, endPoint x: 150, endPoint y: 95, distance: 682.9
click at [150, 95] on div "SI Documents Leader Dashboard Calendar Profile Documents Planning Sheets Observ…" at bounding box center [477, 258] width 954 height 516
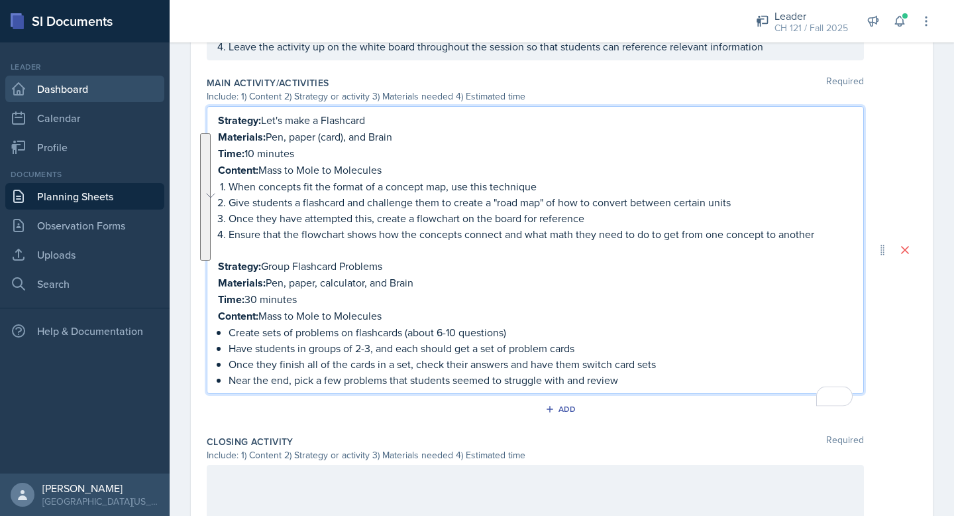
copy div "Strategy: Let's make a Flashcard Materials: Pen, paper (card), and Brain Time: …"
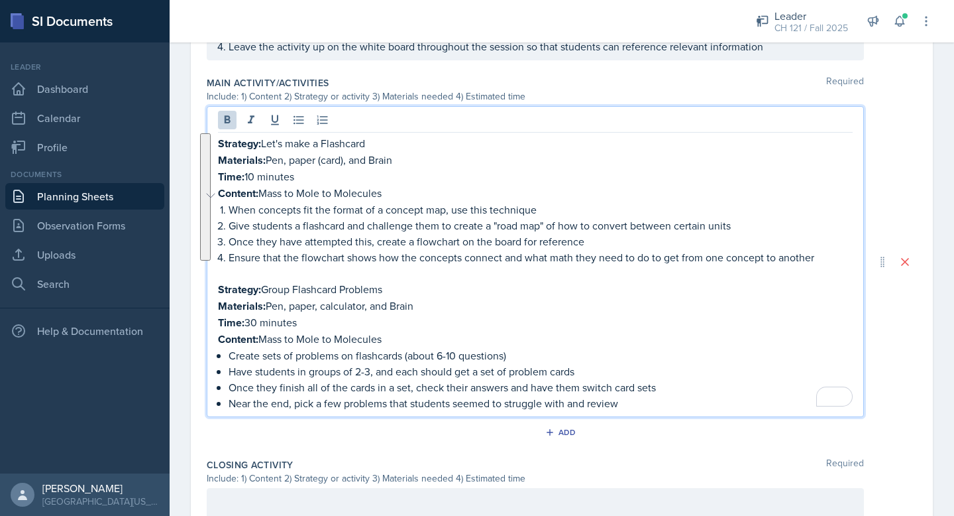
scroll to position [681, 0]
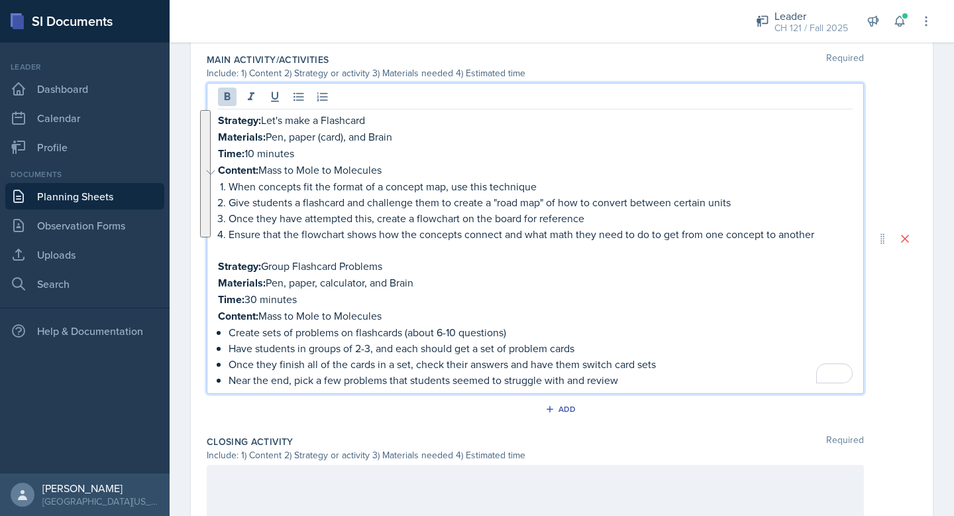
click at [448, 231] on p "Ensure that the flowchart shows how the concepts connect and what math they nee…" at bounding box center [541, 234] width 624 height 16
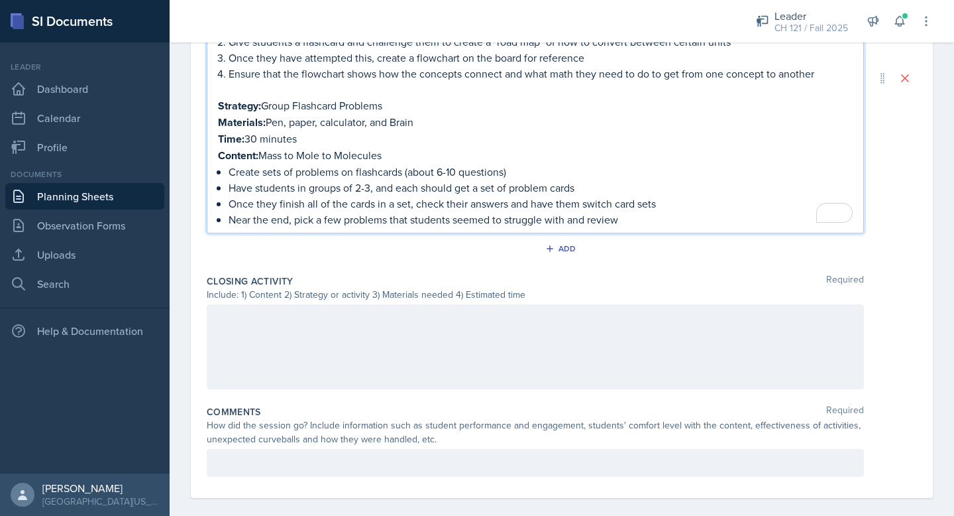
scroll to position [850, 0]
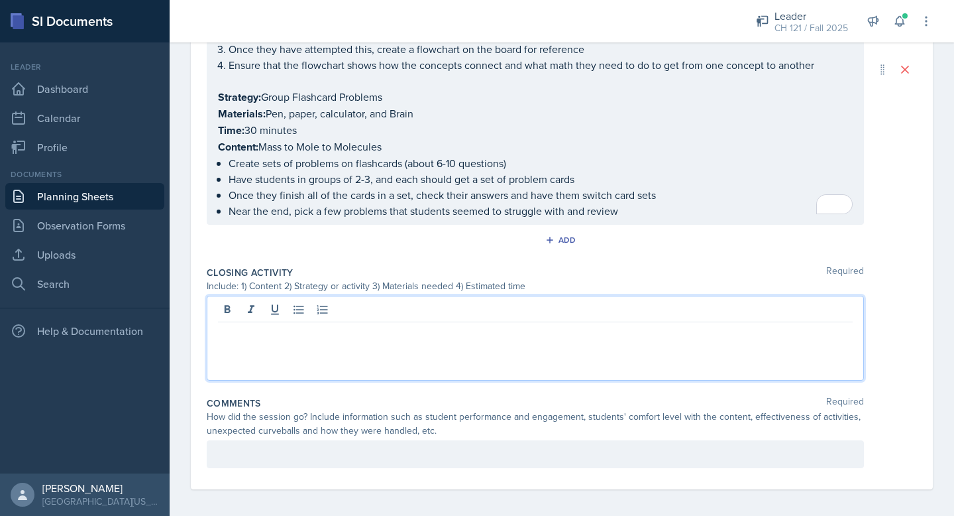
click at [311, 301] on div at bounding box center [535, 338] width 657 height 85
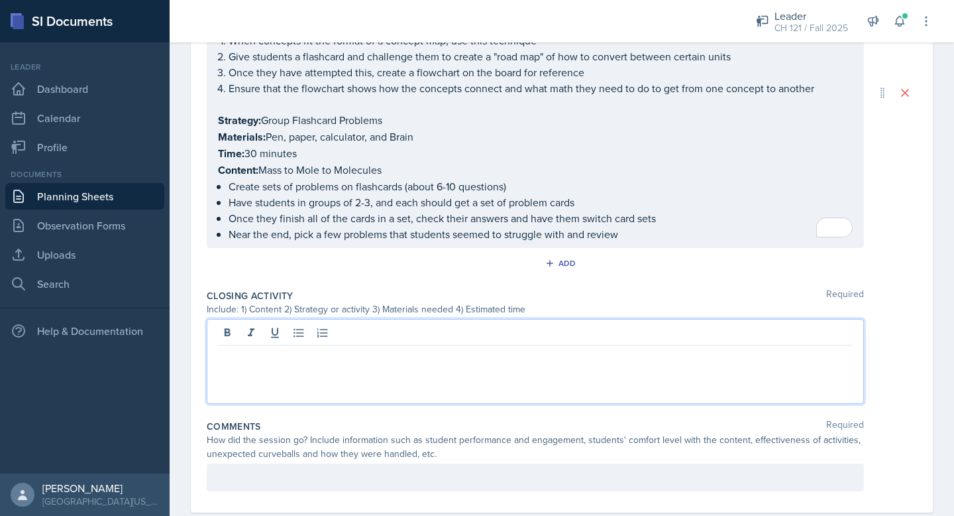
paste div
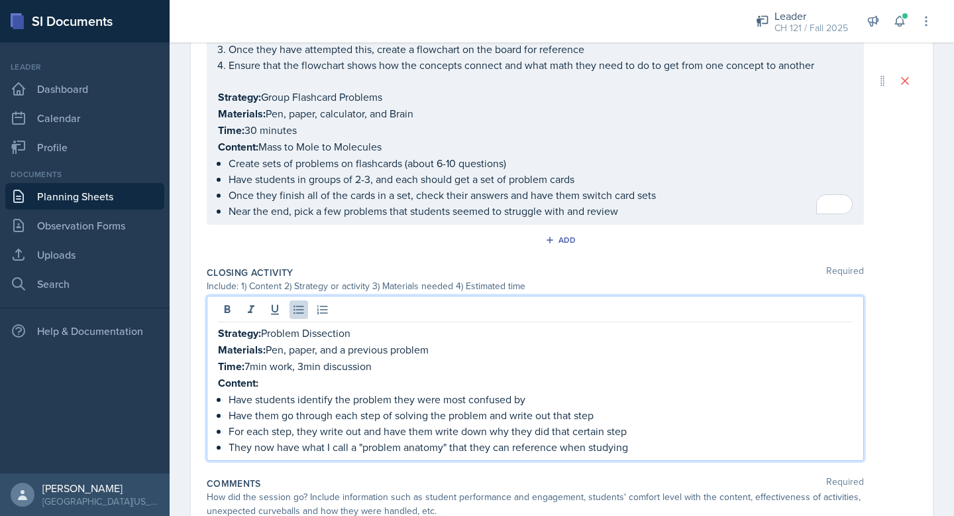
scroll to position [906, 0]
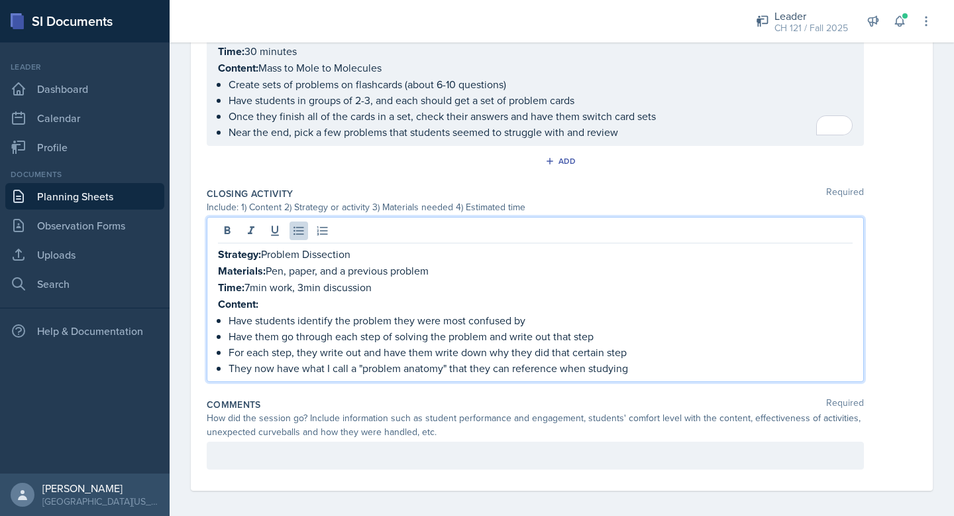
click at [276, 296] on p "Content:" at bounding box center [535, 304] width 635 height 17
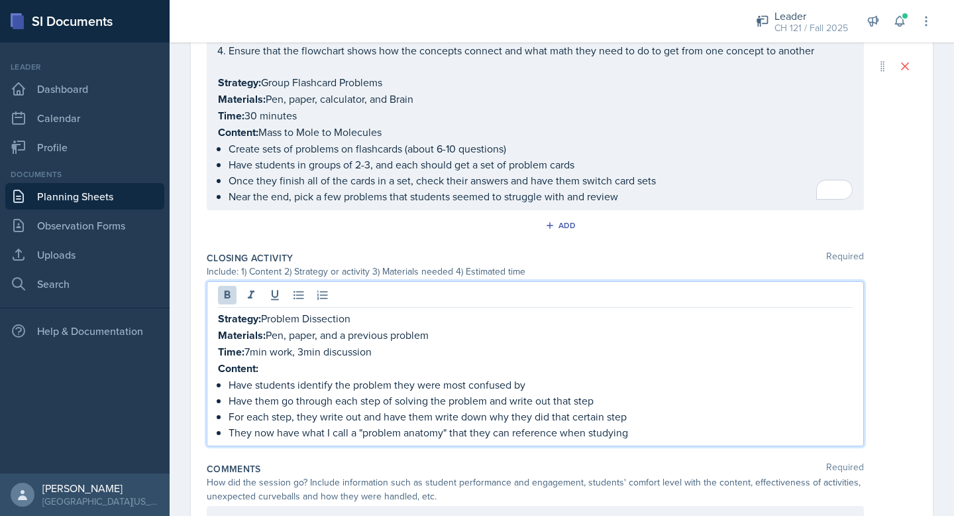
click at [302, 116] on p "Time: 30 minutes" at bounding box center [535, 115] width 635 height 17
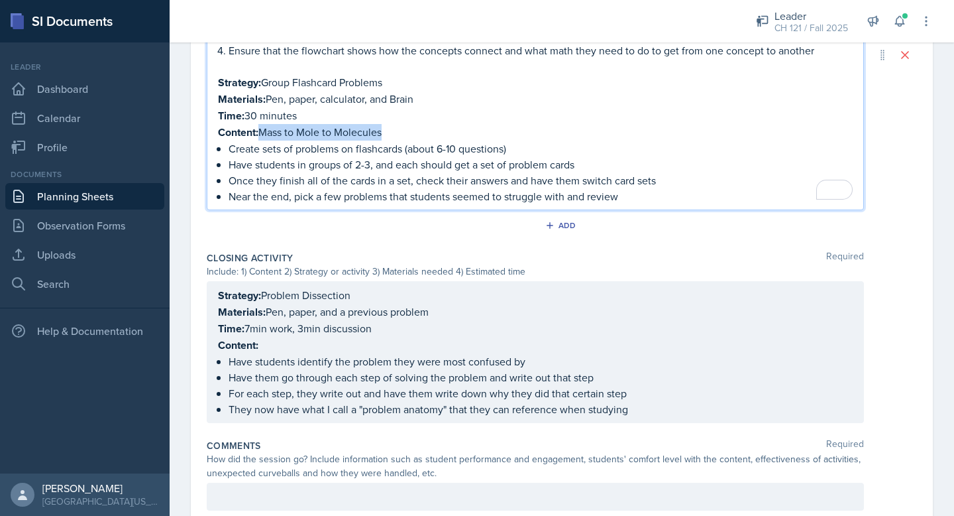
drag, startPoint x: 392, startPoint y: 132, endPoint x: 264, endPoint y: 132, distance: 127.9
click at [264, 132] on p "Content: Mass to Mole to Molecules" at bounding box center [535, 132] width 635 height 17
copy p "Mass to Mole to Molecules"
click at [286, 337] on div "Strategy: Problem Dissection Materials: Pen, paper, and a previous problem Time…" at bounding box center [535, 352] width 635 height 130
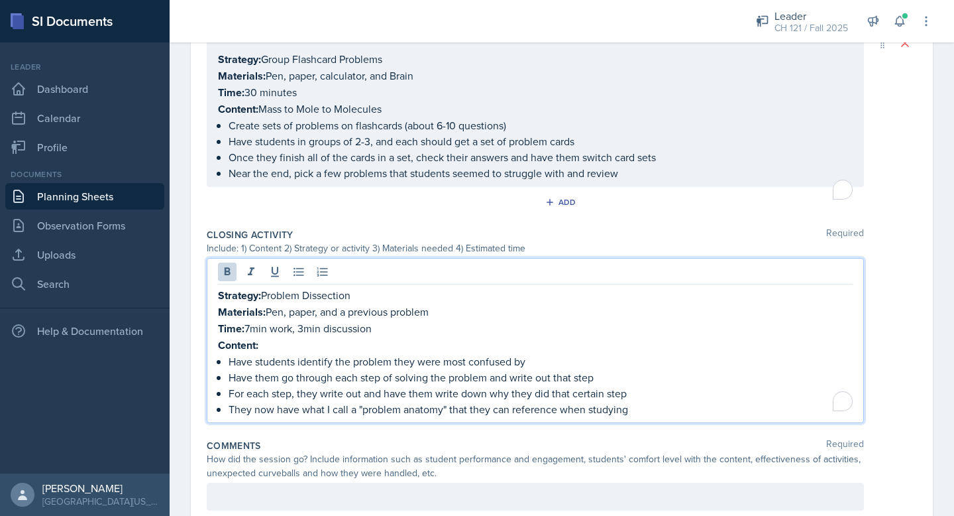
scroll to position [842, 0]
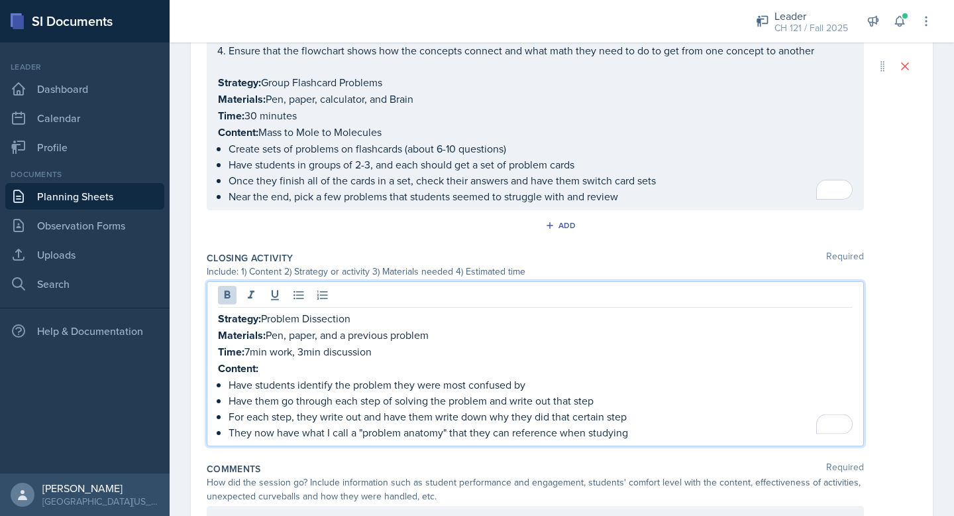
click at [268, 376] on p "Have students identify the problem they were most confused by" at bounding box center [541, 384] width 624 height 16
click at [268, 360] on p "Content:" at bounding box center [535, 368] width 635 height 17
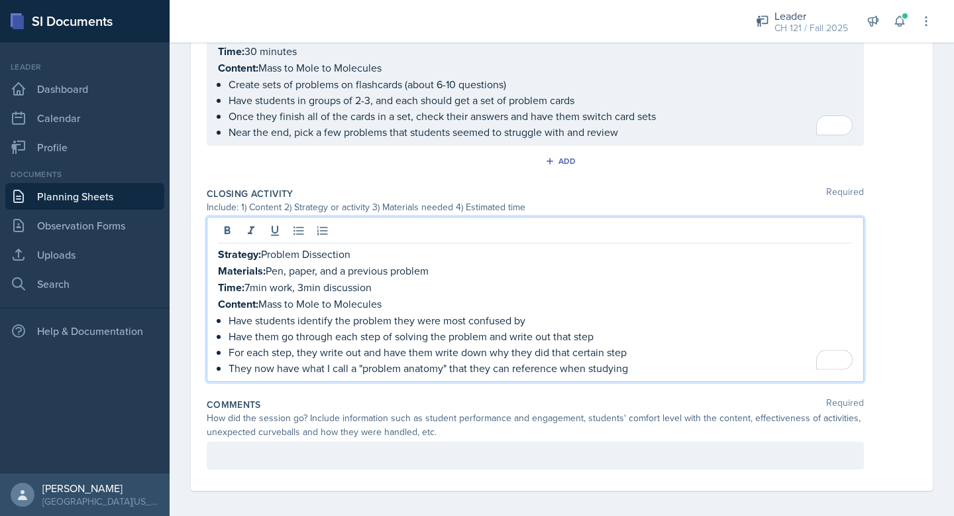
click at [337, 447] on p at bounding box center [535, 455] width 635 height 16
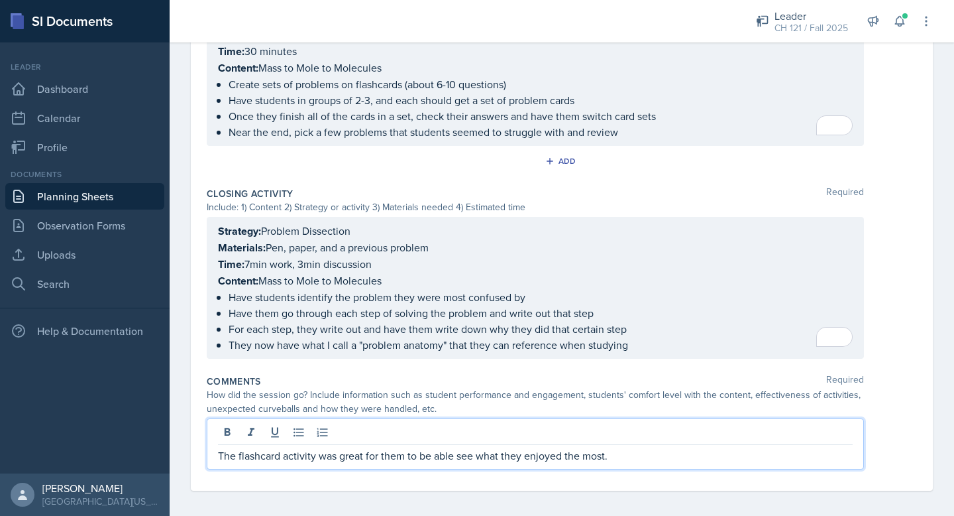
scroll to position [0, 0]
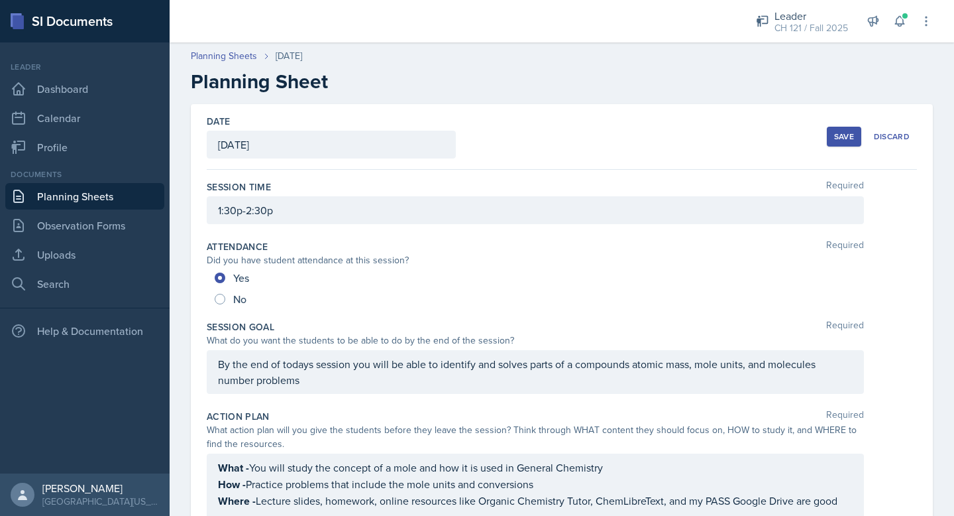
click at [841, 127] on button "Save" at bounding box center [844, 137] width 34 height 20
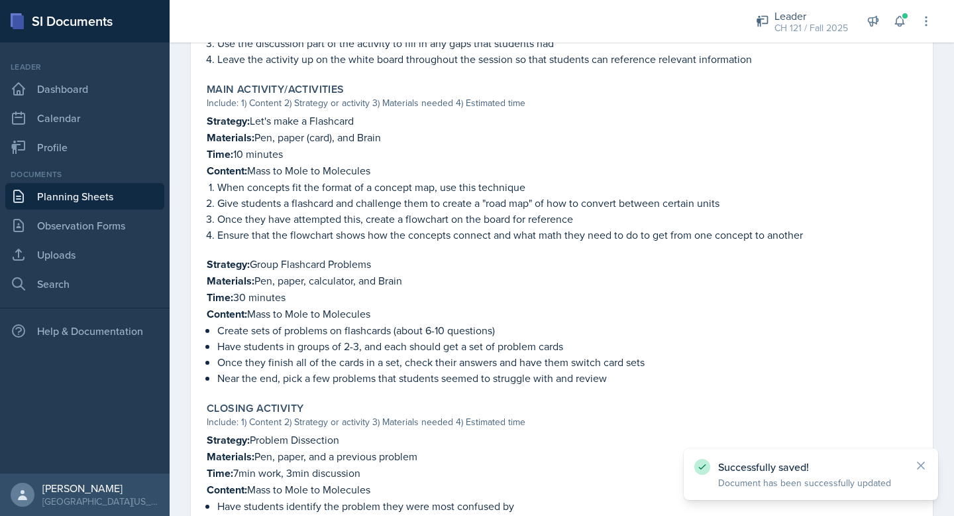
scroll to position [781, 0]
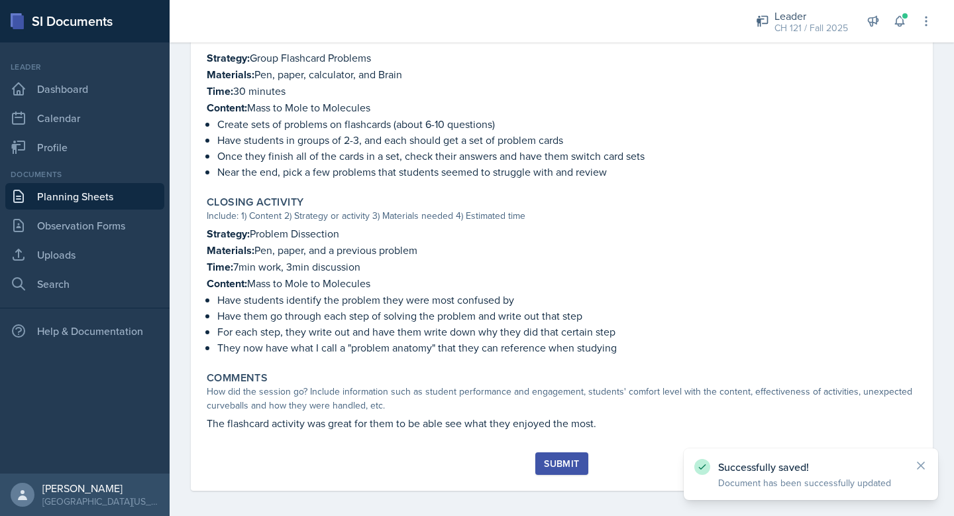
click at [539, 453] on button "Submit" at bounding box center [561, 463] width 52 height 23
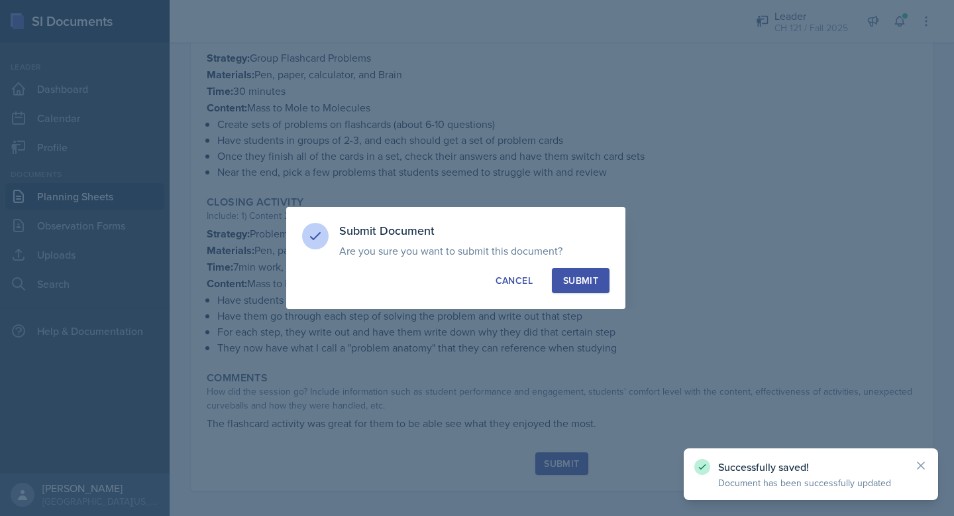
click at [579, 283] on div "Submit" at bounding box center [580, 280] width 35 height 13
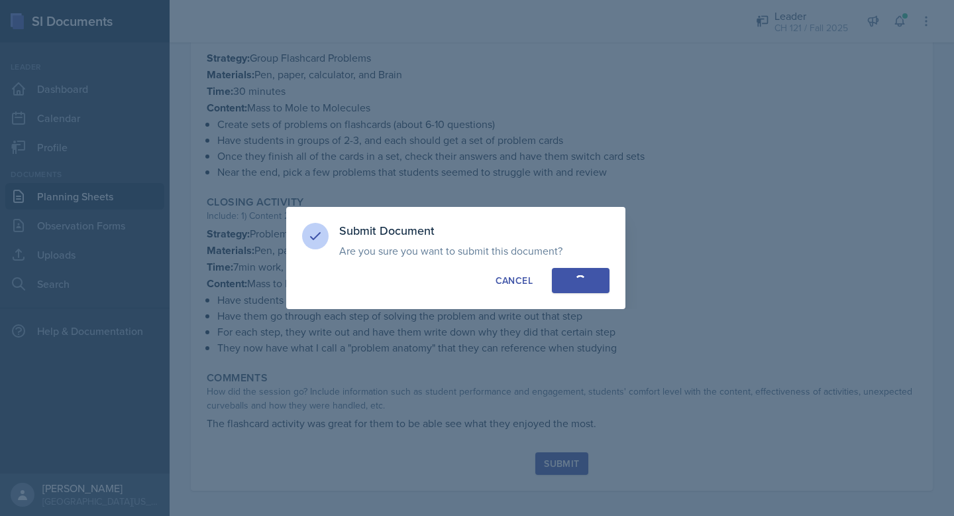
radio input "true"
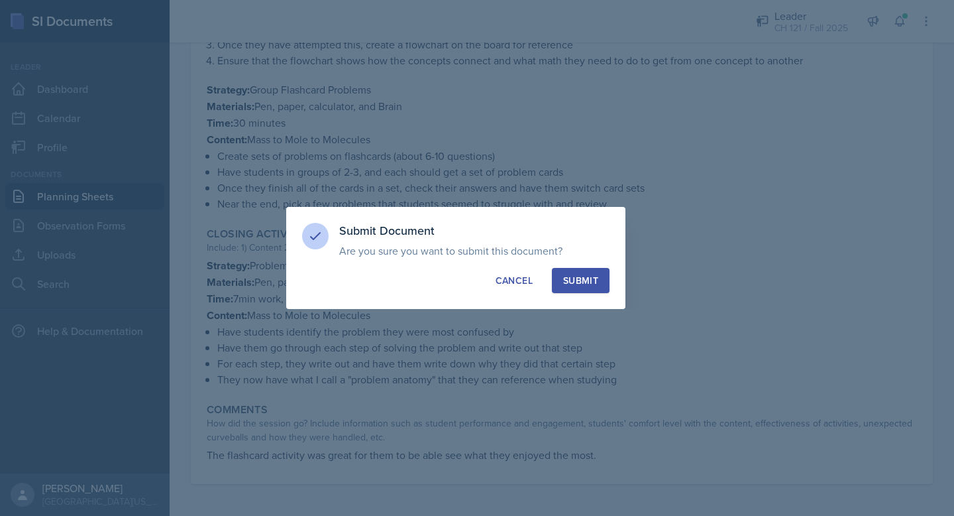
scroll to position [743, 0]
